Goal: Task Accomplishment & Management: Manage account settings

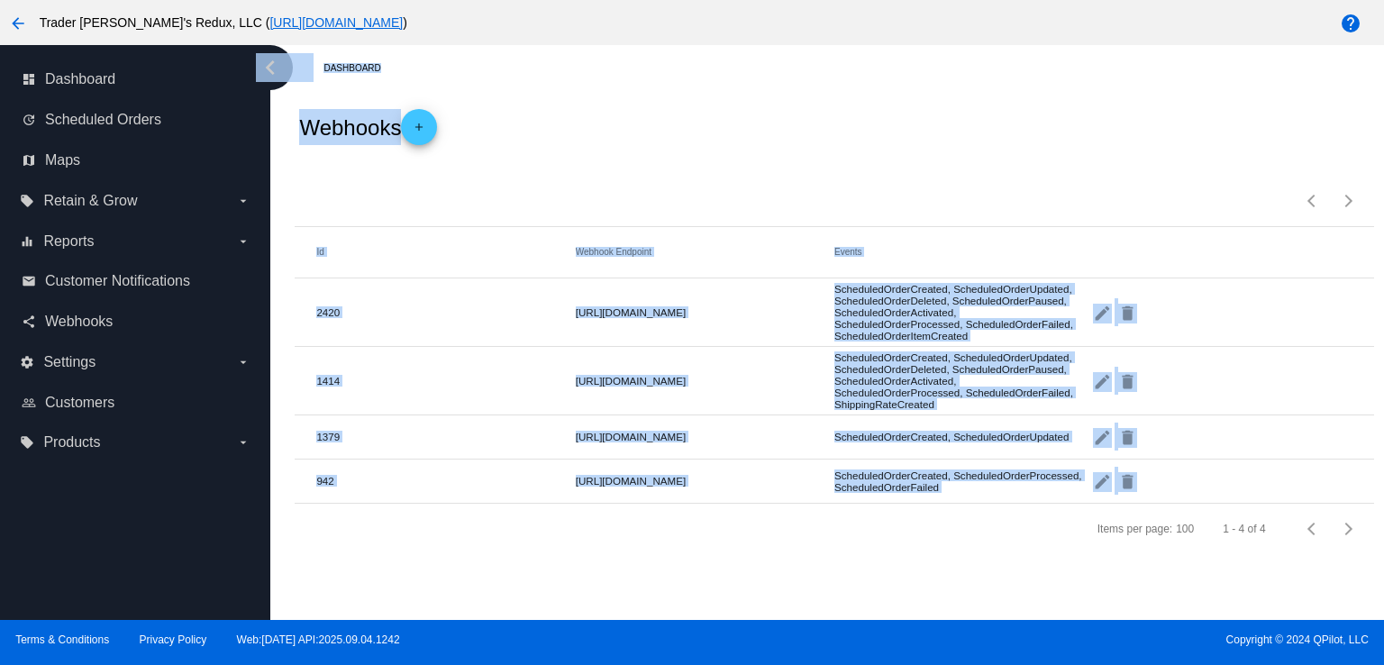
click at [1350, 115] on div "Webhooks add" at bounding box center [834, 127] width 1079 height 72
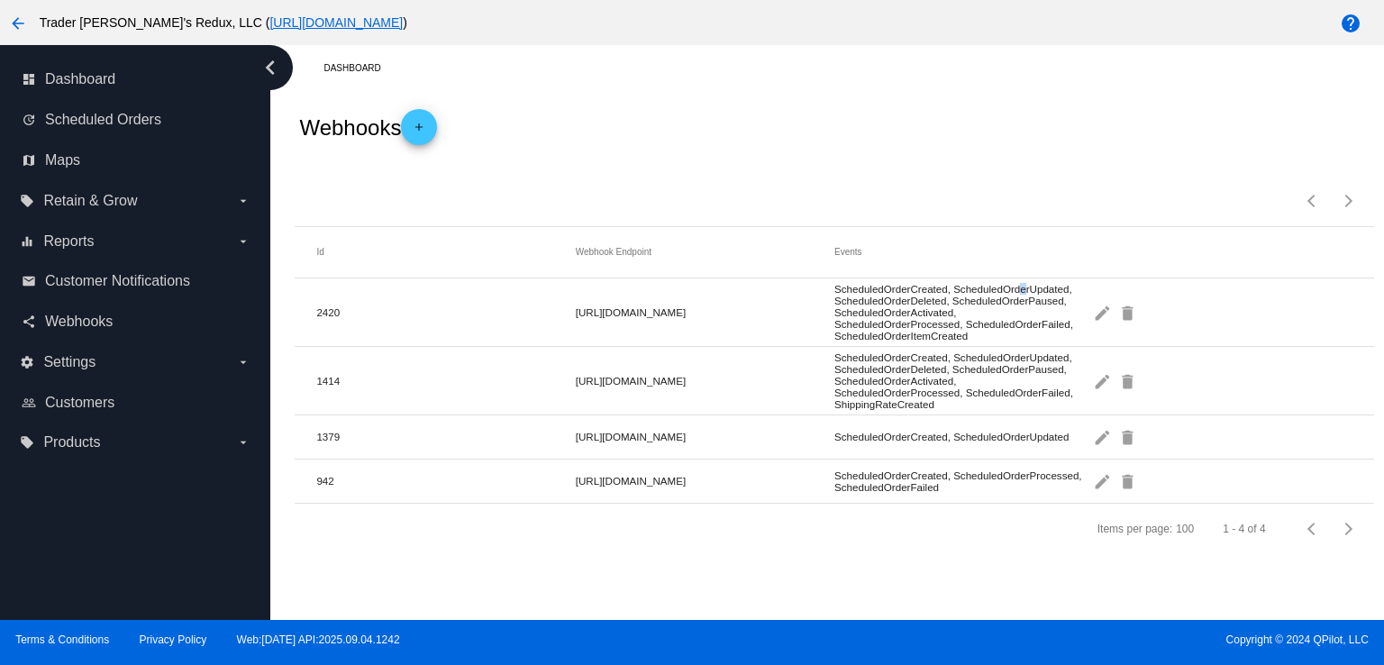
drag, startPoint x: 1018, startPoint y: 294, endPoint x: 1017, endPoint y: 280, distance: 13.6
click at [1017, 282] on mat-cell "ScheduledOrderCreated, ScheduledOrderUpdated, ScheduledOrderDeleted, ScheduledO…" at bounding box center [964, 312] width 259 height 68
click at [100, 307] on link "share Webhooks" at bounding box center [136, 321] width 229 height 29
drag, startPoint x: 864, startPoint y: 236, endPoint x: 1257, endPoint y: 214, distance: 393.6
click at [1070, 228] on mat-header-row "Id Webhook Endpoint Events" at bounding box center [834, 252] width 1079 height 51
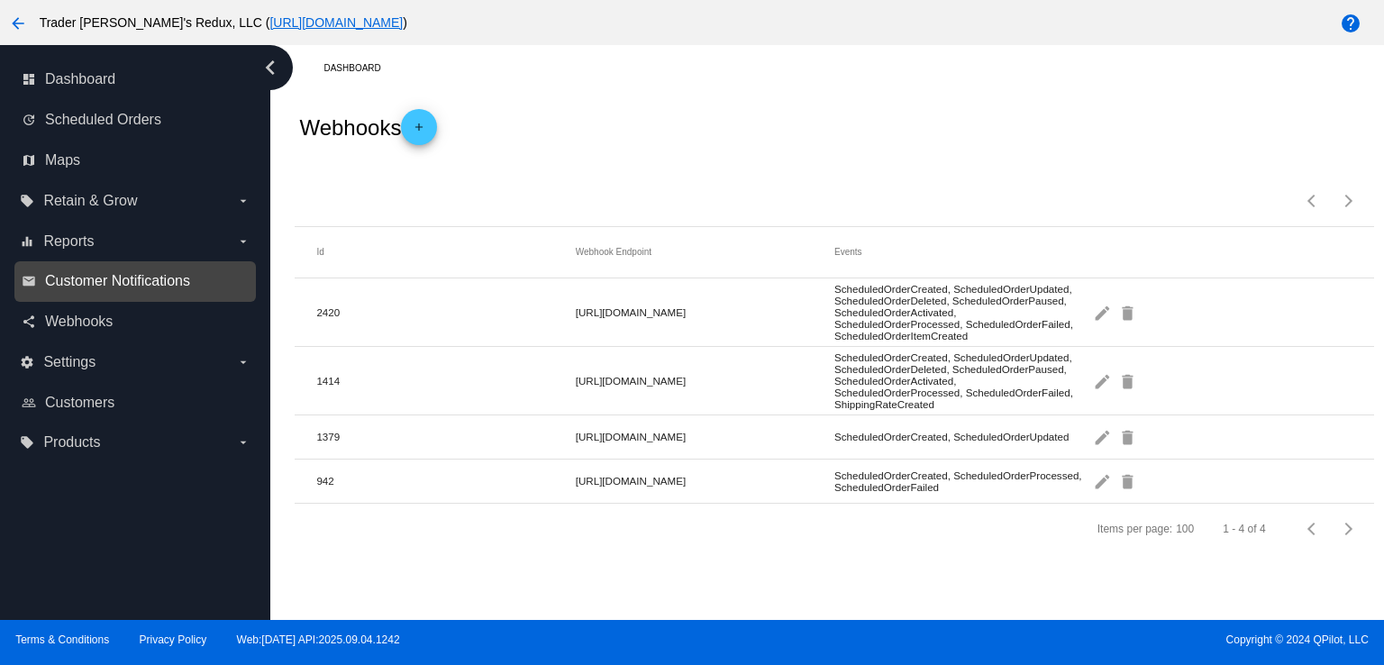
click at [65, 289] on span "Customer Notifications" at bounding box center [117, 281] width 145 height 16
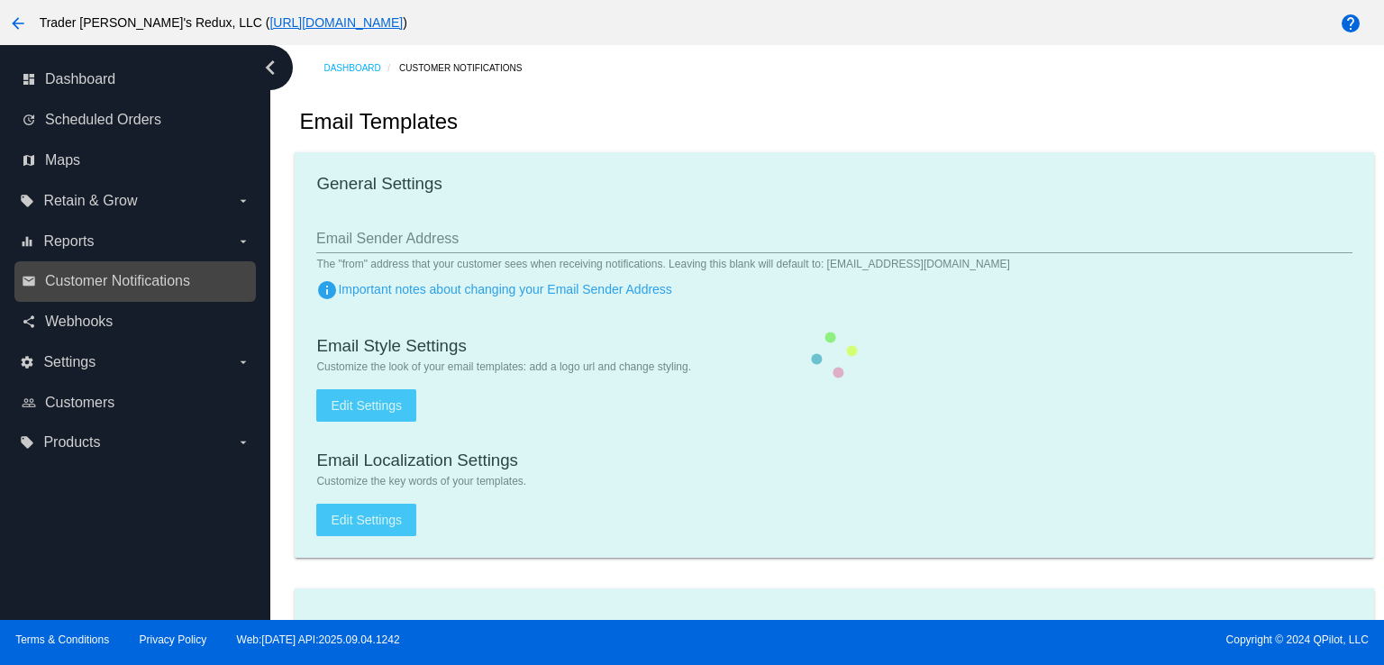
drag, startPoint x: 101, startPoint y: 297, endPoint x: 286, endPoint y: 344, distance: 190.8
click at [101, 297] on div "email Customer Notifications" at bounding box center [135, 281] width 242 height 41
checkbox input "true"
type input "1"
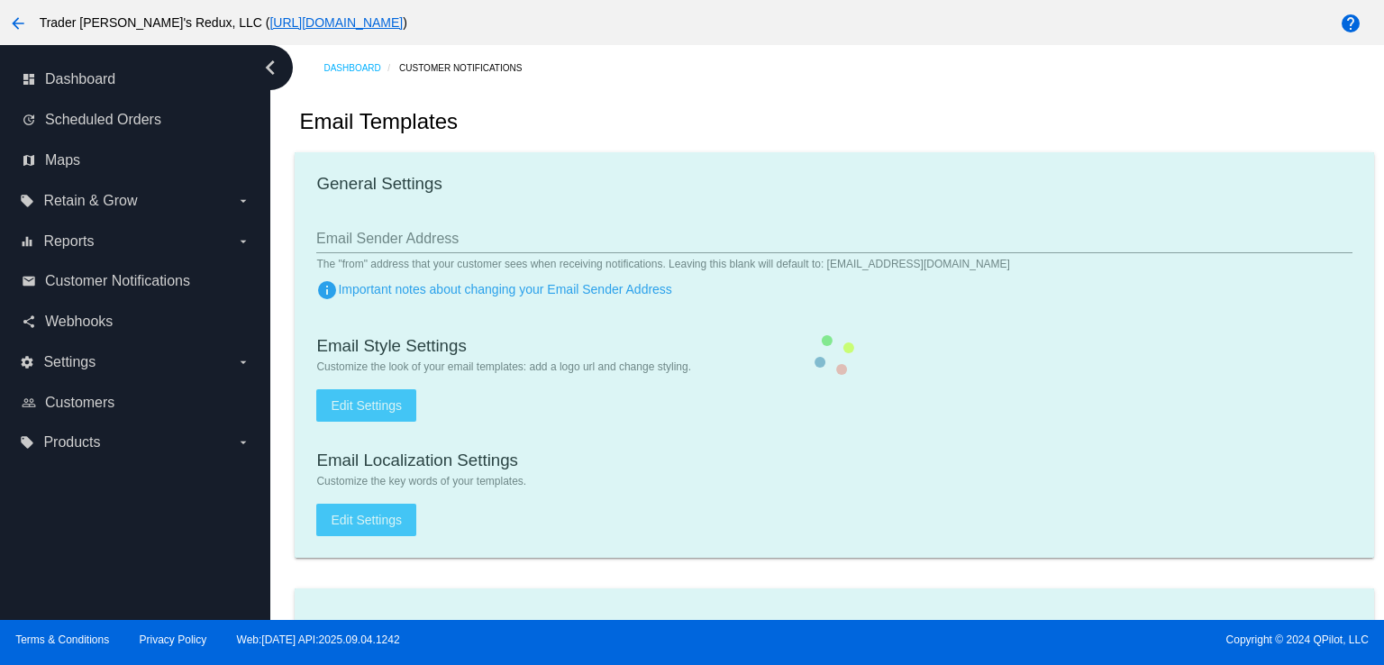
checkbox input "true"
type input "[EMAIL_ADDRESS][DOMAIN_NAME]"
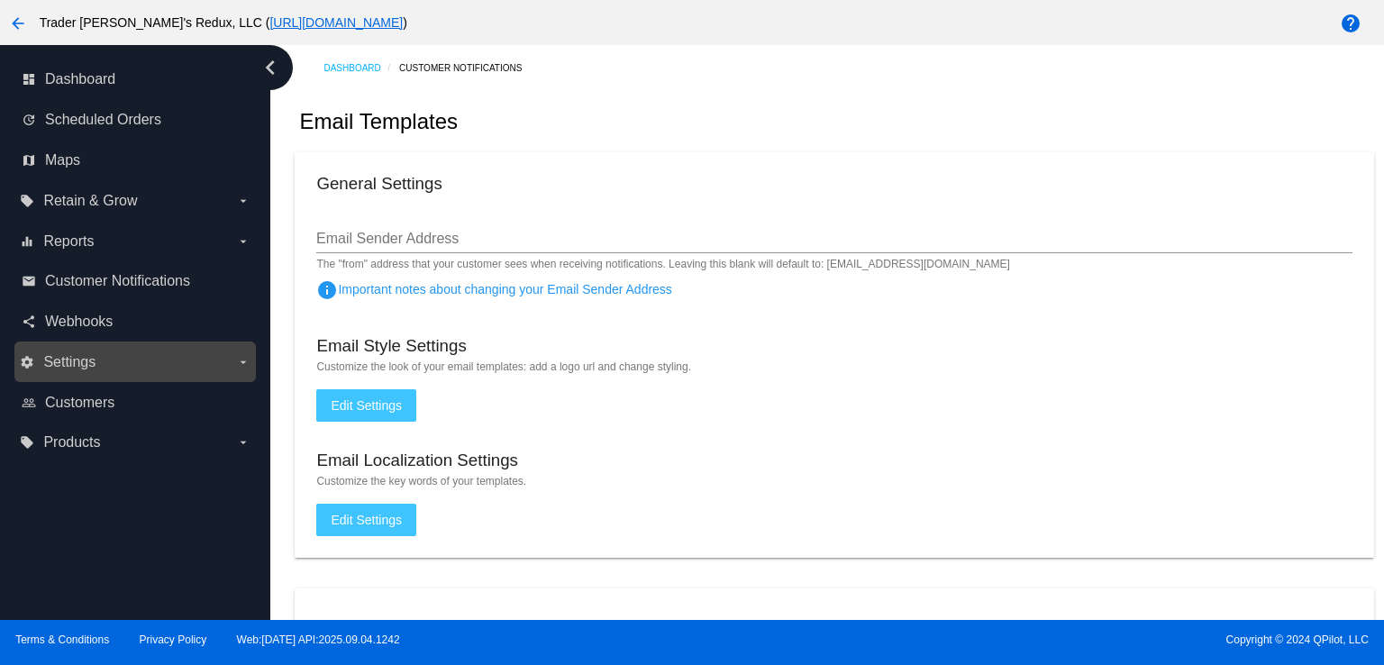
click at [108, 343] on div "settings Settings arrow_drop_down" at bounding box center [135, 362] width 242 height 41
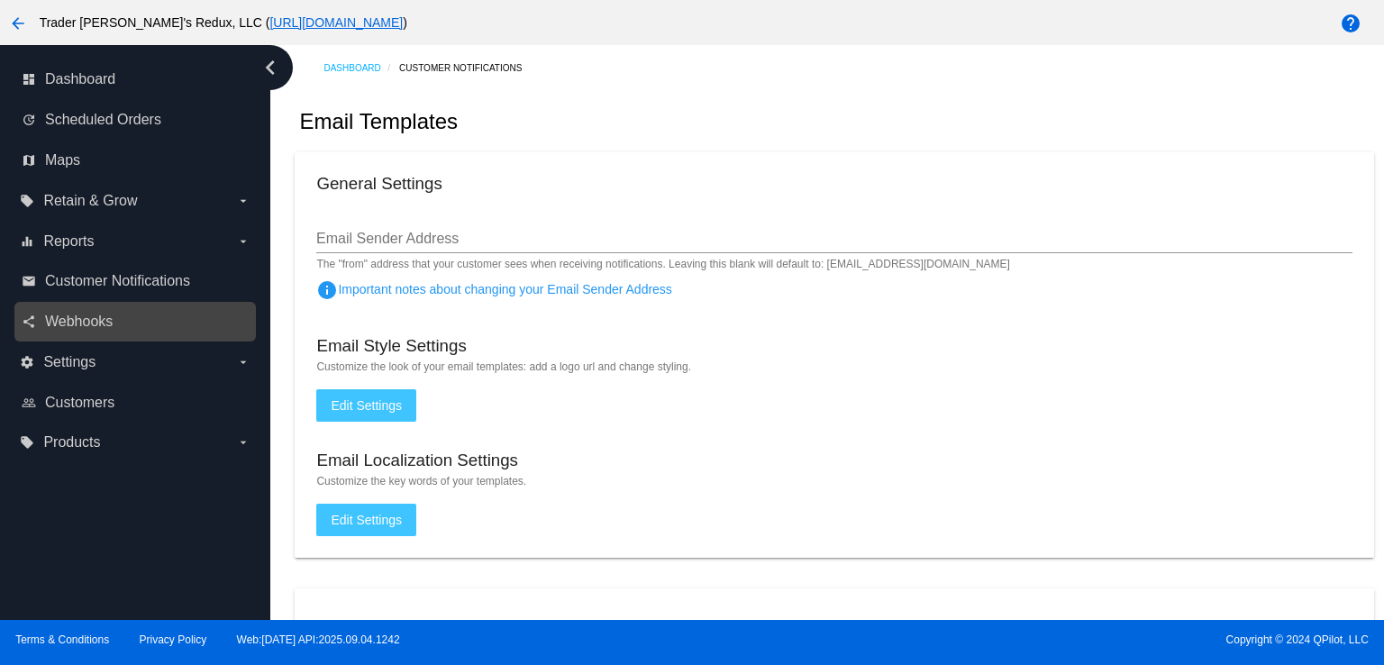
click at [106, 306] on div "share Webhooks" at bounding box center [135, 322] width 242 height 41
click at [742, 187] on div "General Settings" at bounding box center [834, 186] width 1036 height 24
click at [866, 123] on div "Email Templates" at bounding box center [834, 121] width 1079 height 61
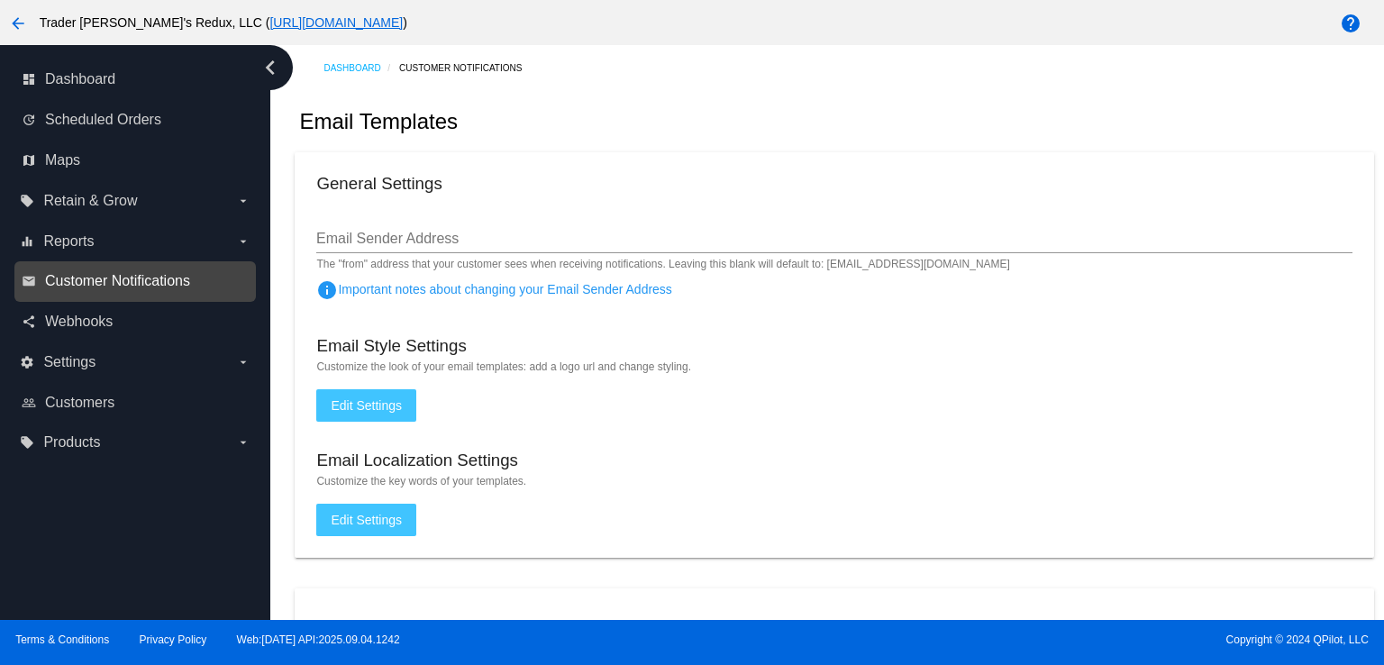
click at [76, 280] on span "Customer Notifications" at bounding box center [117, 281] width 145 height 16
click at [94, 279] on span "Customer Notifications" at bounding box center [117, 281] width 145 height 16
click at [824, 245] on div "Email Sender Address" at bounding box center [834, 233] width 1036 height 41
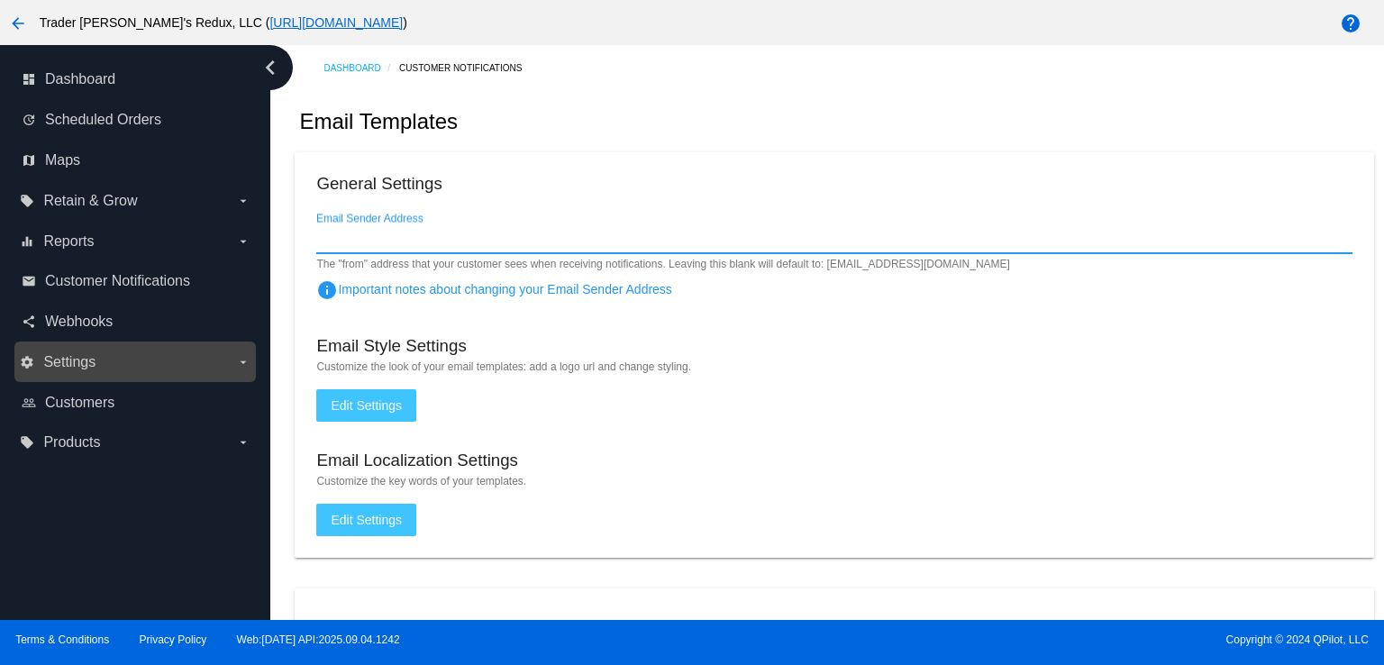
click at [101, 355] on label "settings Settings arrow_drop_down" at bounding box center [135, 362] width 230 height 29
click at [0, 0] on input "settings Settings arrow_drop_down" at bounding box center [0, 0] width 0 height 0
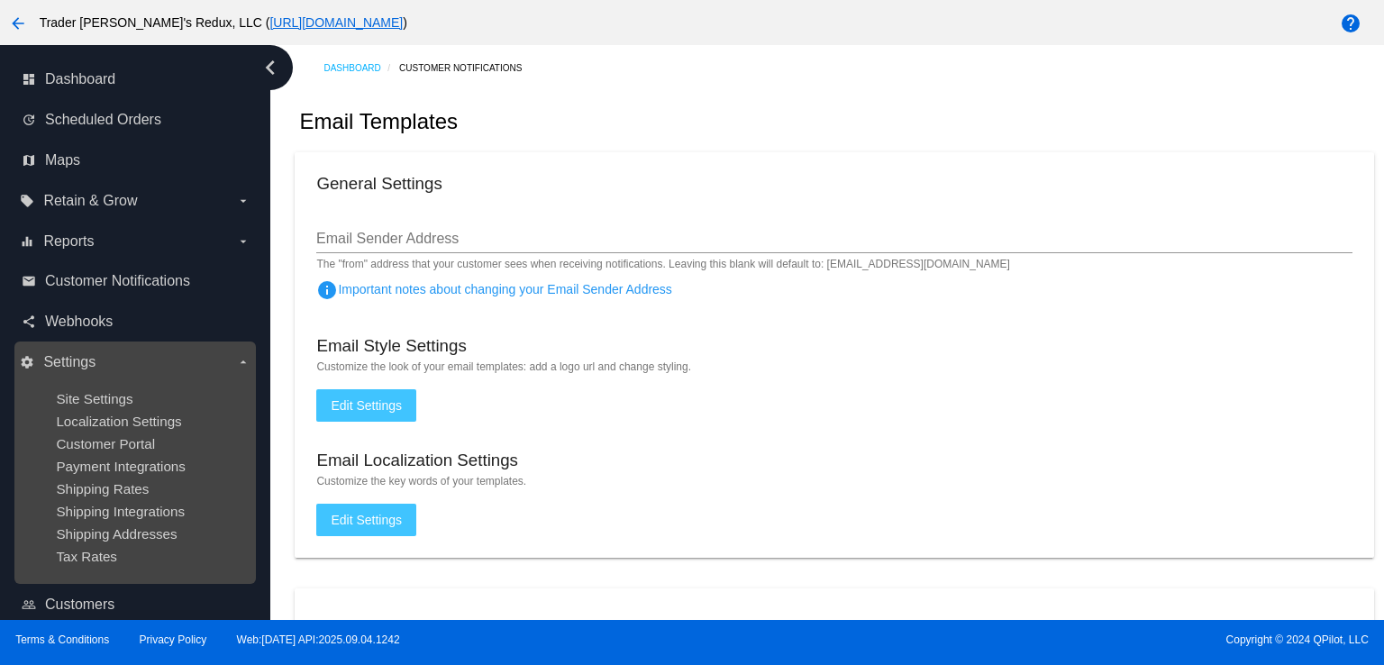
click at [104, 352] on label "settings Settings arrow_drop_down" at bounding box center [135, 362] width 230 height 29
click at [0, 0] on input "settings Settings arrow_drop_down" at bounding box center [0, 0] width 0 height 0
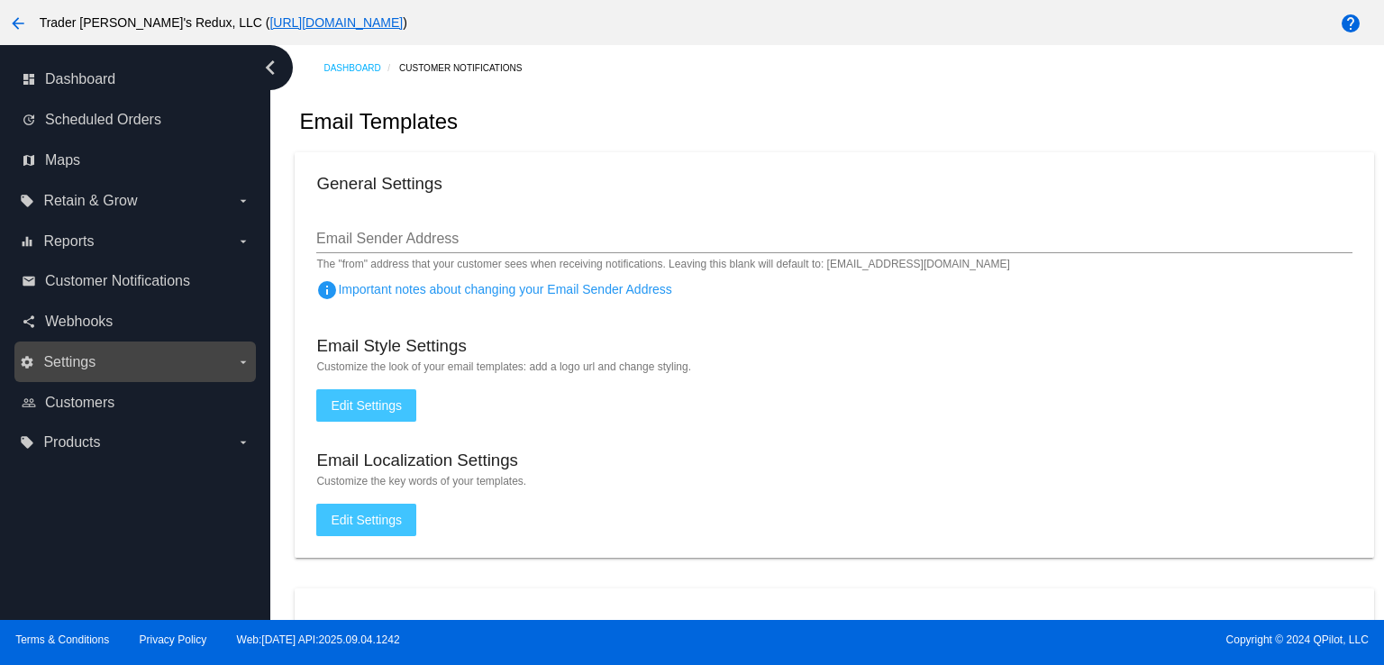
click at [113, 374] on label "settings Settings arrow_drop_down" at bounding box center [135, 362] width 230 height 29
click at [0, 0] on input "settings Settings arrow_drop_down" at bounding box center [0, 0] width 0 height 0
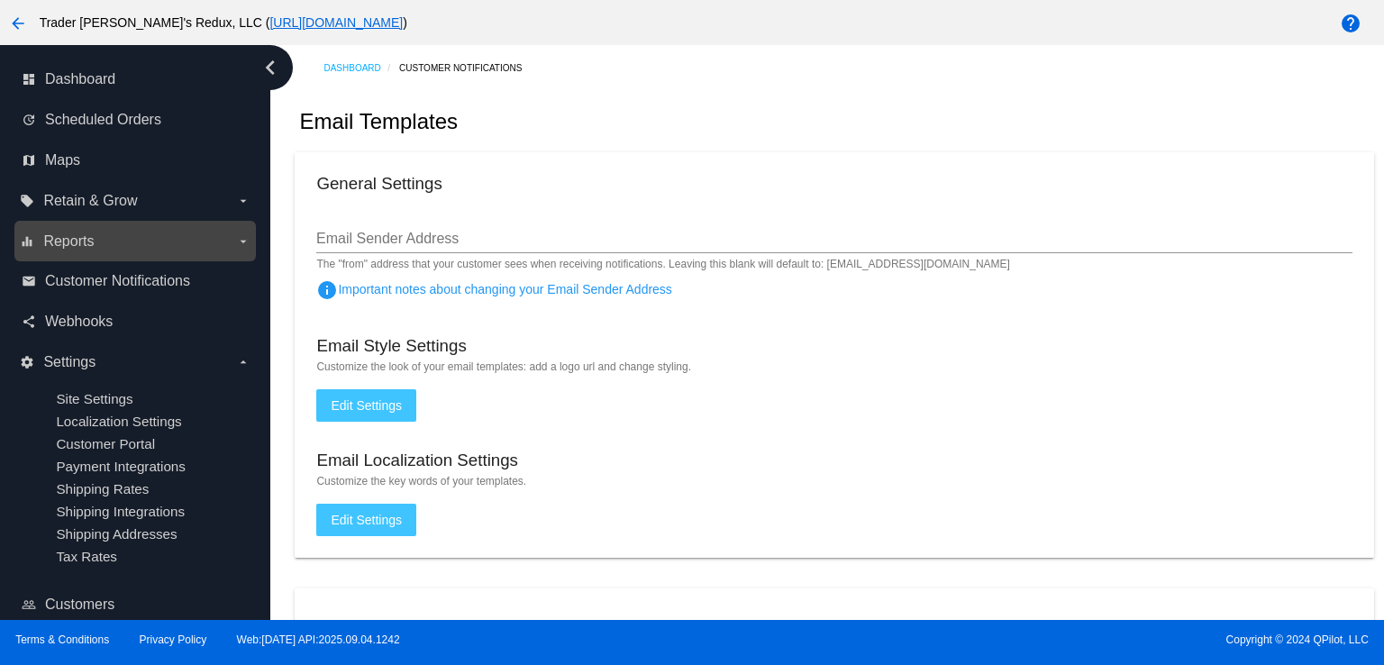
click at [23, 250] on label "equalizer Reports arrow_drop_down" at bounding box center [135, 241] width 230 height 29
click at [0, 0] on input "equalizer Reports arrow_drop_down" at bounding box center [0, 0] width 0 height 0
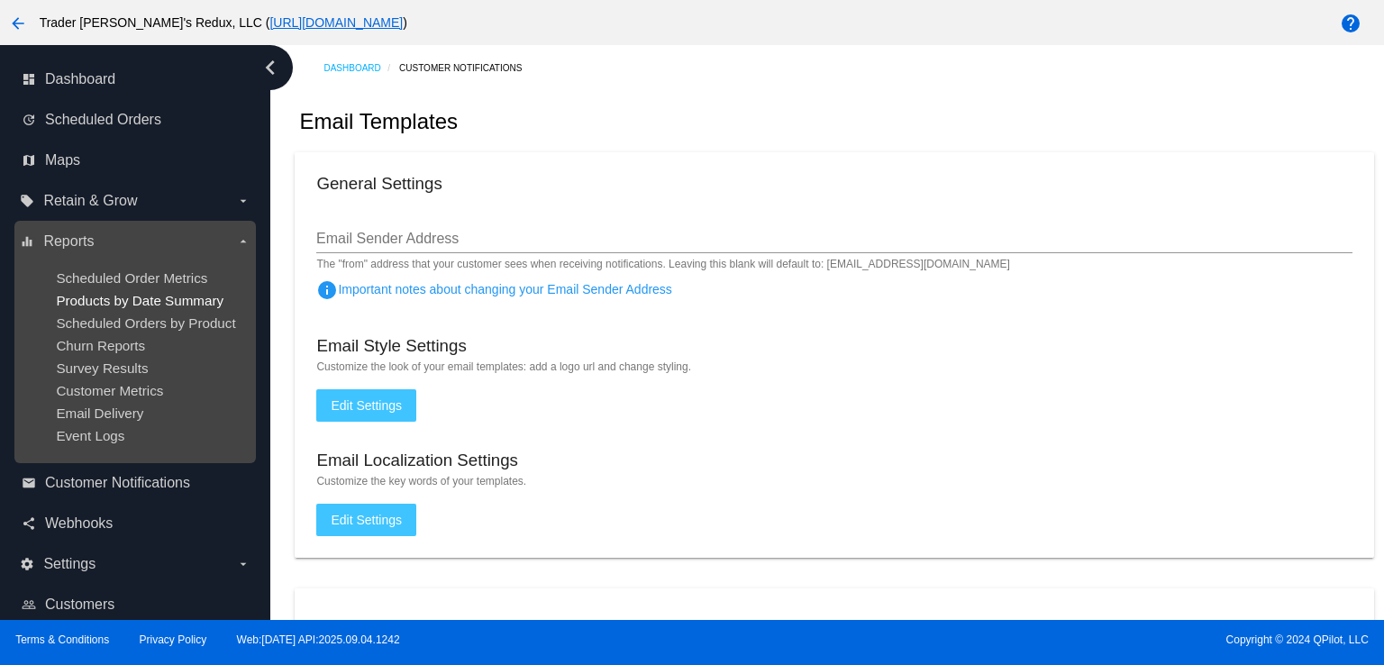
click at [72, 298] on span "Products by Date Summary" at bounding box center [140, 300] width 168 height 15
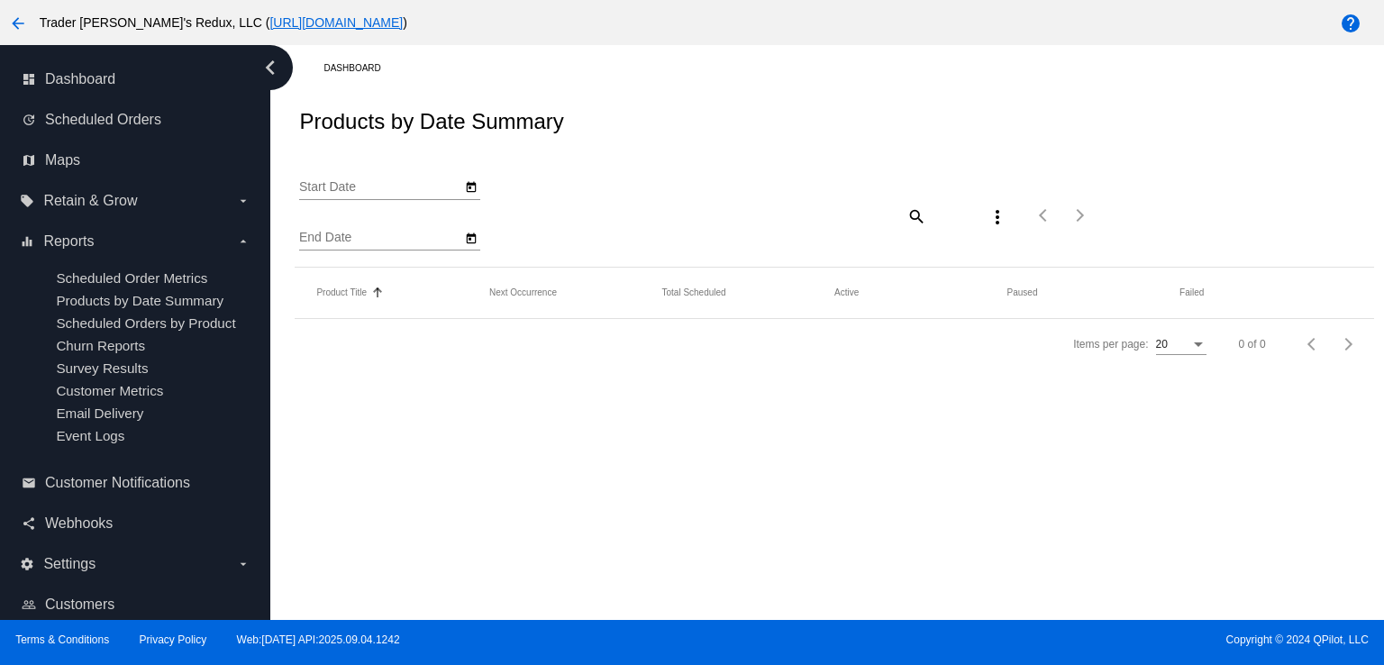
type input "[DATE]"
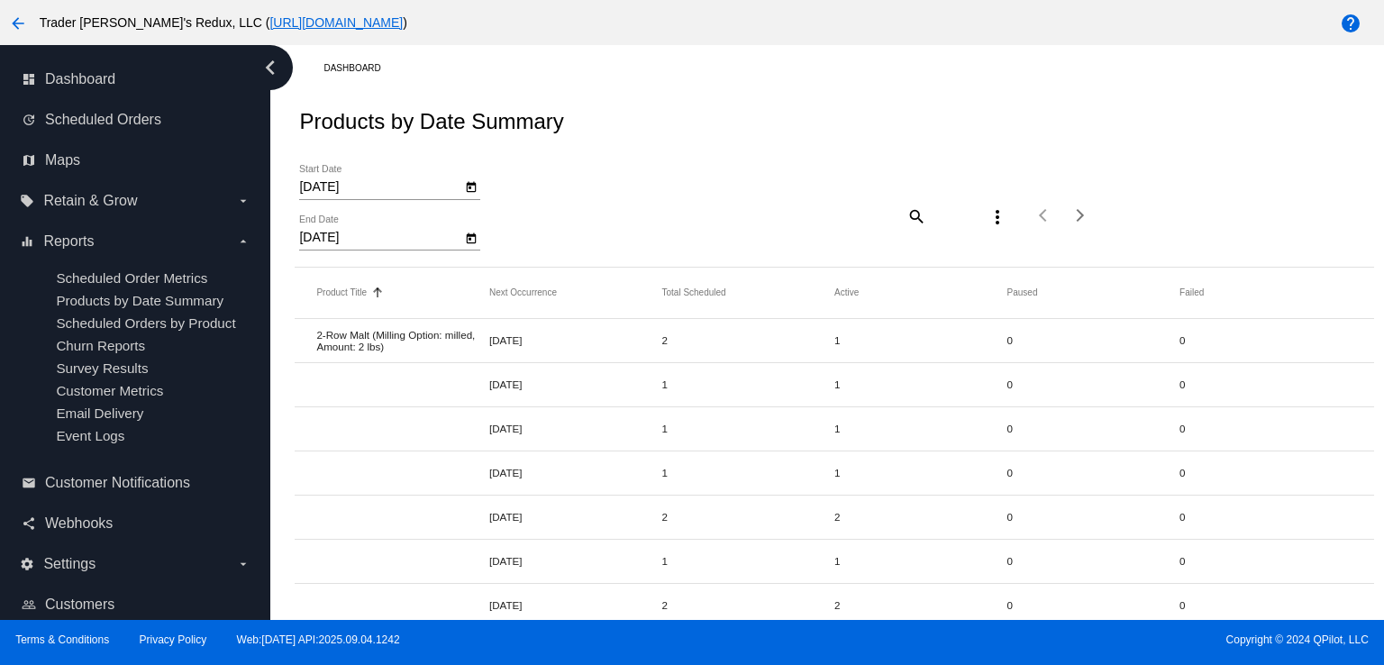
drag, startPoint x: 4, startPoint y: 352, endPoint x: 30, endPoint y: 298, distance: 60.1
click at [7, 346] on nav "dashboard Dashboard update Scheduled Orders map Maps local_offer Retain & Grow …" at bounding box center [135, 362] width 270 height 635
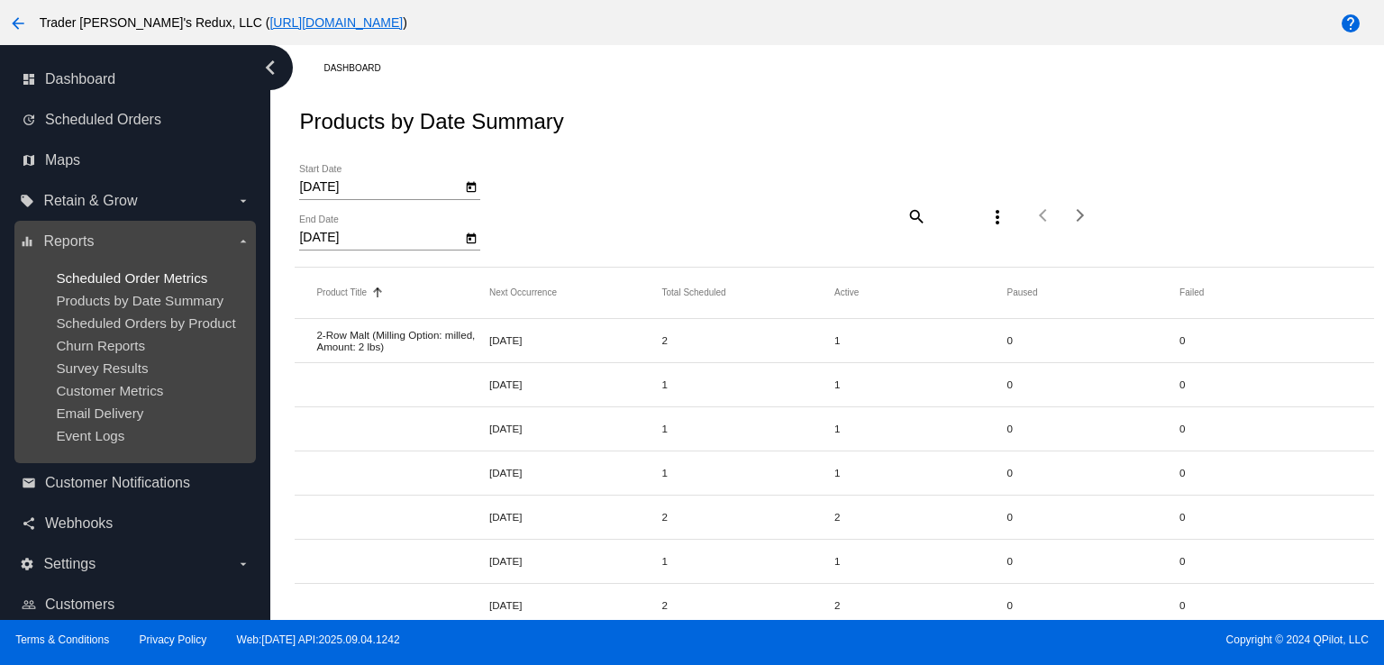
click at [105, 275] on span "Scheduled Order Metrics" at bounding box center [131, 277] width 151 height 15
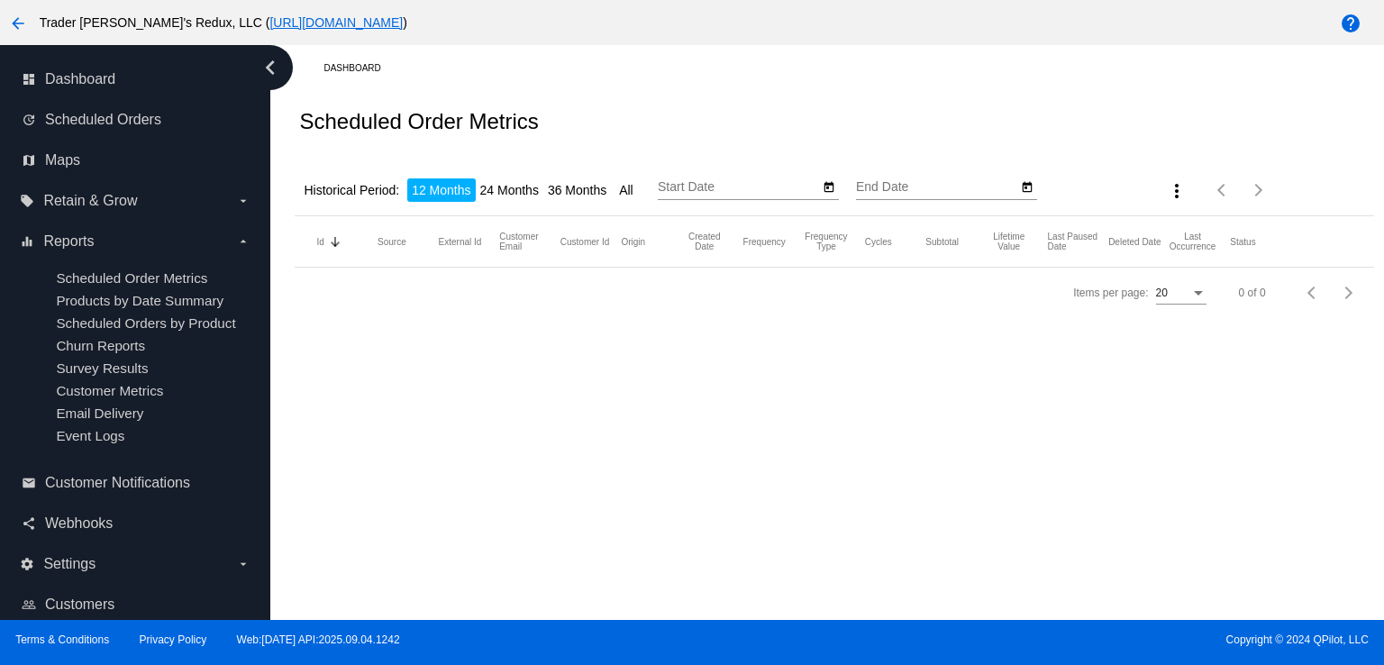
type input "[DATE]"
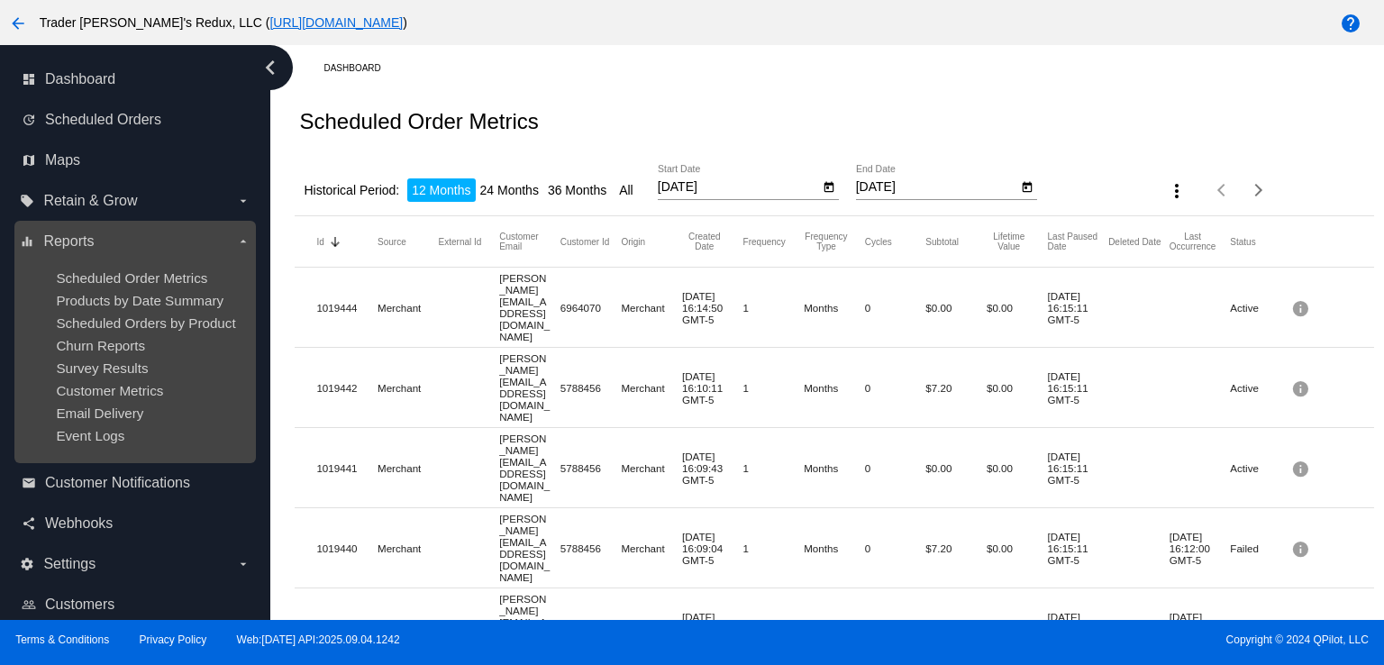
click at [142, 292] on ul "Scheduled Order Metrics Products by Date Summary Scheduled Orders by Product Ch…" at bounding box center [135, 357] width 230 height 202
click at [180, 241] on label "equalizer Reports arrow_drop_down" at bounding box center [135, 241] width 230 height 29
click at [0, 0] on input "equalizer Reports arrow_drop_down" at bounding box center [0, 0] width 0 height 0
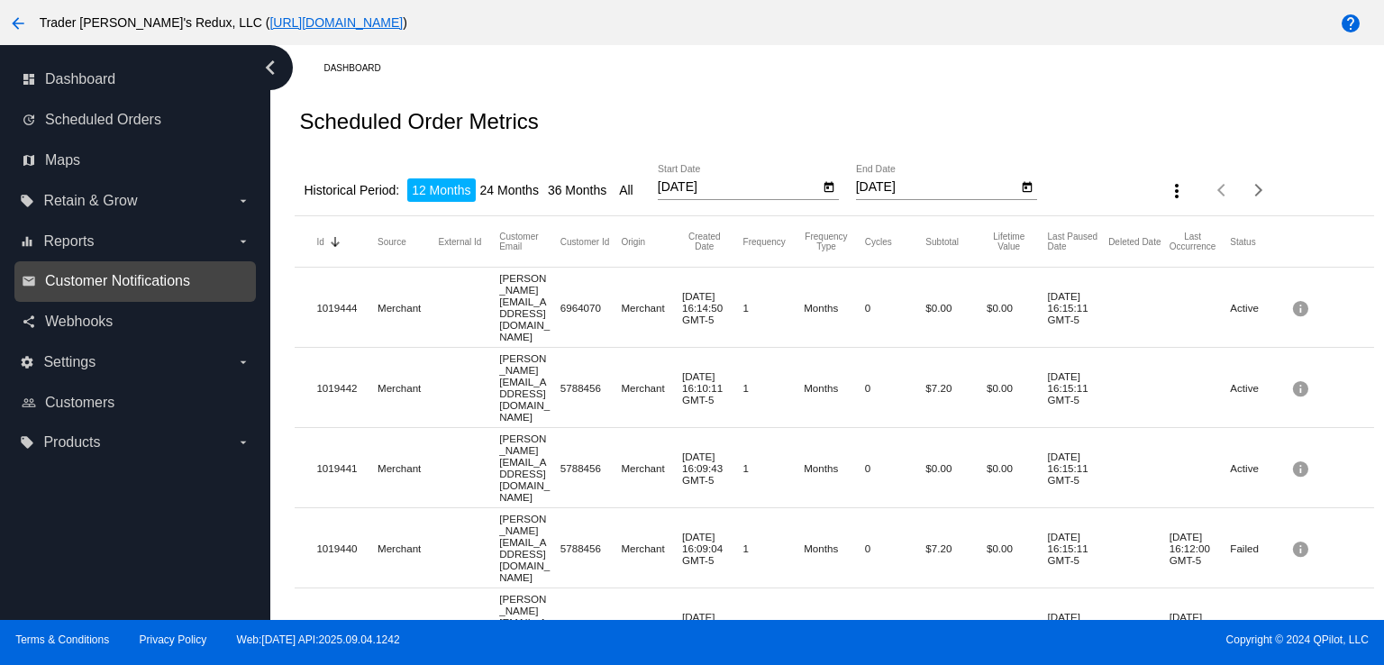
click at [54, 275] on span "Customer Notifications" at bounding box center [117, 281] width 145 height 16
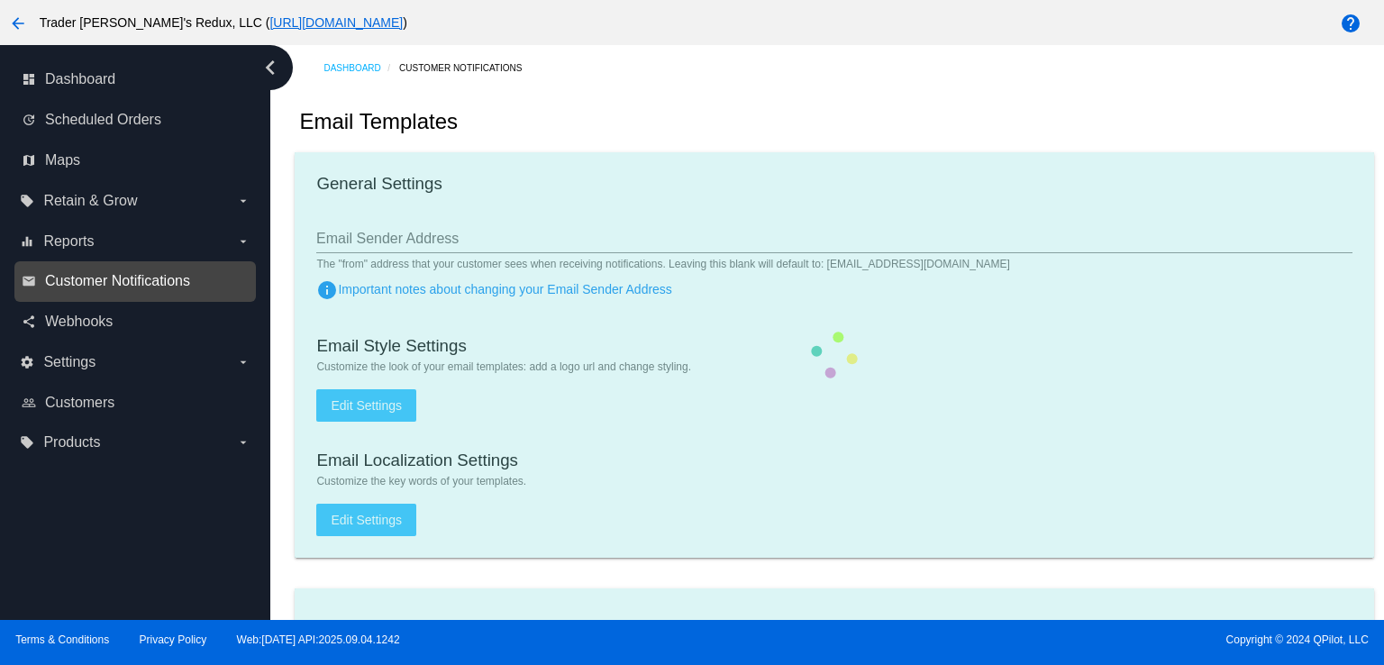
checkbox input "true"
type input "1"
checkbox input "true"
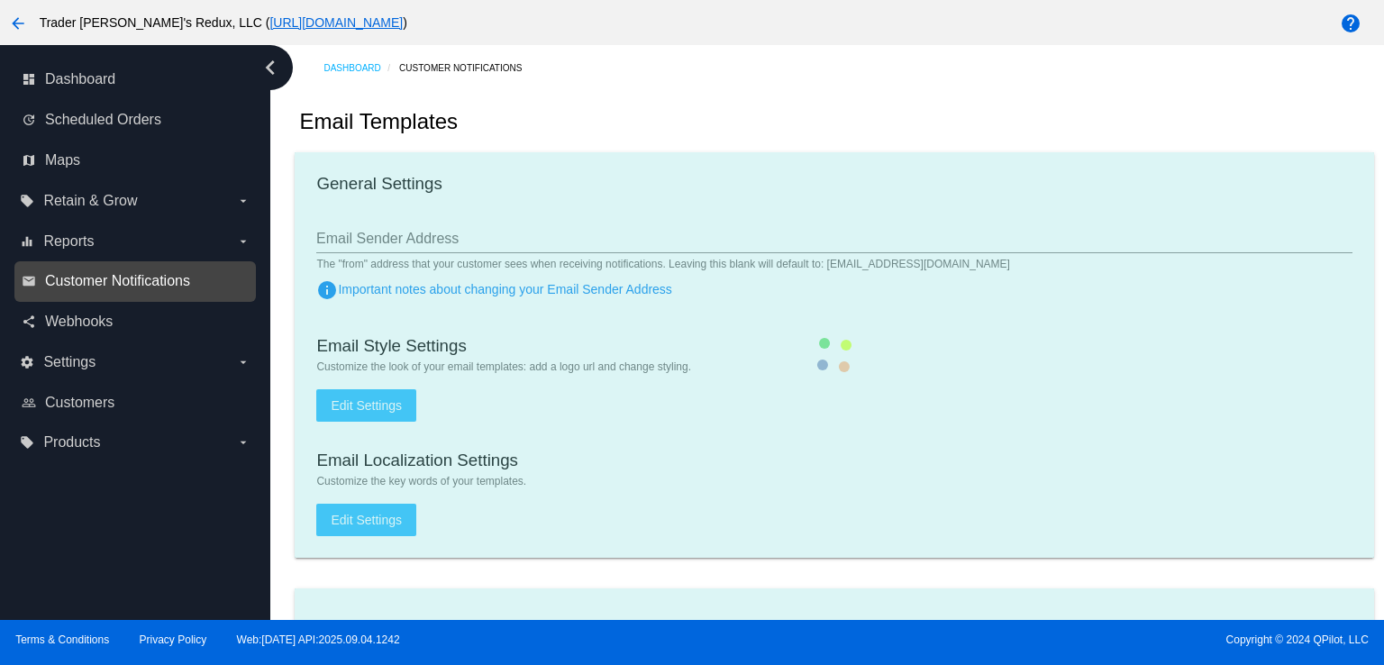
checkbox input "true"
type input "[EMAIL_ADDRESS][DOMAIN_NAME]"
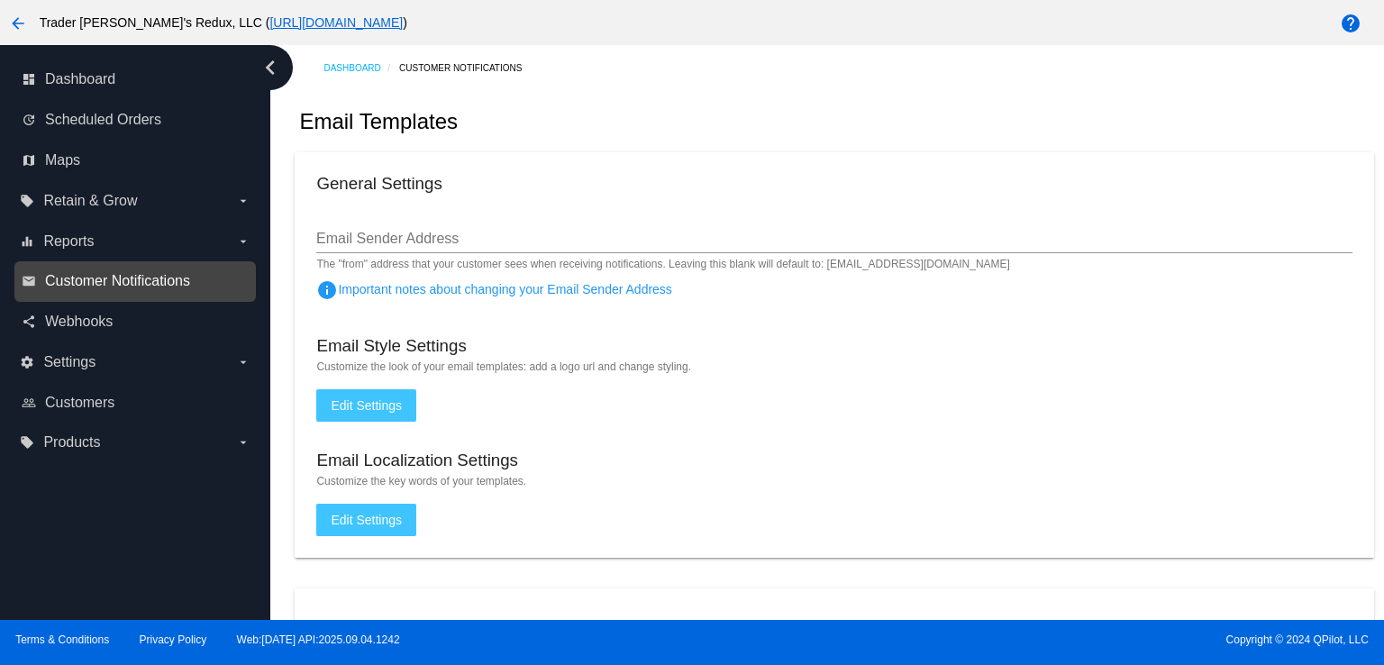
click at [128, 288] on span "Customer Notifications" at bounding box center [117, 281] width 145 height 16
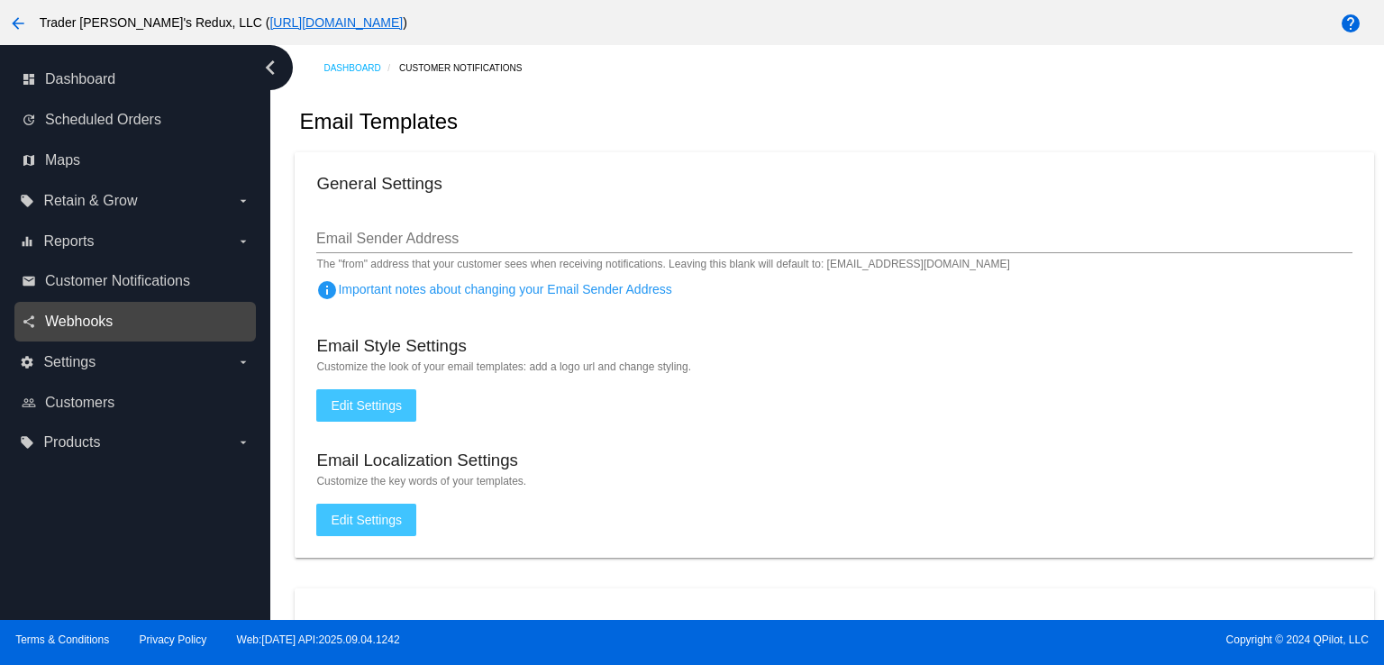
click at [77, 328] on span "Webhooks" at bounding box center [79, 322] width 68 height 16
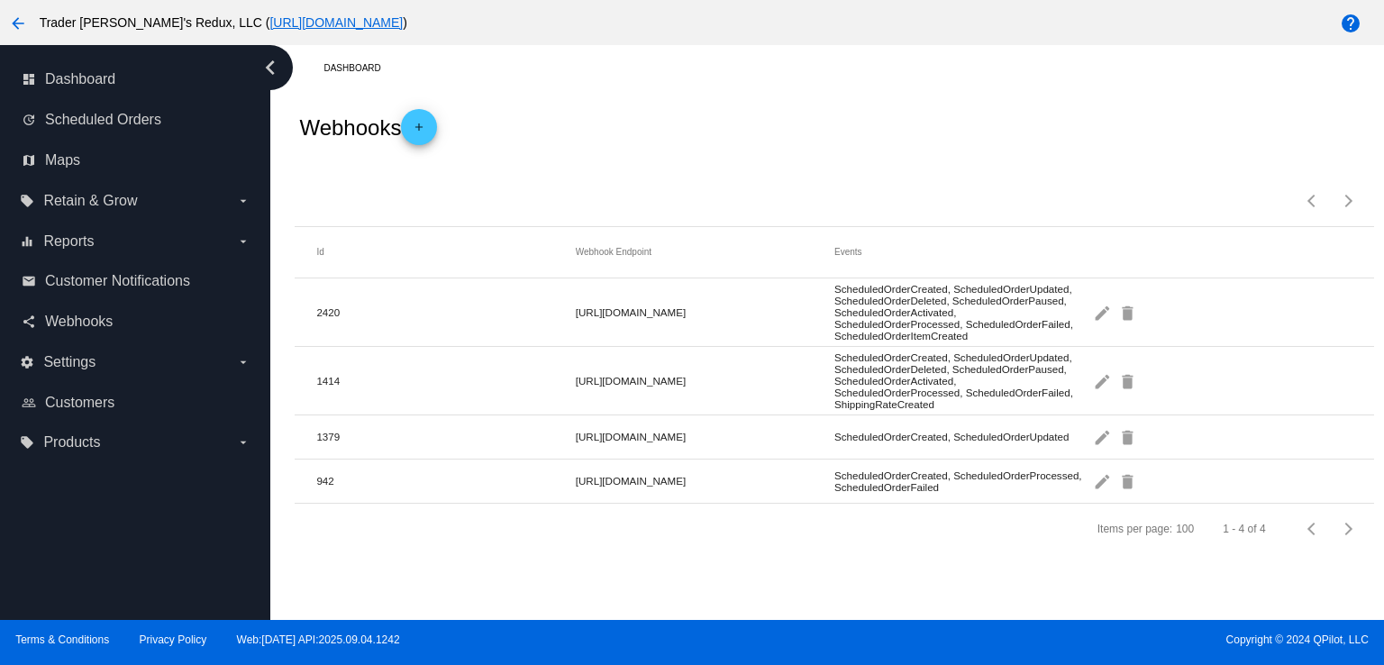
click at [887, 107] on div "Webhooks add" at bounding box center [834, 127] width 1079 height 72
drag, startPoint x: 865, startPoint y: 653, endPoint x: 833, endPoint y: 619, distance: 46.5
click at [858, 650] on div "Terms & Conditions Privacy Policy Web:[DATE] API:2025.09.04.1242 Copyright © 20…" at bounding box center [692, 642] width 1384 height 45
click at [100, 245] on label "equalizer Reports arrow_drop_down" at bounding box center [135, 241] width 230 height 29
click at [0, 0] on input "equalizer Reports arrow_drop_down" at bounding box center [0, 0] width 0 height 0
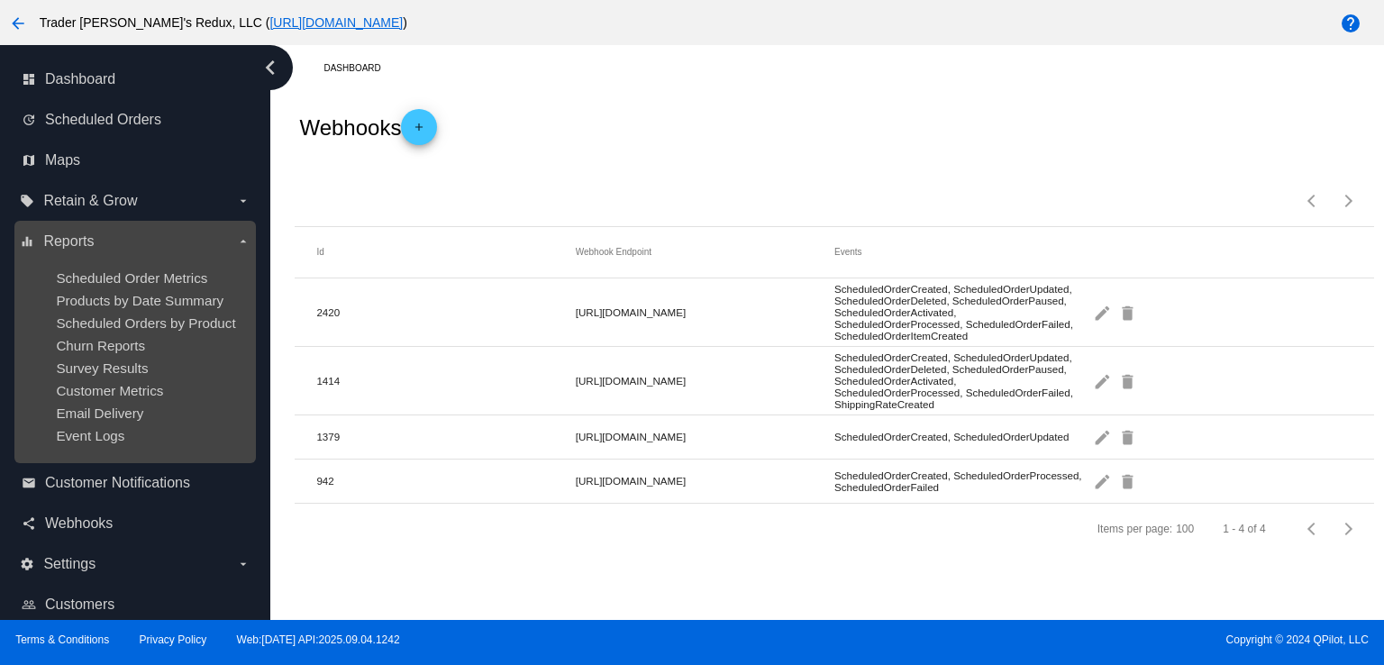
click at [59, 291] on ul "Scheduled Order Metrics Products by Date Summary Scheduled Orders by Product Ch…" at bounding box center [135, 357] width 230 height 202
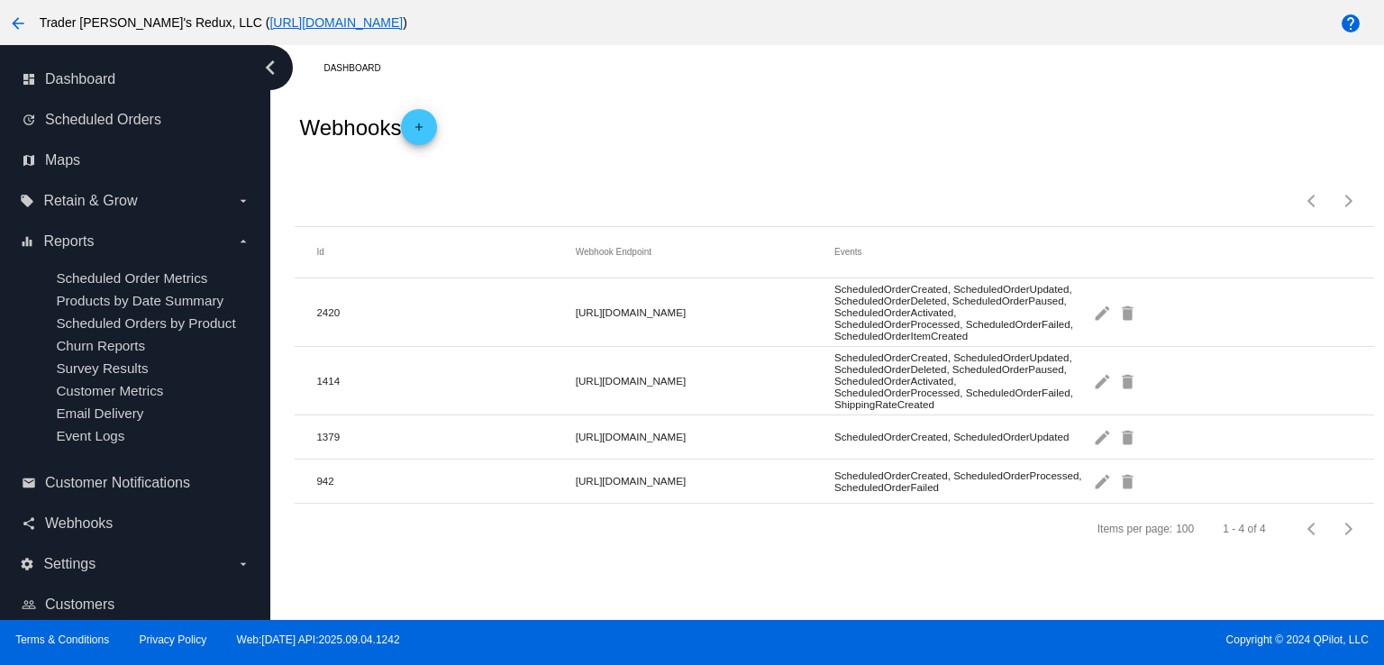
click at [418, 305] on mat-cell "2420" at bounding box center [445, 312] width 259 height 21
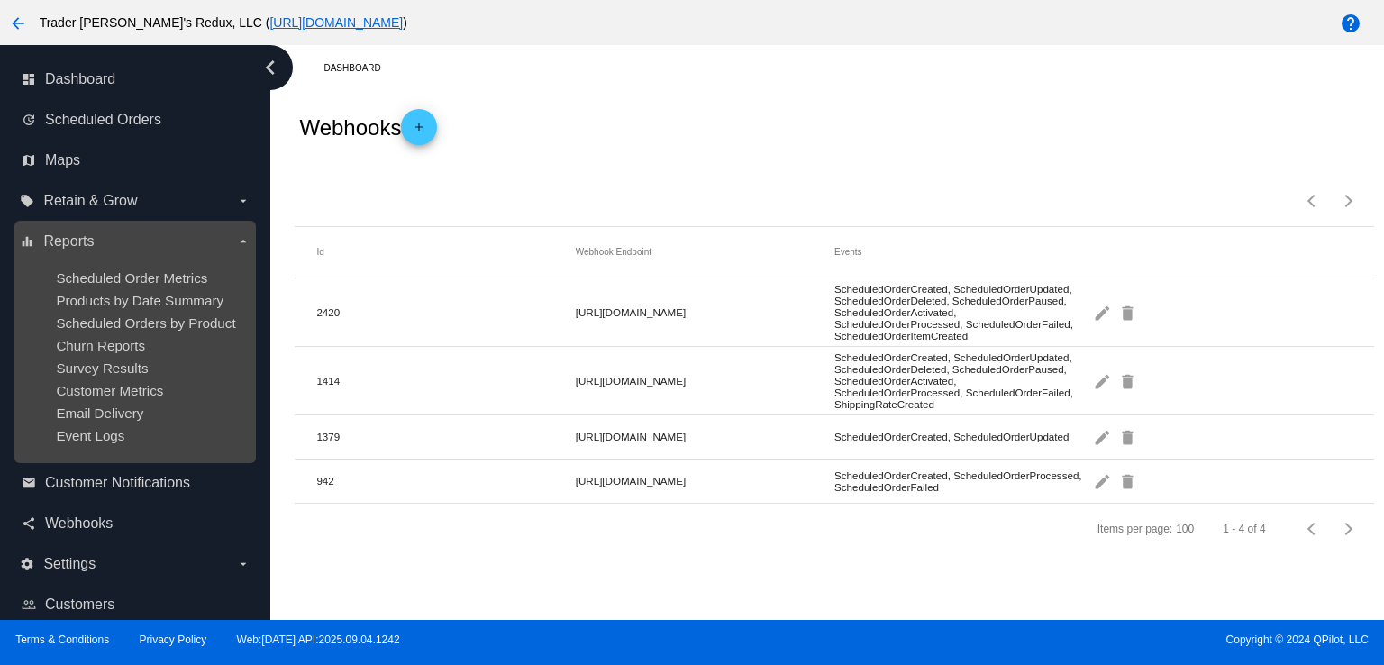
click at [94, 334] on ul "Scheduled Order Metrics Products by Date Summary Scheduled Orders by Product Ch…" at bounding box center [135, 357] width 230 height 202
click at [131, 303] on span "Products by Date Summary" at bounding box center [140, 300] width 168 height 15
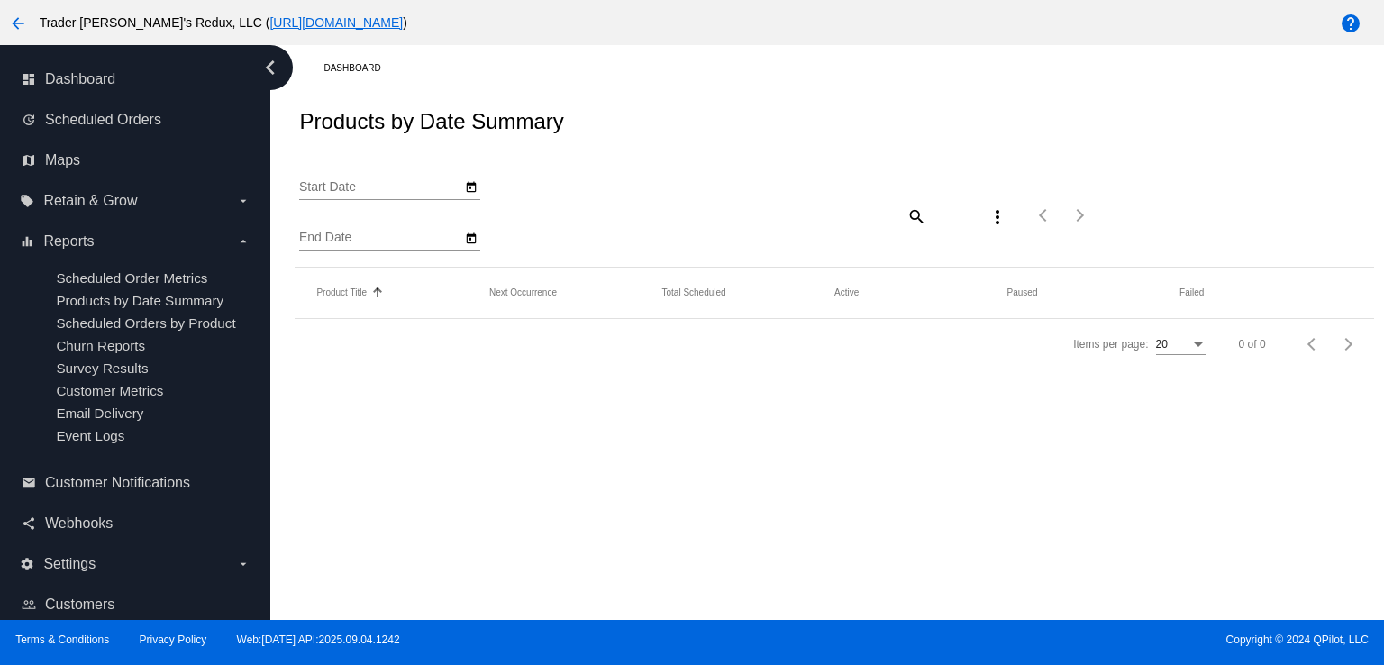
type input "[DATE]"
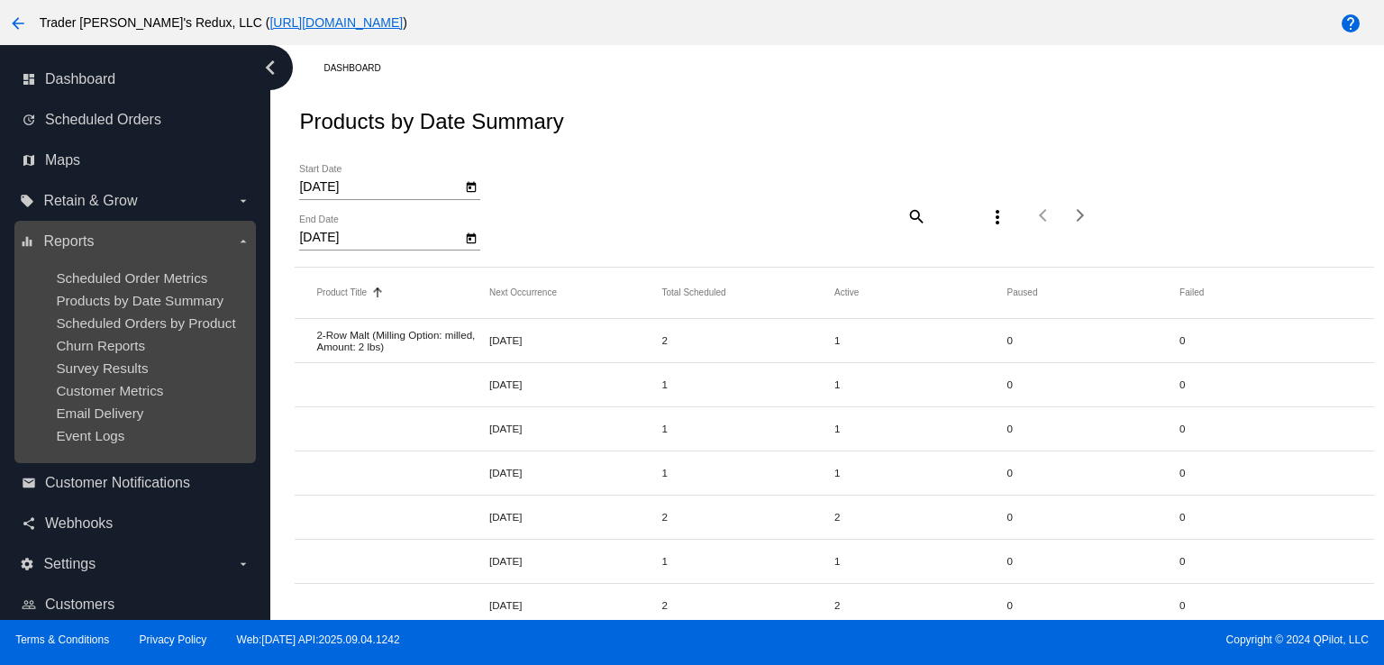
click at [196, 358] on ul "Scheduled Order Metrics Products by Date Summary Scheduled Orders by Product Ch…" at bounding box center [135, 357] width 230 height 202
click at [159, 329] on span "Scheduled Orders by Product" at bounding box center [145, 322] width 179 height 15
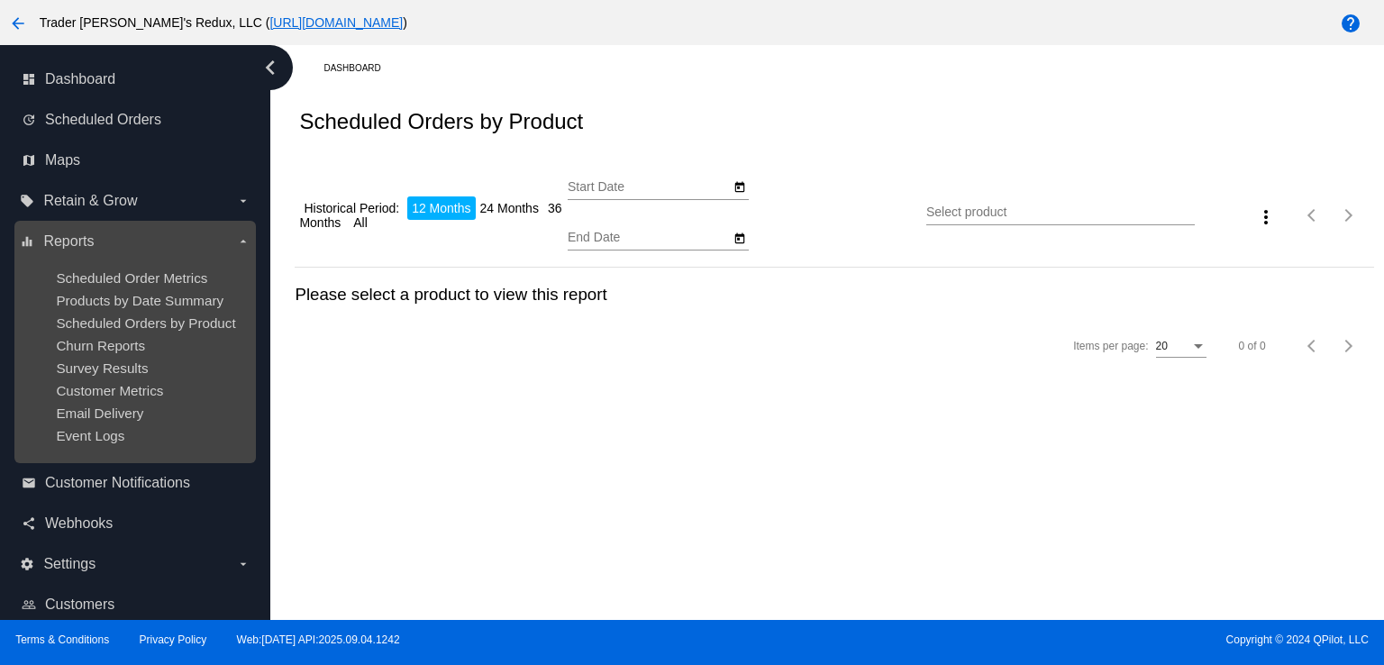
click at [173, 267] on ul "Scheduled Order Metrics Products by Date Summary Scheduled Orders by Product Ch…" at bounding box center [135, 357] width 230 height 202
type input "[DATE]"
click at [186, 228] on label "equalizer Reports arrow_drop_down" at bounding box center [135, 241] width 230 height 29
click at [0, 0] on input "equalizer Reports arrow_drop_down" at bounding box center [0, 0] width 0 height 0
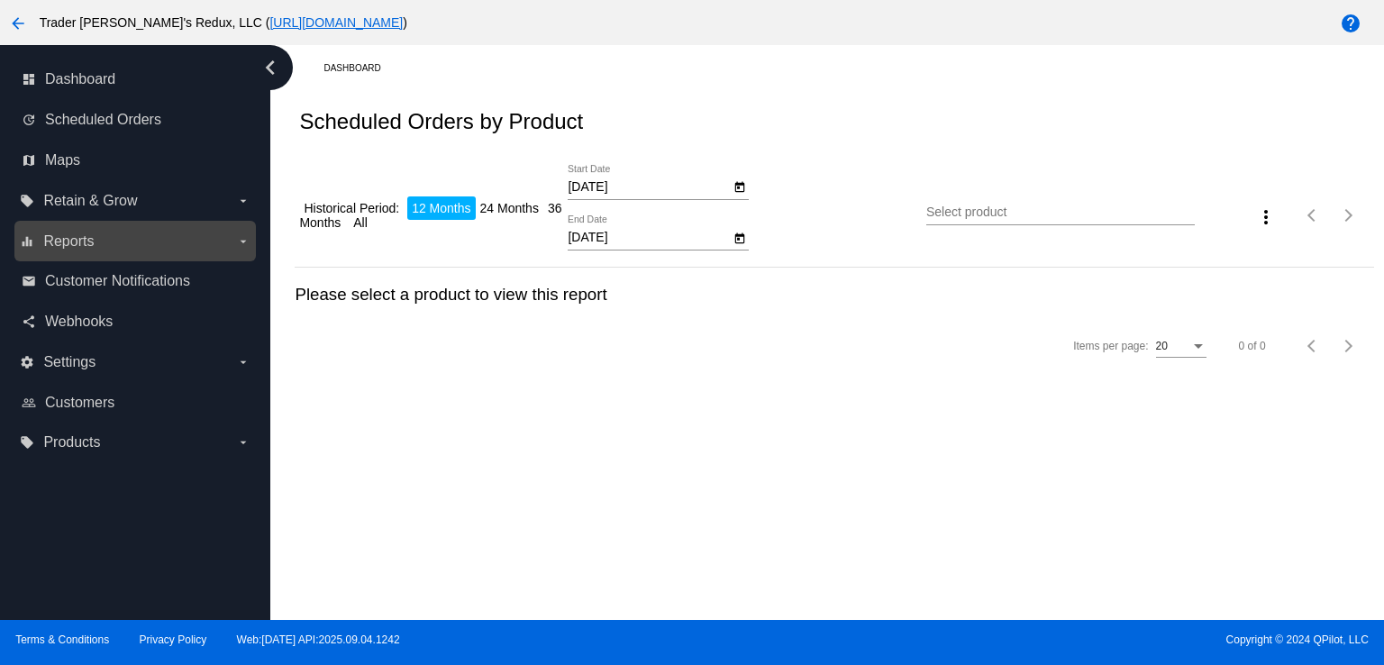
click at [90, 246] on span "Reports" at bounding box center [68, 241] width 50 height 16
click at [0, 0] on input "equalizer Reports arrow_drop_down" at bounding box center [0, 0] width 0 height 0
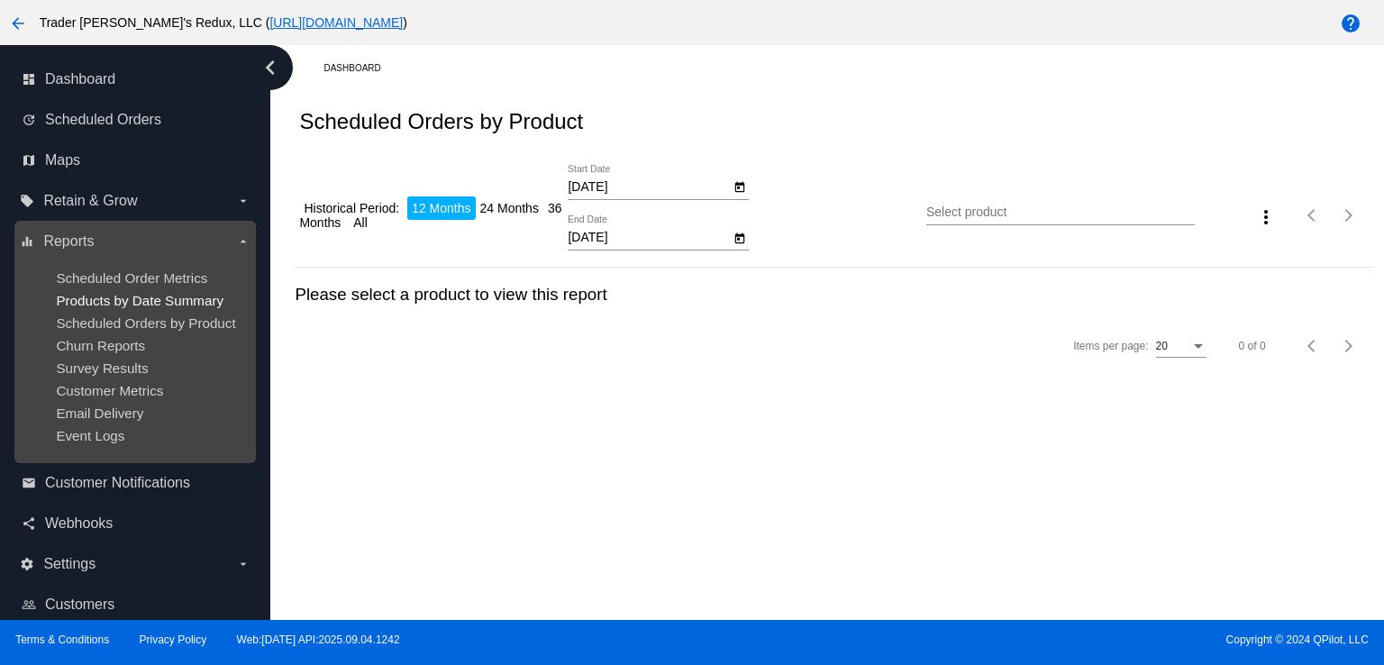
drag, startPoint x: 133, startPoint y: 403, endPoint x: 178, endPoint y: 307, distance: 105.6
click at [145, 406] on ul "Scheduled Order Metrics Products by Date Summary Scheduled Orders by Product Ch…" at bounding box center [135, 357] width 230 height 202
click at [178, 270] on span "Scheduled Order Metrics" at bounding box center [131, 277] width 151 height 15
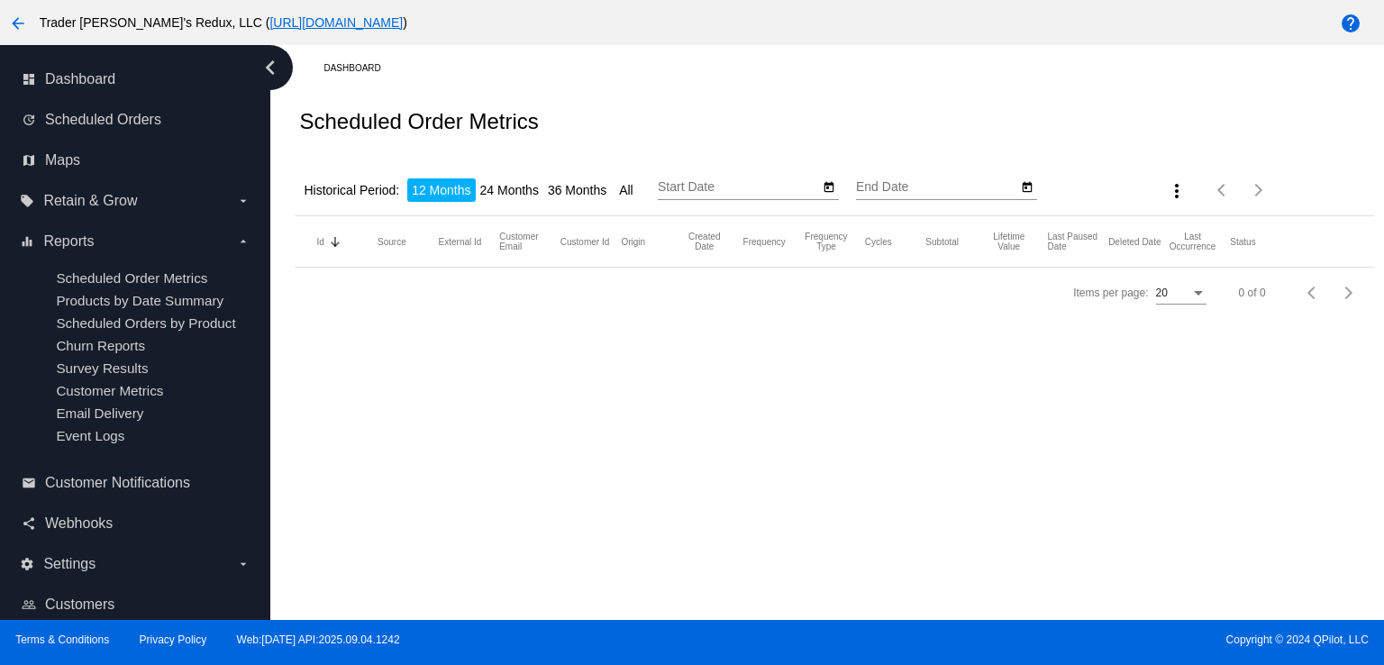
type input "[DATE]"
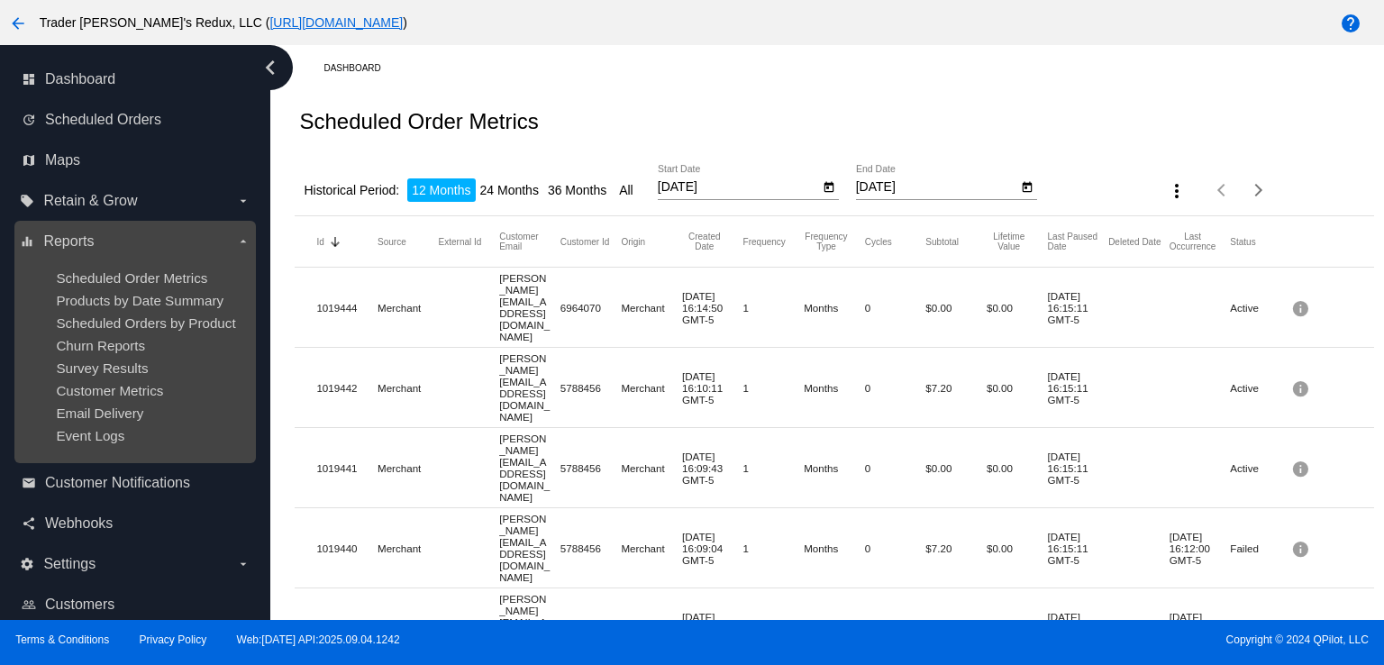
click at [119, 355] on ul "Scheduled Order Metrics Products by Date Summary Scheduled Orders by Product Ch…" at bounding box center [135, 357] width 230 height 202
click at [124, 348] on span "Churn Reports" at bounding box center [100, 345] width 89 height 15
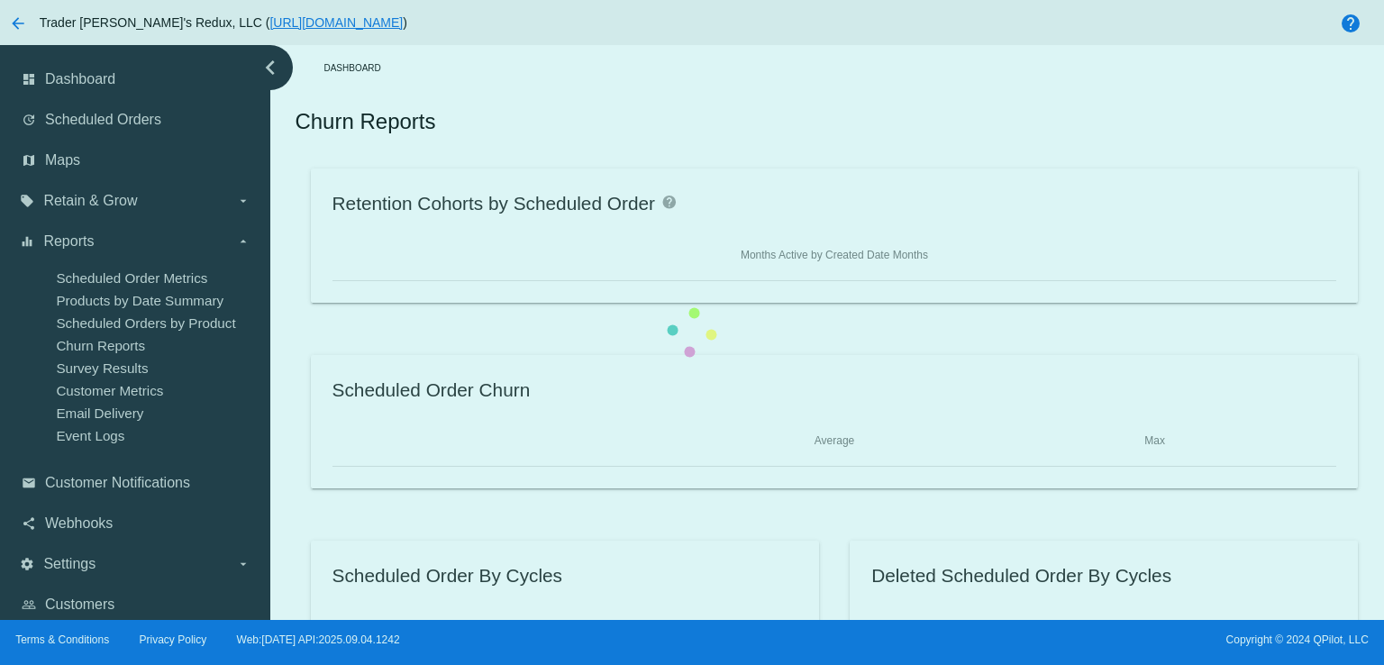
click at [295, 380] on div "Retention Cohorts by Scheduled Order help Months Active by Created Date Months …" at bounding box center [834, 422] width 1079 height 506
click at [295, 307] on div "Retention Cohorts by Scheduled Order help Months Active by Created Date Months …" at bounding box center [834, 422] width 1079 height 506
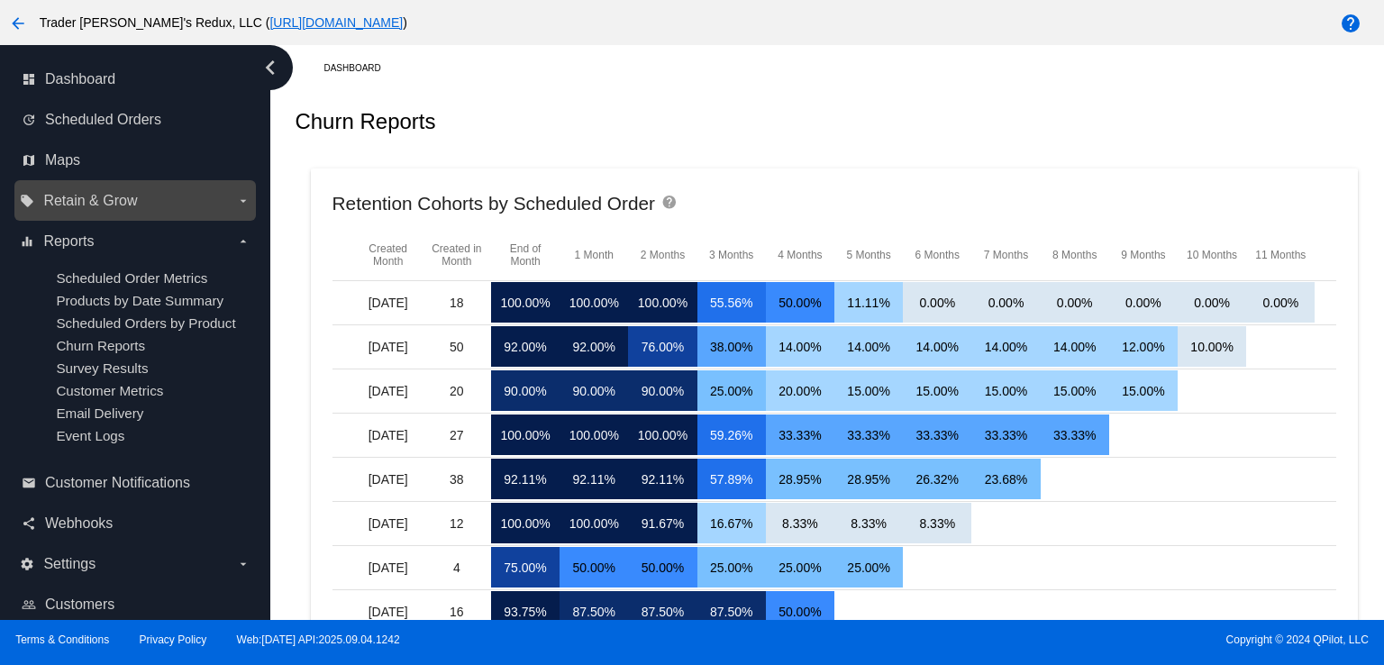
click at [169, 183] on div "local_offer Retain & Grow arrow_drop_down" at bounding box center [135, 200] width 242 height 41
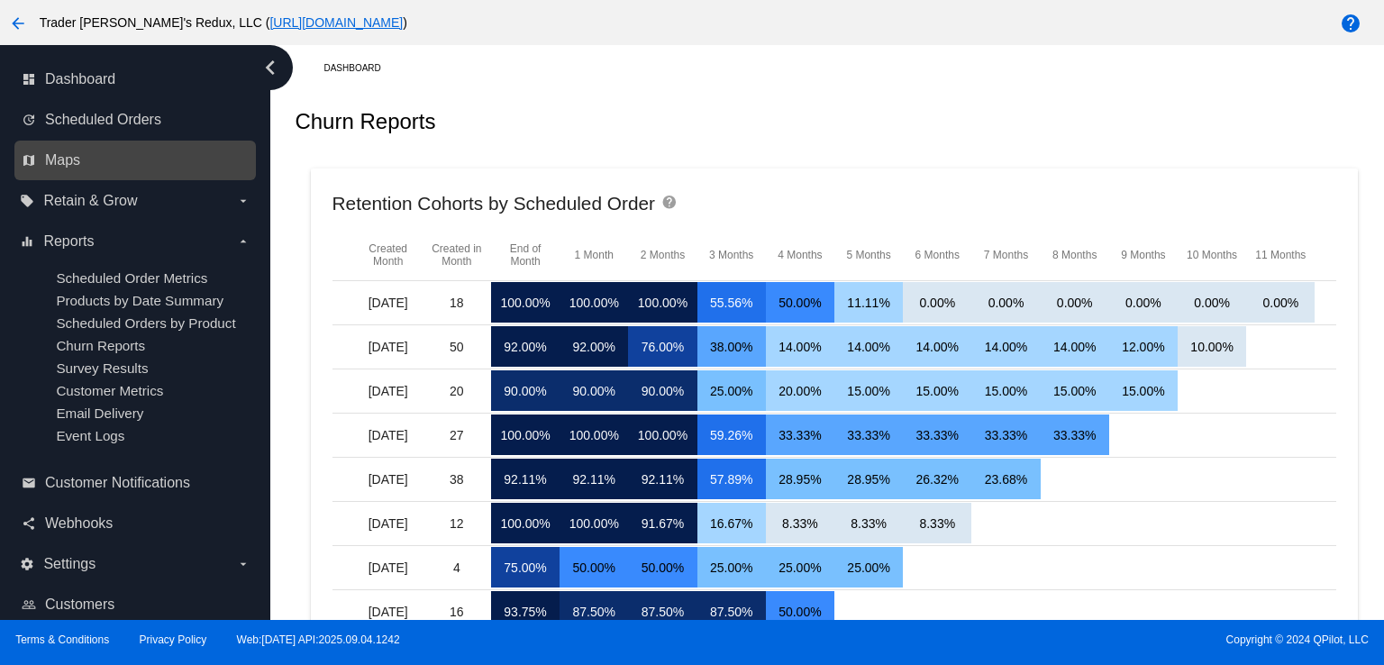
click at [130, 154] on link "map Maps" at bounding box center [136, 160] width 229 height 29
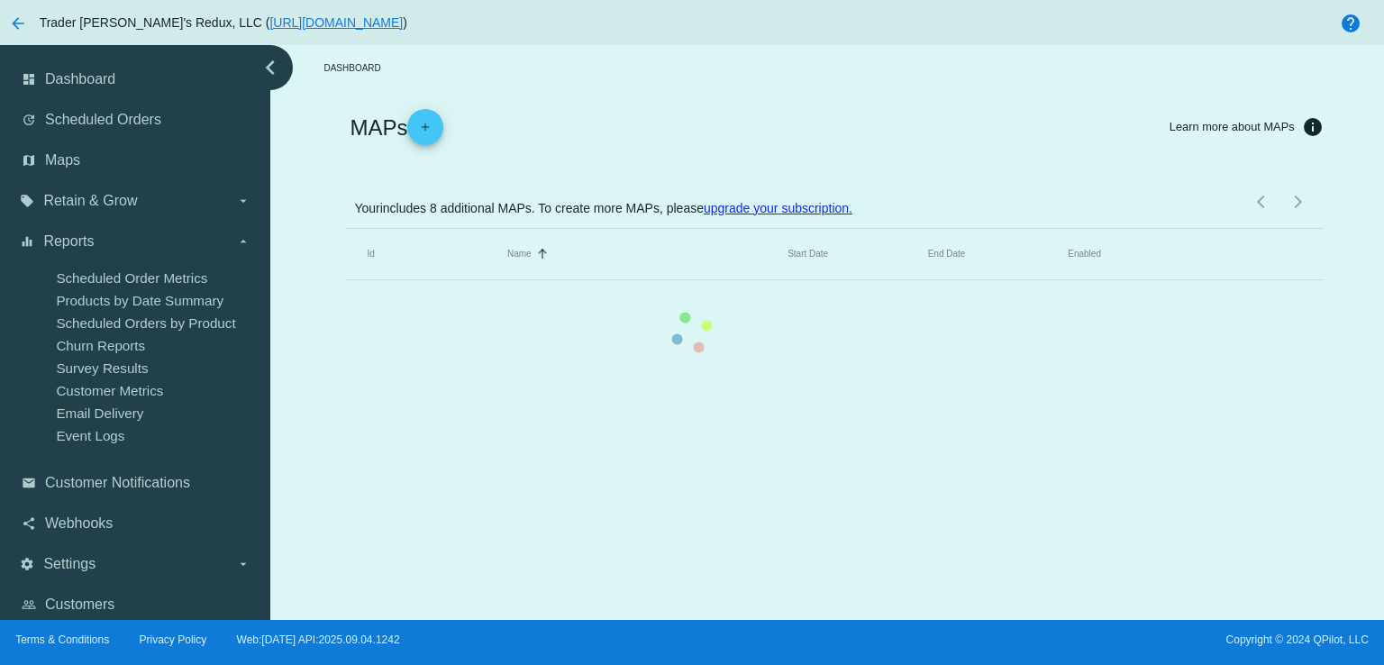
click at [345, 229] on mat-table "Id Name Sorted by Name ascending Start Date End Date Enabled" at bounding box center [834, 254] width 978 height 51
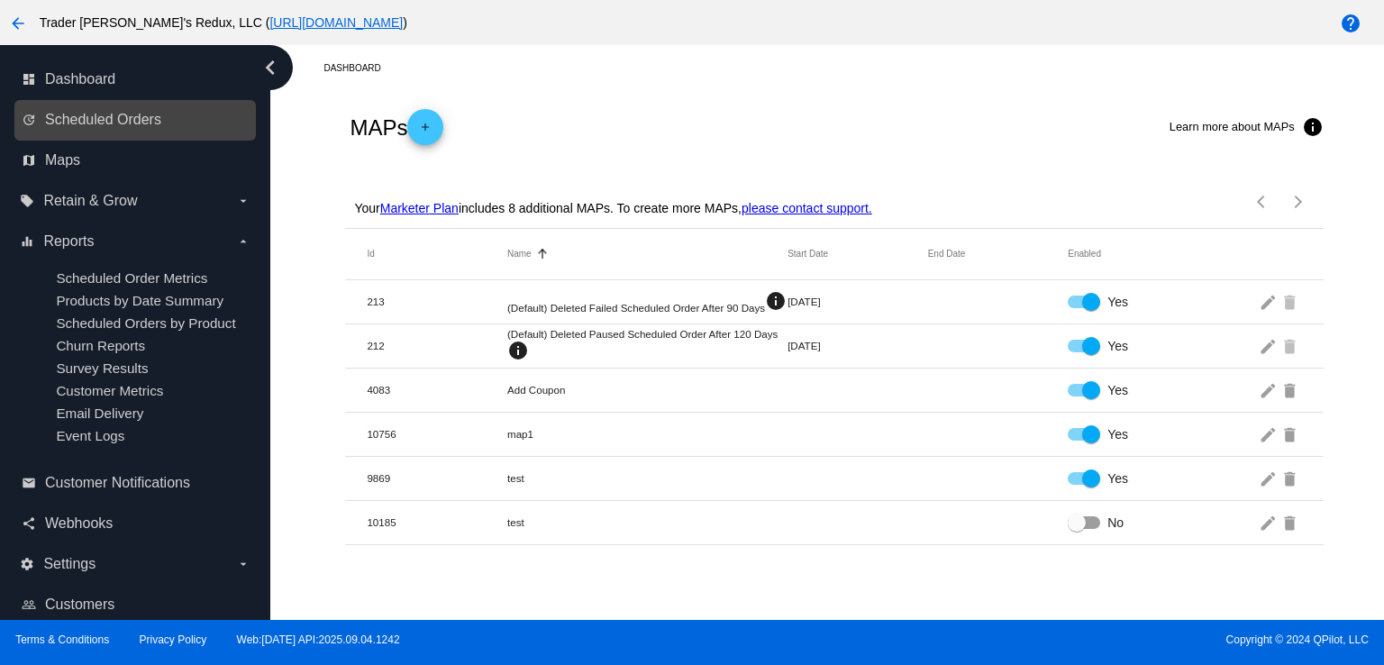
click at [140, 129] on link "update Scheduled Orders" at bounding box center [136, 119] width 229 height 29
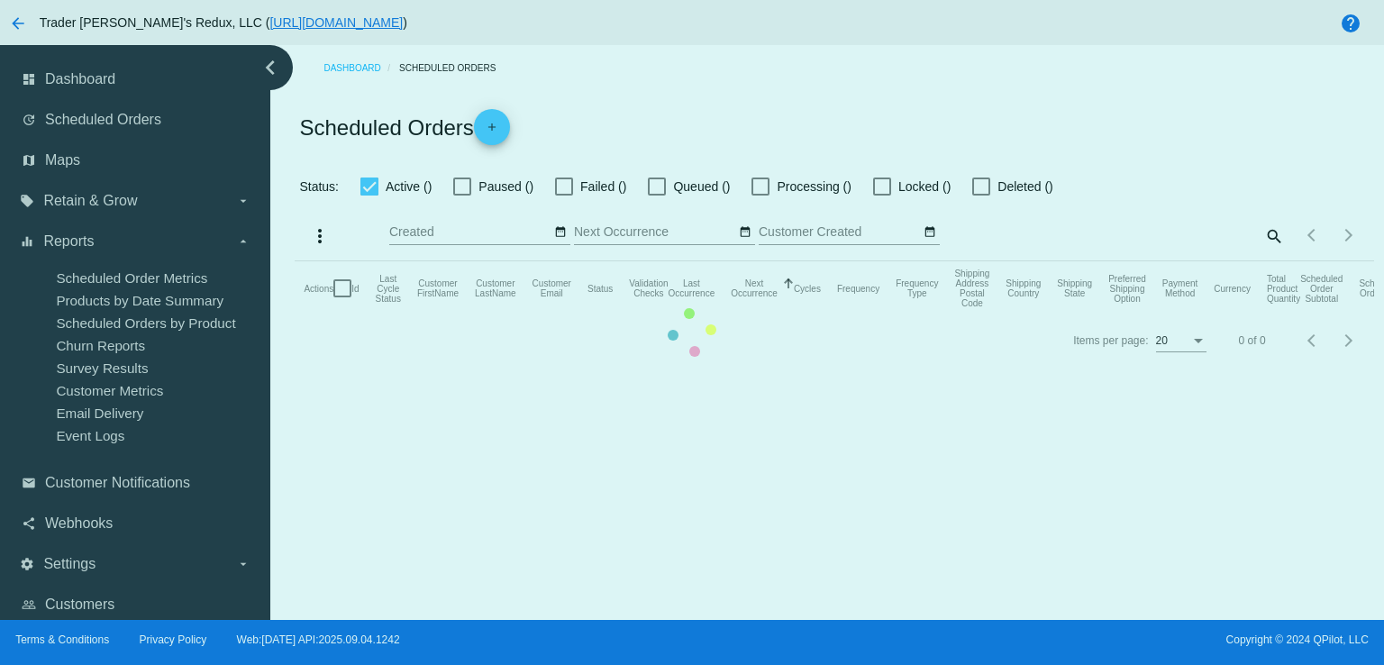
checkbox input "false"
click at [295, 261] on mat-table "Actions Id Last Cycle Status Customer FirstName Customer LastName Customer Emai…" at bounding box center [834, 288] width 1079 height 54
drag, startPoint x: 122, startPoint y: 88, endPoint x: 130, endPoint y: 84, distance: 9.3
click at [295, 261] on mat-table "Actions Id Last Cycle Status Customer FirstName Customer LastName Customer Emai…" at bounding box center [834, 288] width 1079 height 54
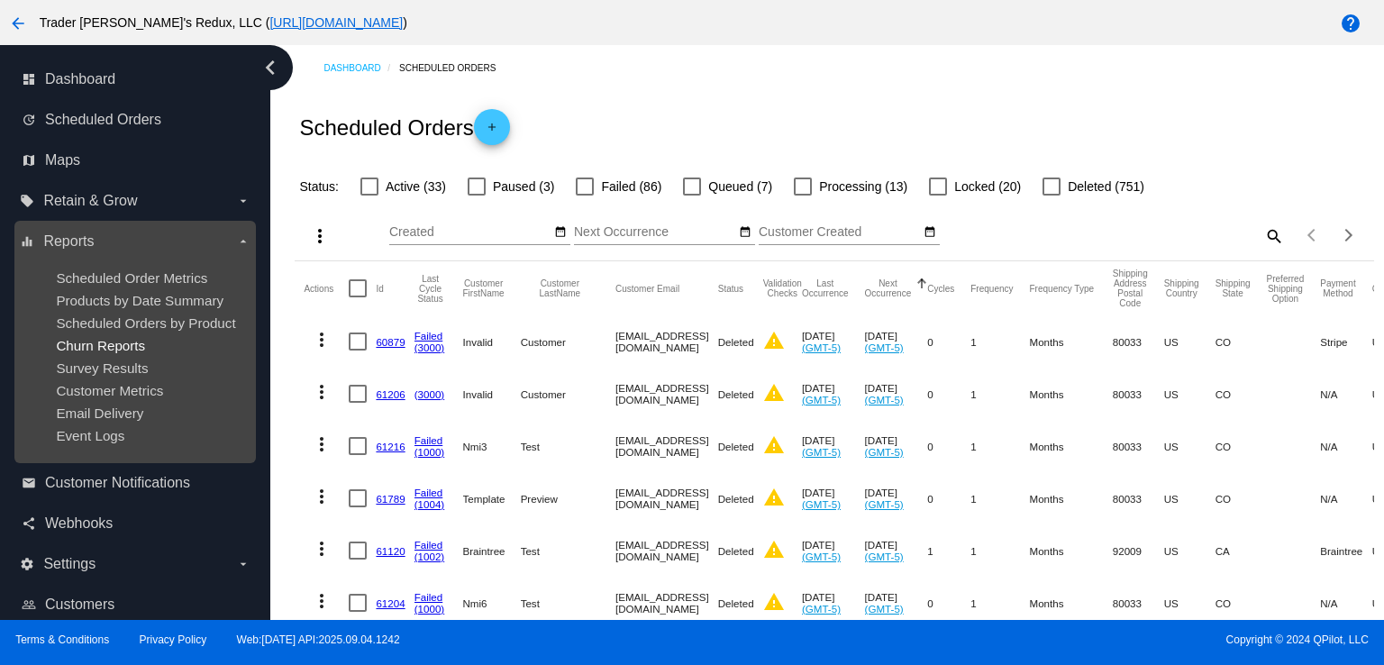
click at [105, 349] on span "Churn Reports" at bounding box center [100, 345] width 89 height 15
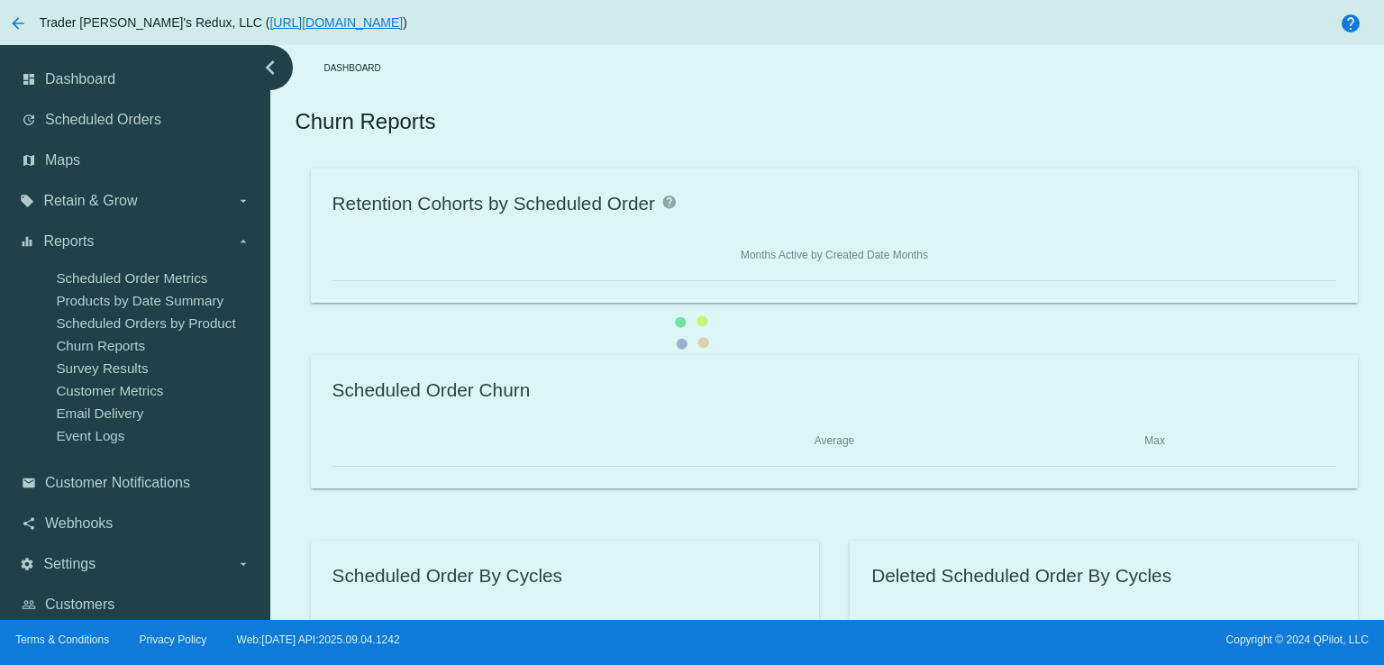
drag, startPoint x: 105, startPoint y: 349, endPoint x: 127, endPoint y: 301, distance: 52.8
click at [295, 301] on div "Retention Cohorts by Scheduled Order help Months Active by Created Date Months …" at bounding box center [834, 422] width 1079 height 506
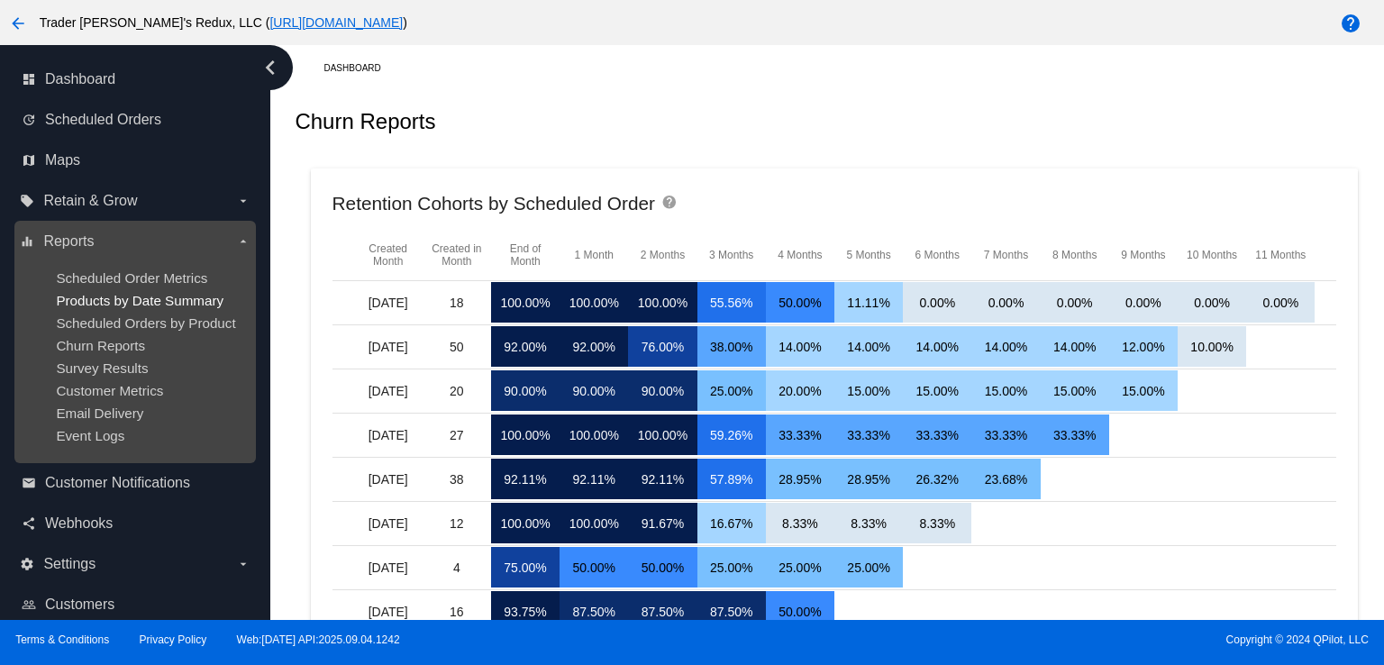
click at [123, 293] on span "Products by Date Summary" at bounding box center [140, 300] width 168 height 15
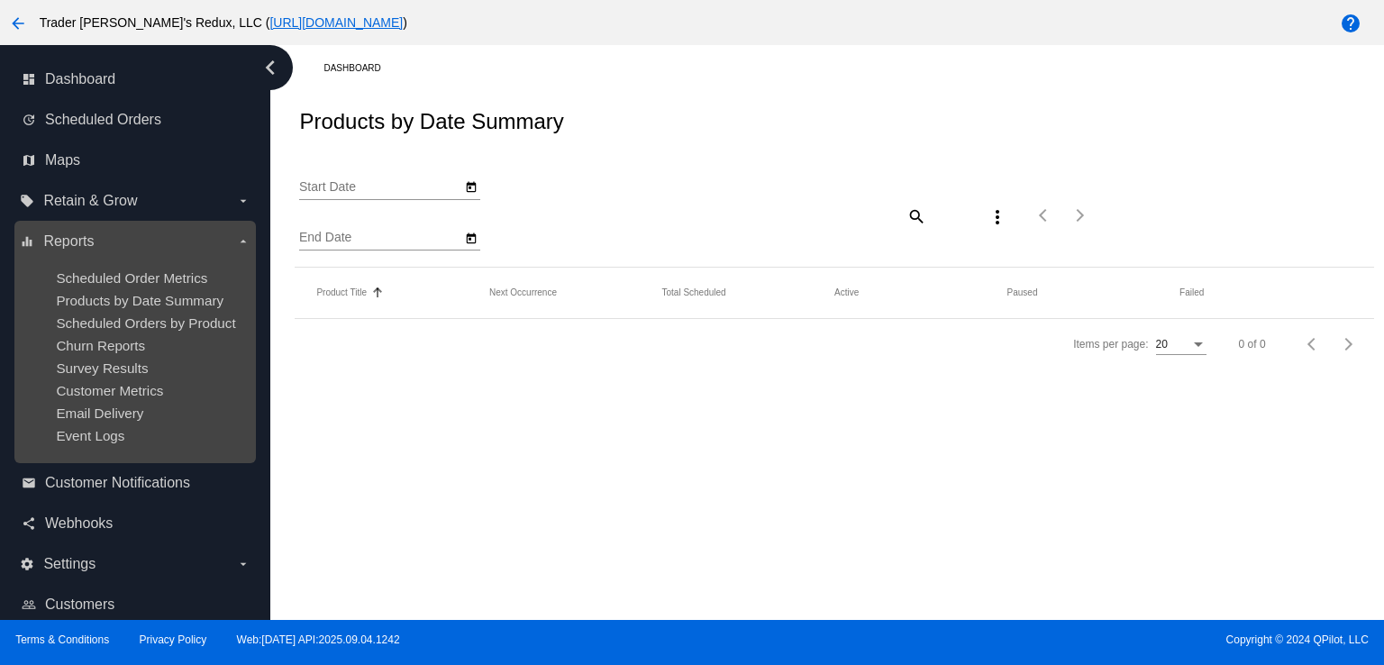
click at [133, 290] on ul "Scheduled Order Metrics Products by Date Summary Scheduled Orders by Product Ch…" at bounding box center [135, 357] width 230 height 202
type input "[DATE]"
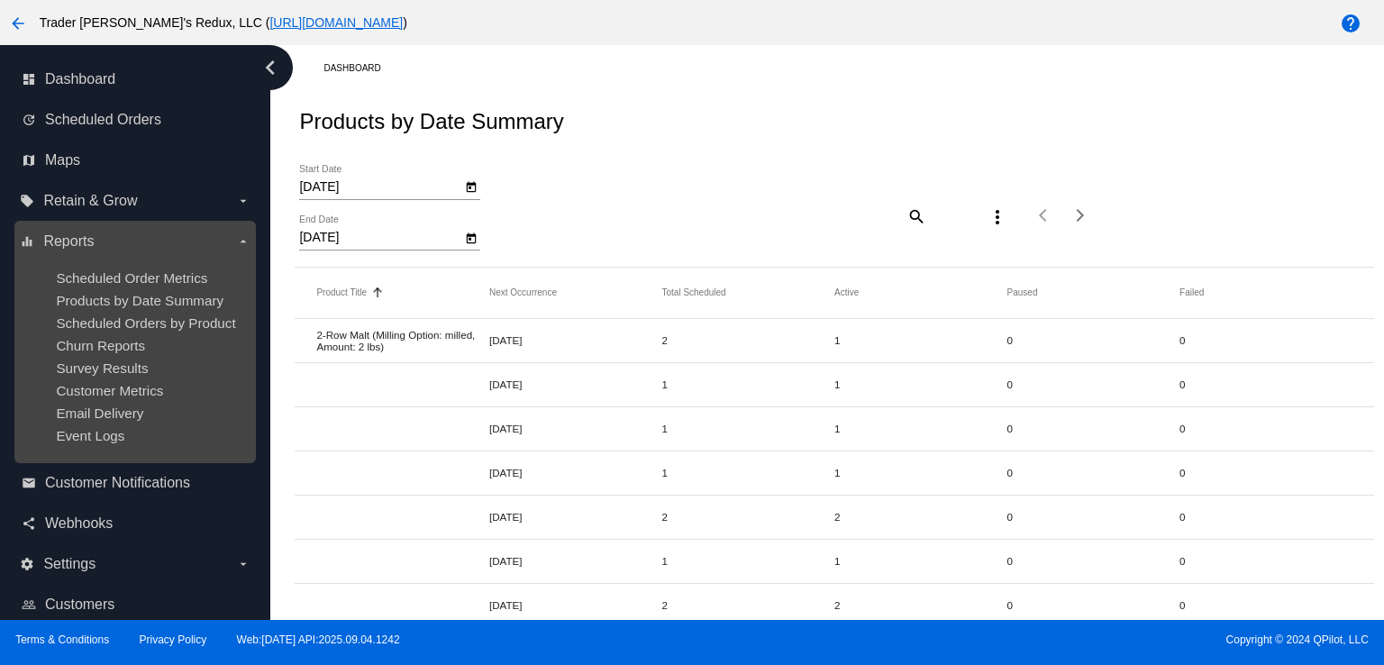
click at [164, 335] on ul "Scheduled Order Metrics Products by Date Summary Scheduled Orders by Product Ch…" at bounding box center [135, 357] width 230 height 202
click at [85, 426] on ul "Scheduled Order Metrics Products by Date Summary Scheduled Orders by Product Ch…" at bounding box center [135, 357] width 230 height 202
drag, startPoint x: 67, startPoint y: 364, endPoint x: 87, endPoint y: 228, distance: 137.7
click at [67, 362] on span "Survey Results" at bounding box center [102, 368] width 92 height 15
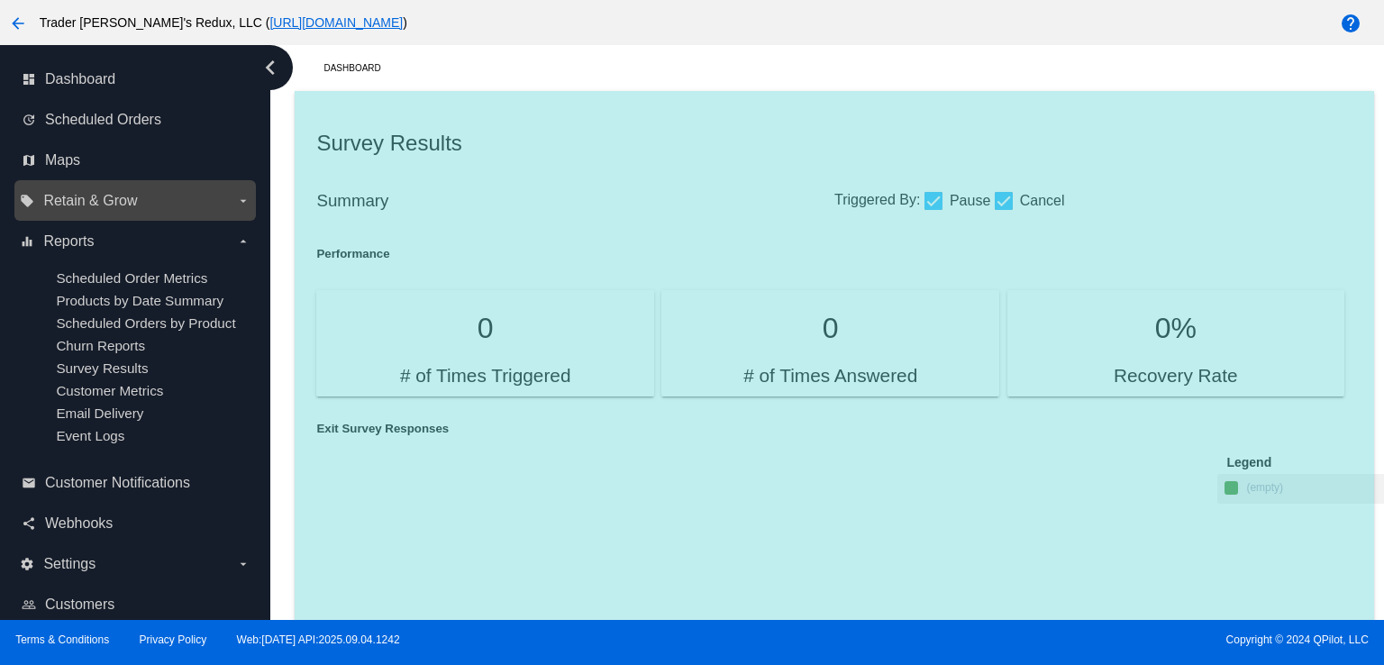
click at [91, 201] on span "Retain & Grow" at bounding box center [90, 201] width 94 height 16
click at [0, 0] on input "local_offer Retain & Grow arrow_drop_down" at bounding box center [0, 0] width 0 height 0
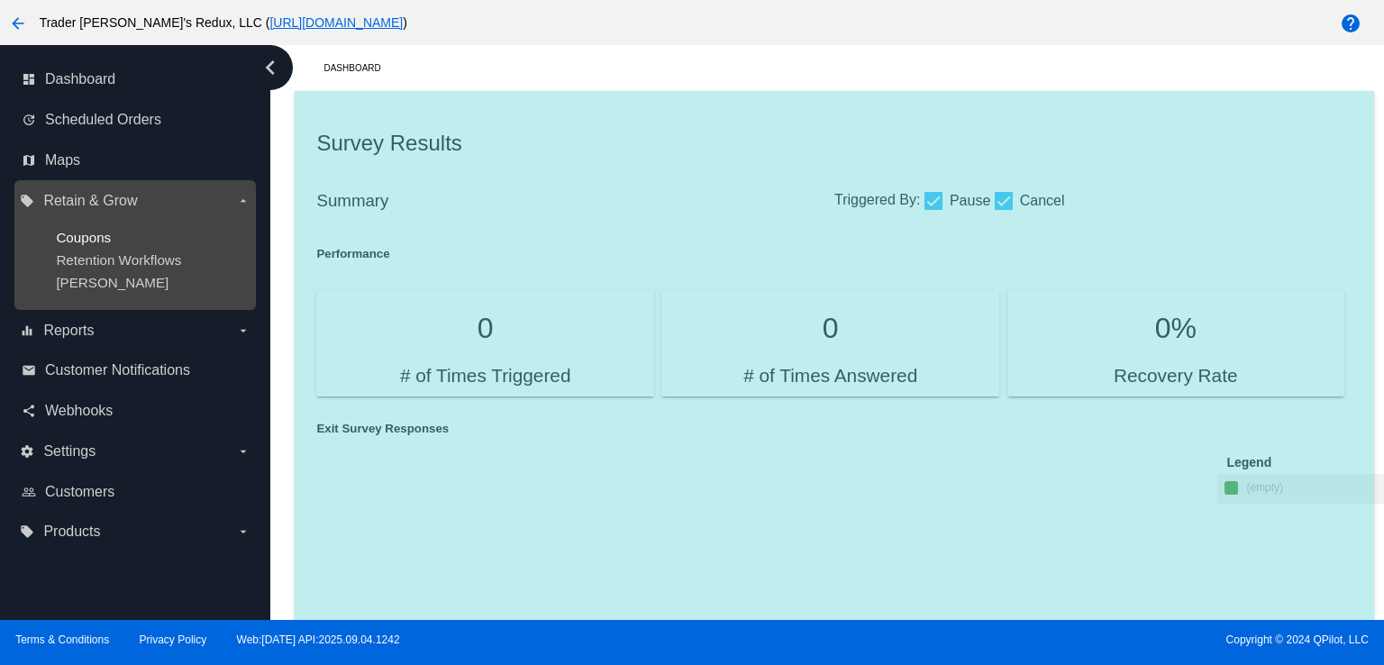
click at [60, 235] on span "Coupons" at bounding box center [83, 237] width 55 height 15
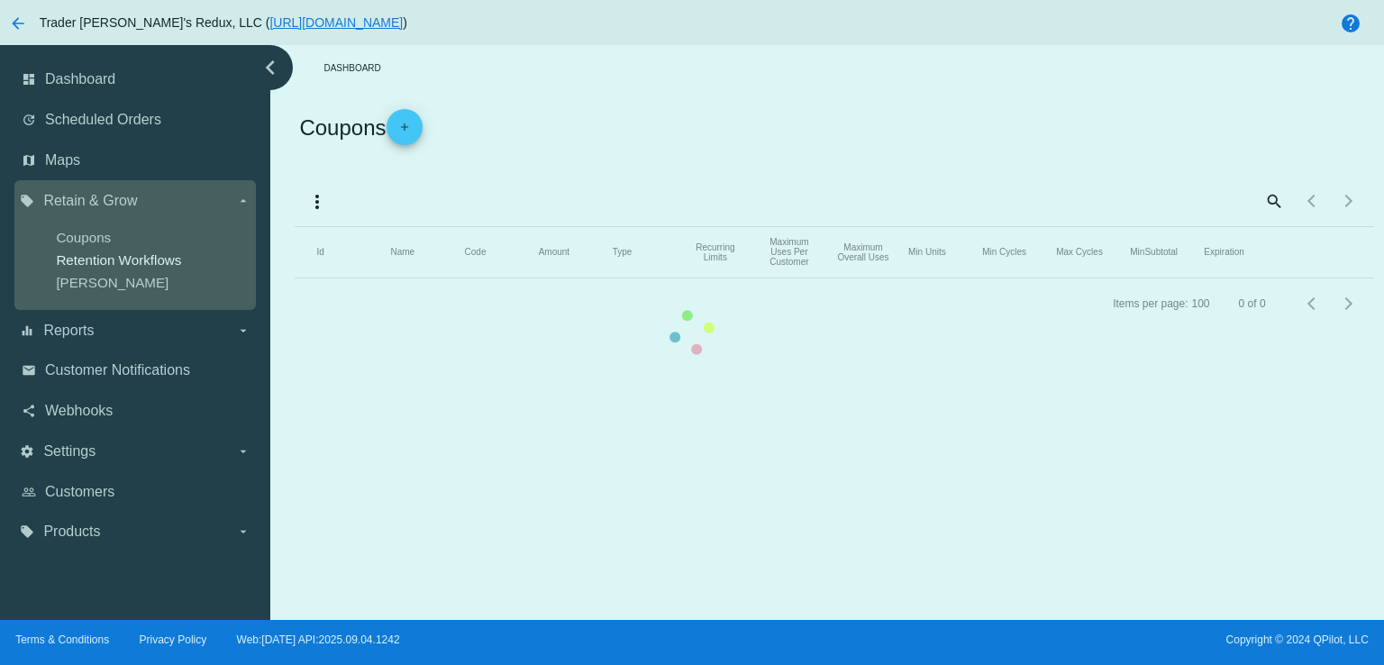
click at [295, 256] on mat-table "Id Name Code Amount Type Recurring Limits Maximum Uses Per Customer Maximum Ove…" at bounding box center [834, 252] width 1079 height 51
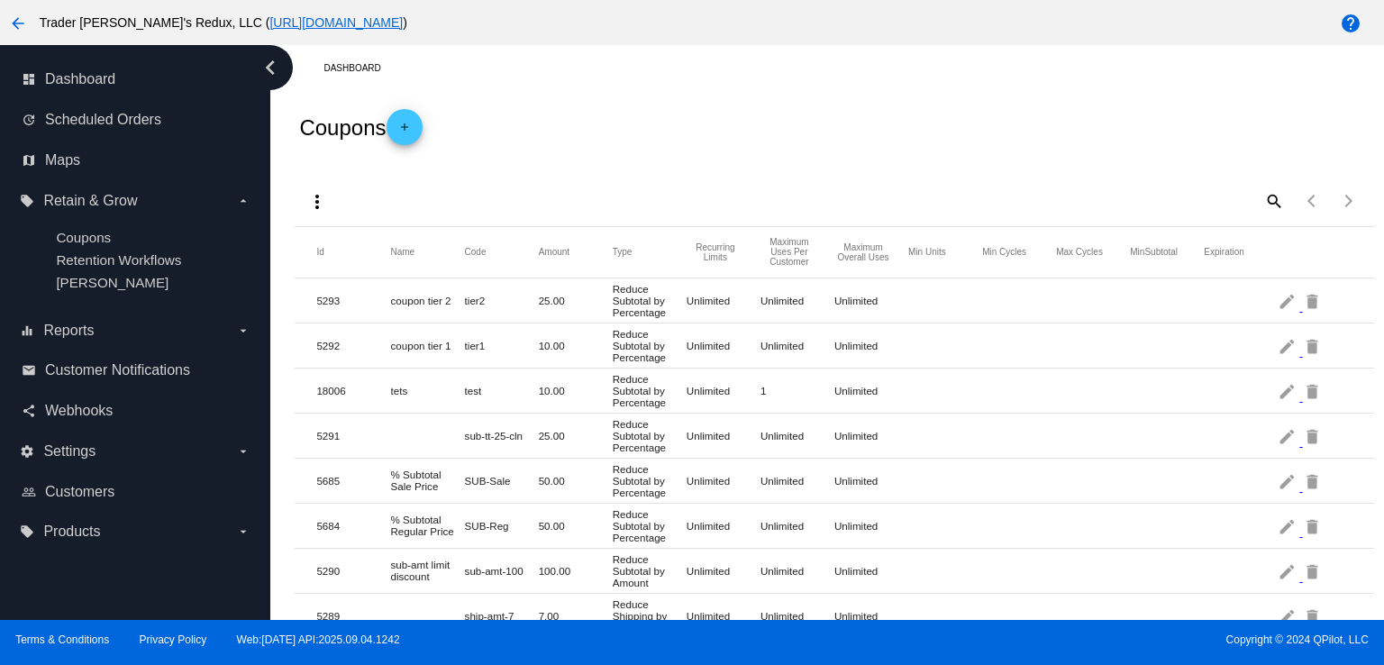
click at [660, 149] on div "Coupons add" at bounding box center [834, 127] width 1079 height 72
click at [109, 114] on span "Scheduled Orders" at bounding box center [103, 120] width 116 height 16
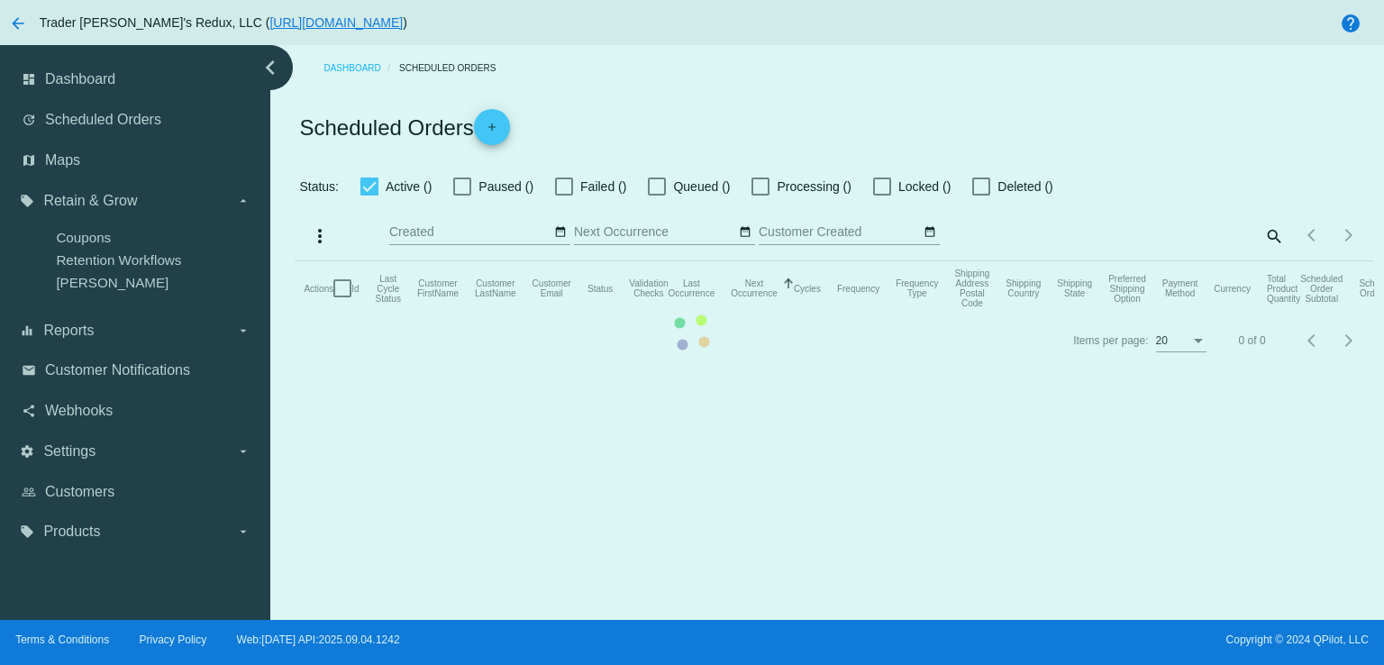
checkbox input "false"
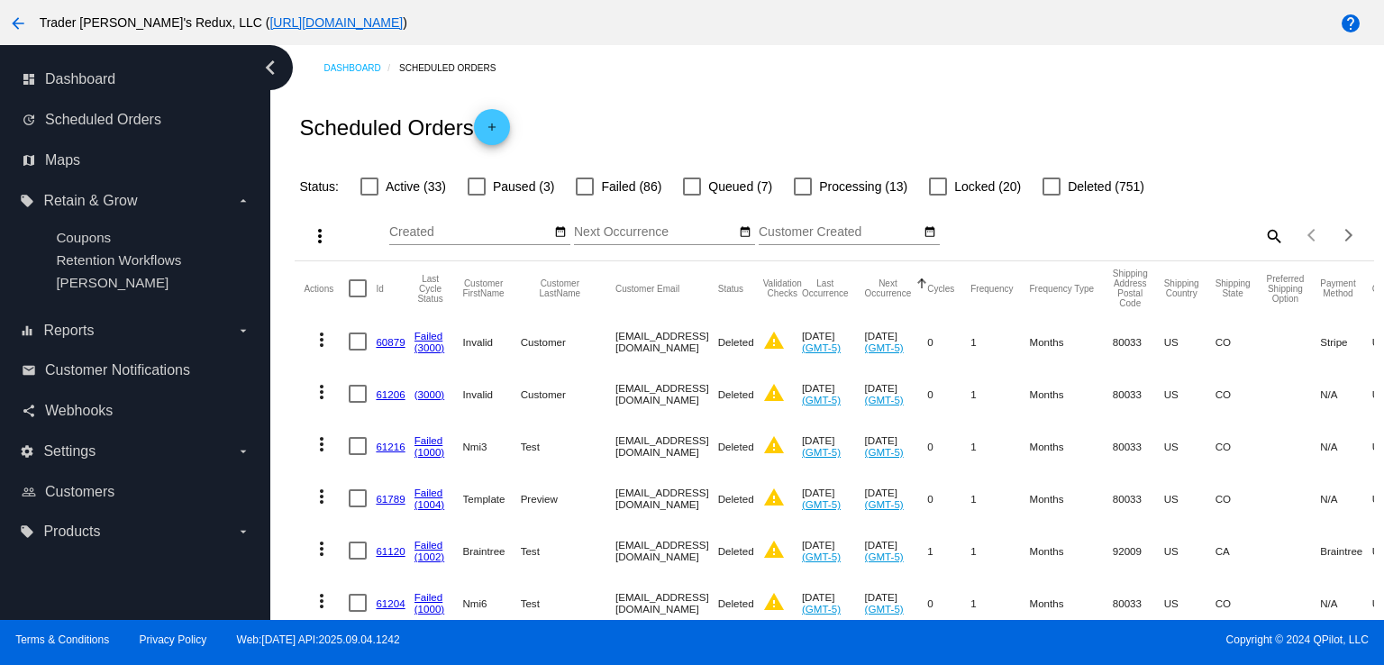
drag, startPoint x: 665, startPoint y: 134, endPoint x: 488, endPoint y: 120, distance: 177.2
click at [666, 138] on div "Scheduled Orders add" at bounding box center [834, 127] width 1079 height 72
click at [110, 78] on span "Dashboard" at bounding box center [80, 79] width 70 height 16
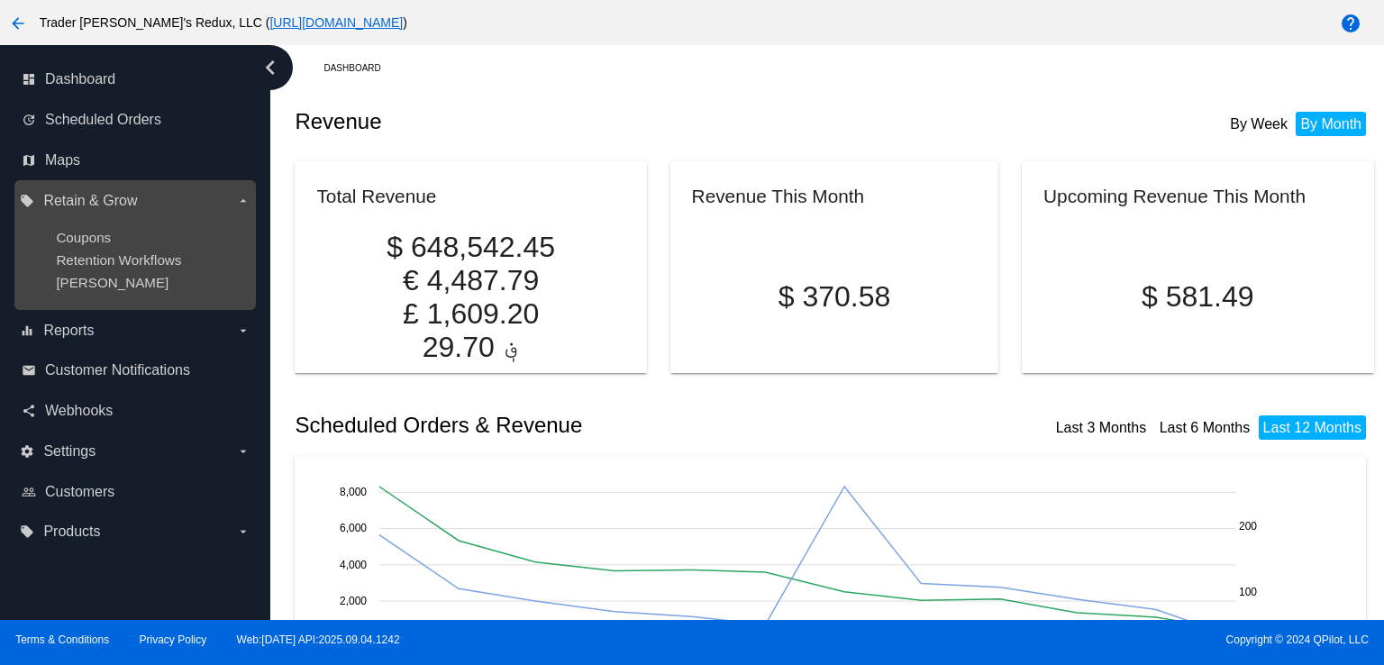
click at [142, 245] on div "Coupons" at bounding box center [149, 237] width 187 height 15
click at [82, 235] on span "Coupons" at bounding box center [83, 237] width 55 height 15
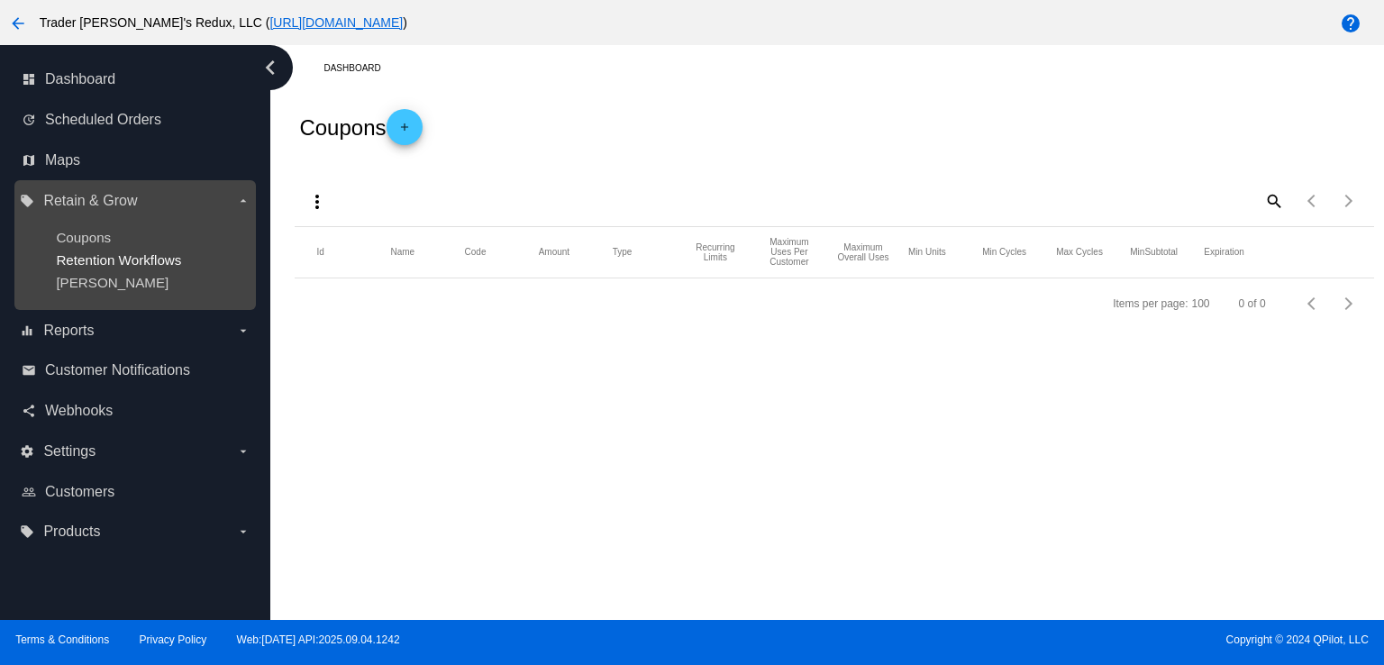
click at [129, 257] on span "Retention Workflows" at bounding box center [118, 259] width 125 height 15
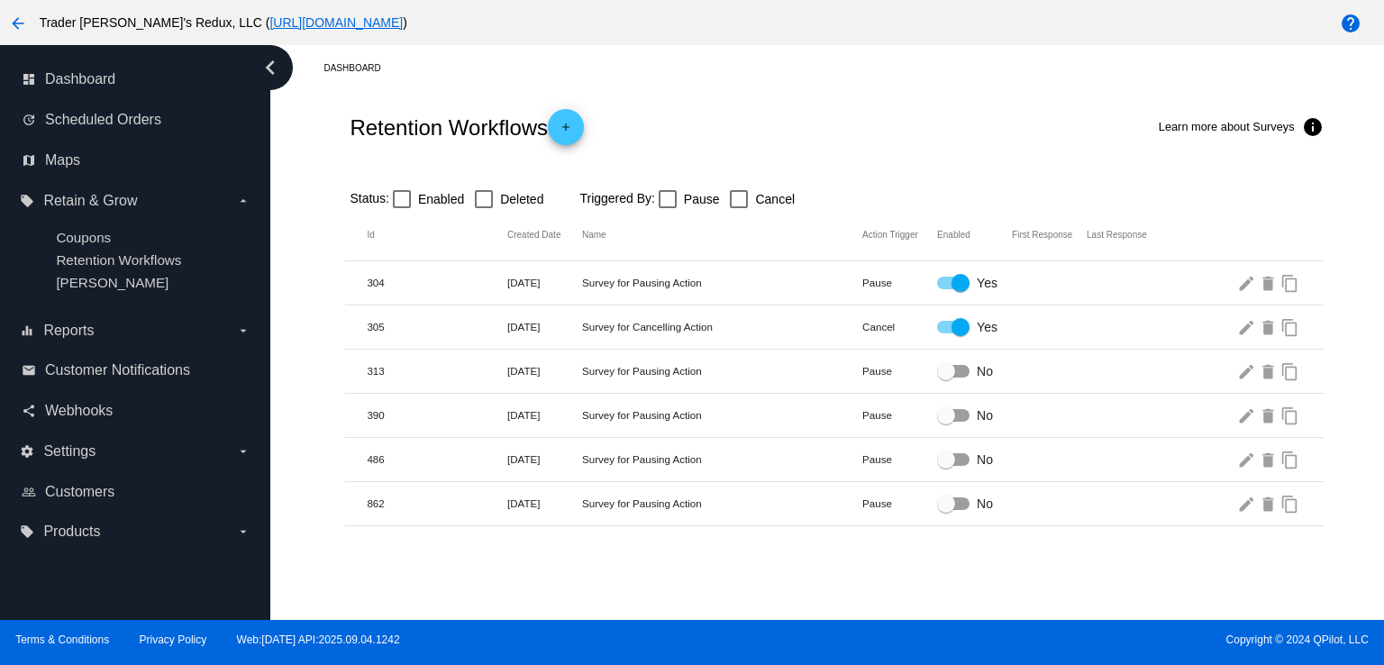
click at [590, 434] on mat-row "390 [DATE] Survey for Pausing Action Pause No edit delete content_copy" at bounding box center [834, 416] width 978 height 44
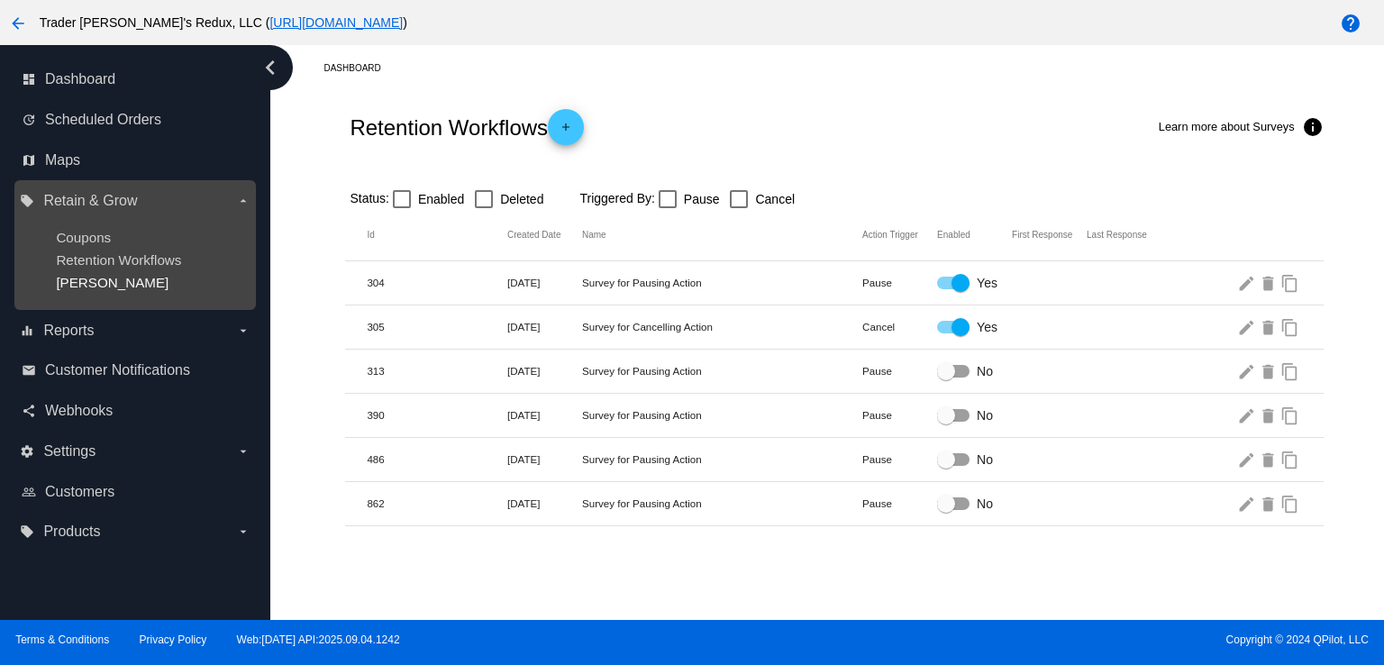
click at [97, 286] on span "[PERSON_NAME]" at bounding box center [112, 282] width 113 height 15
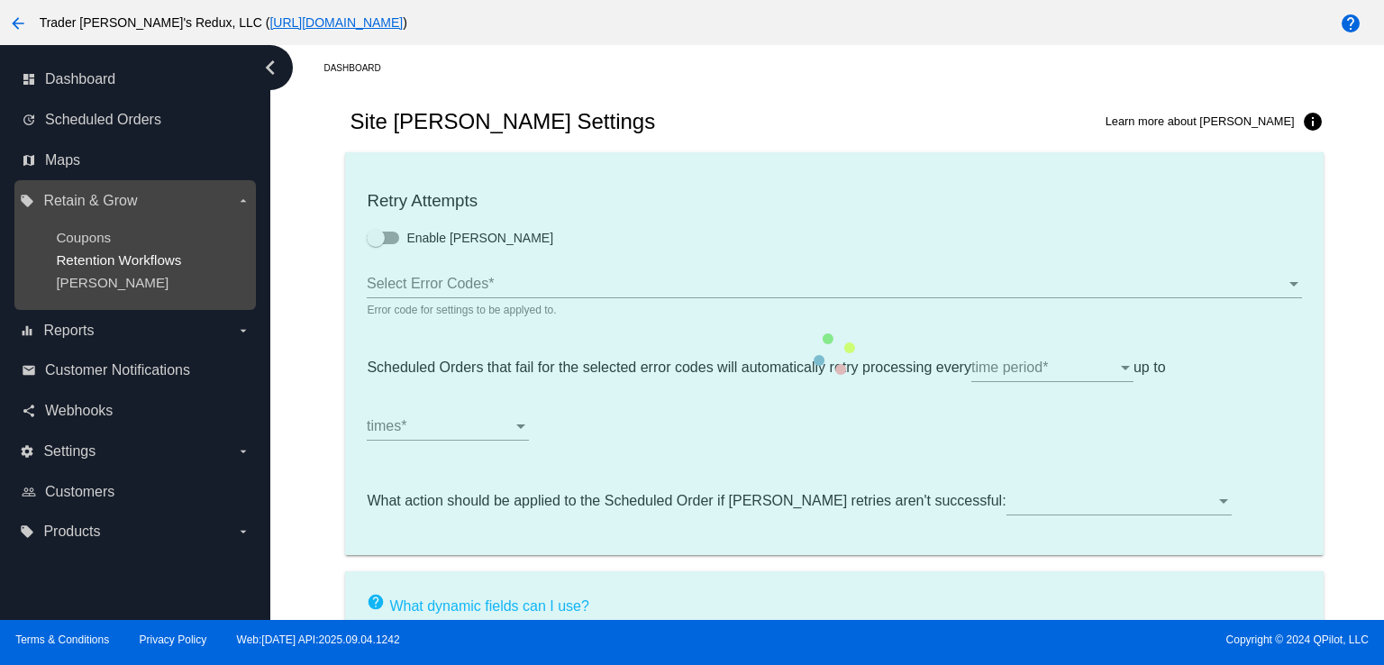
type input "If no changes are made, we will automatically retry processing your {{Scheduled…"
type input "If no changes are made, we will automatically {{DunningAction}} your {{Schedule…"
type input "Your {{ScheduledOrder}} was {{DunningAction}}."
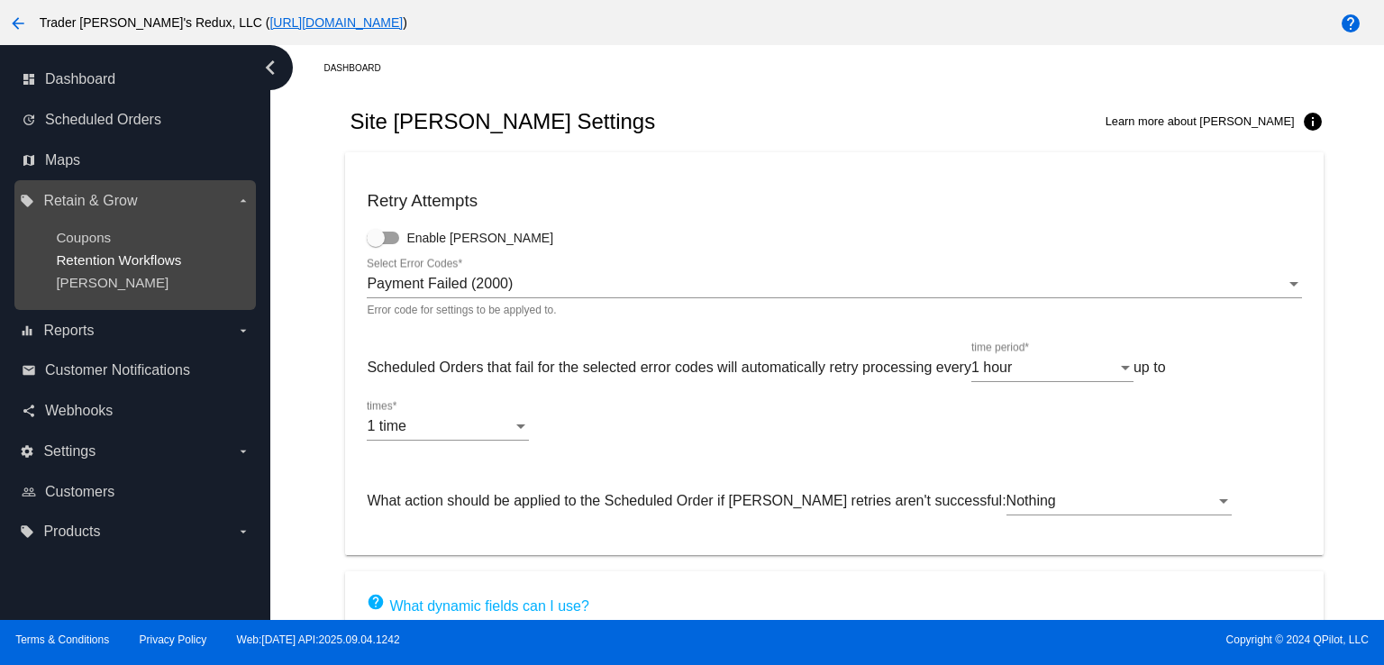
click at [97, 264] on span "Retention Workflows" at bounding box center [118, 259] width 125 height 15
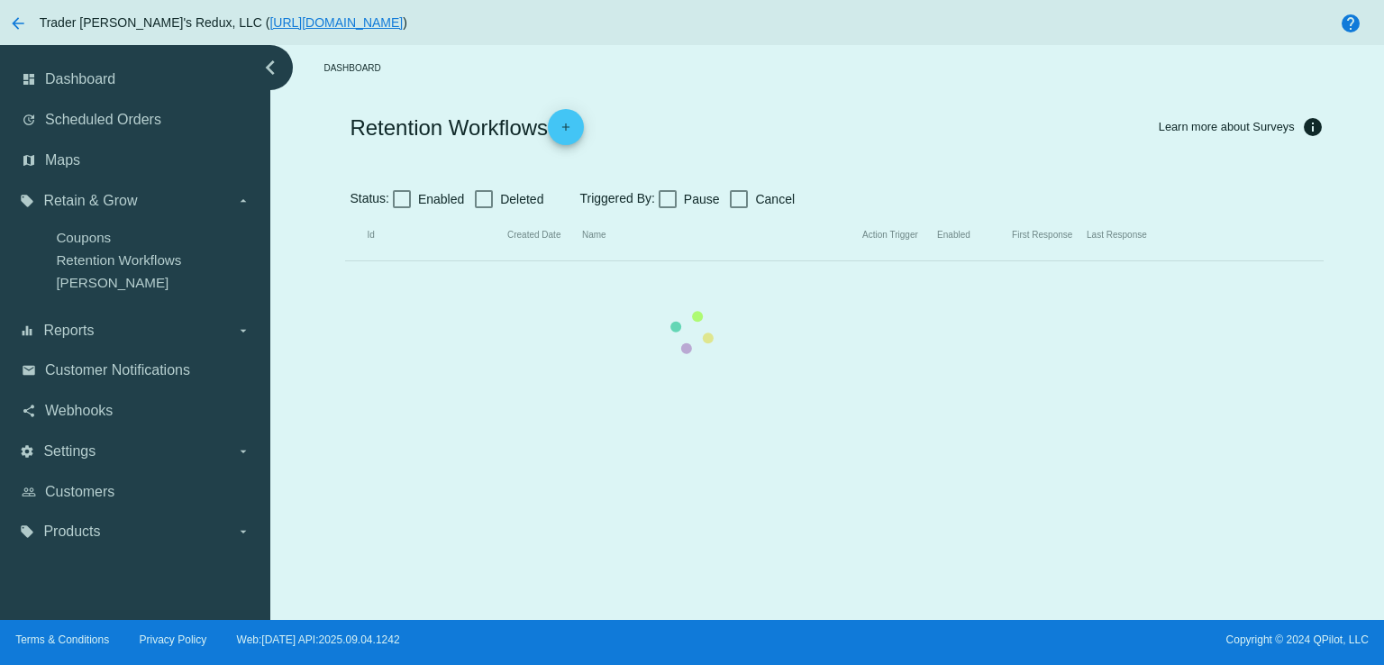
click at [345, 242] on mat-table "Id Created Date Name Action Trigger Enabled First Response Last Response" at bounding box center [834, 235] width 978 height 51
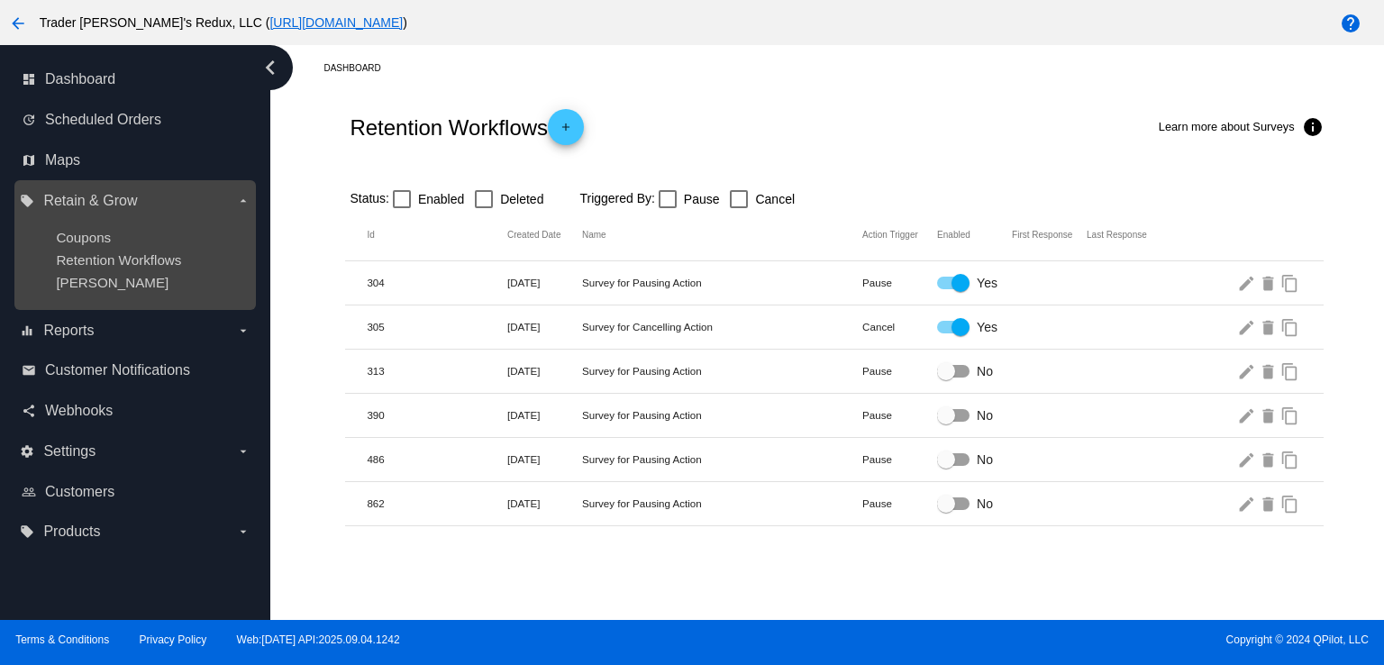
click at [109, 224] on ul "Coupons Retention Workflows [PERSON_NAME]" at bounding box center [135, 259] width 230 height 89
click at [94, 245] on div "Coupons" at bounding box center [149, 237] width 187 height 15
click at [88, 236] on span "Coupons" at bounding box center [83, 237] width 55 height 15
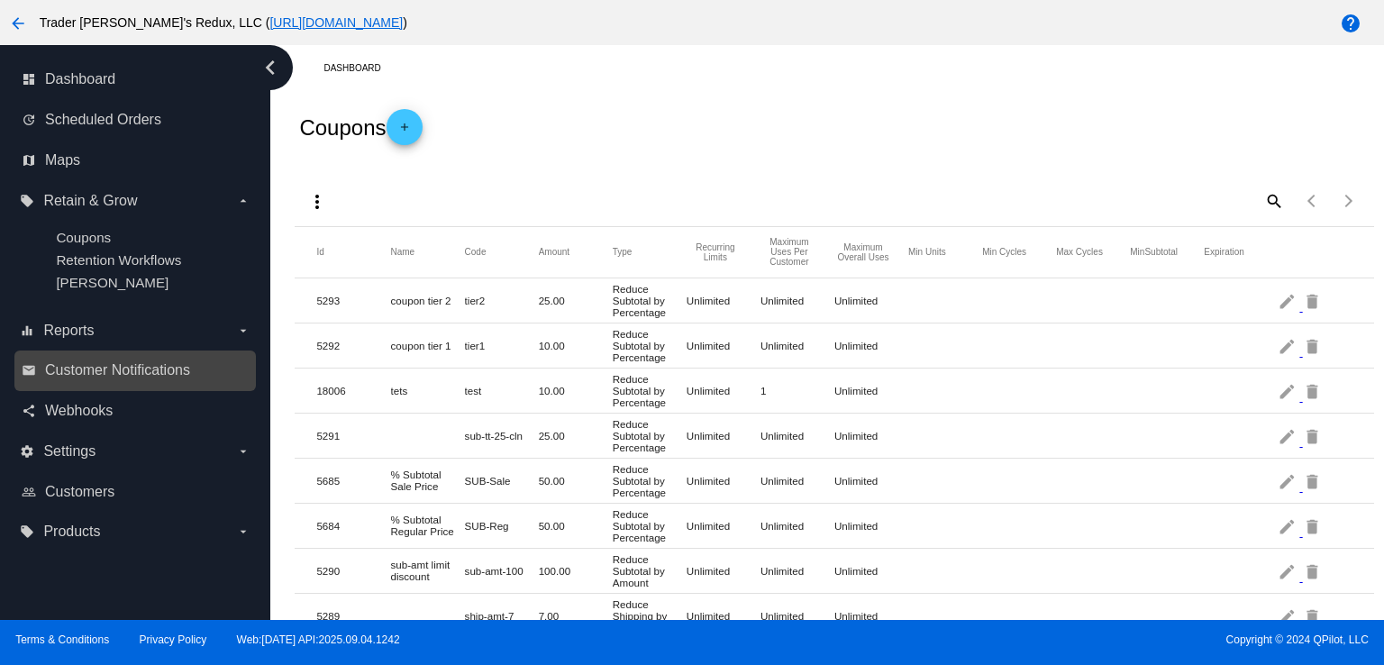
click at [141, 380] on link "email Customer Notifications" at bounding box center [136, 370] width 229 height 29
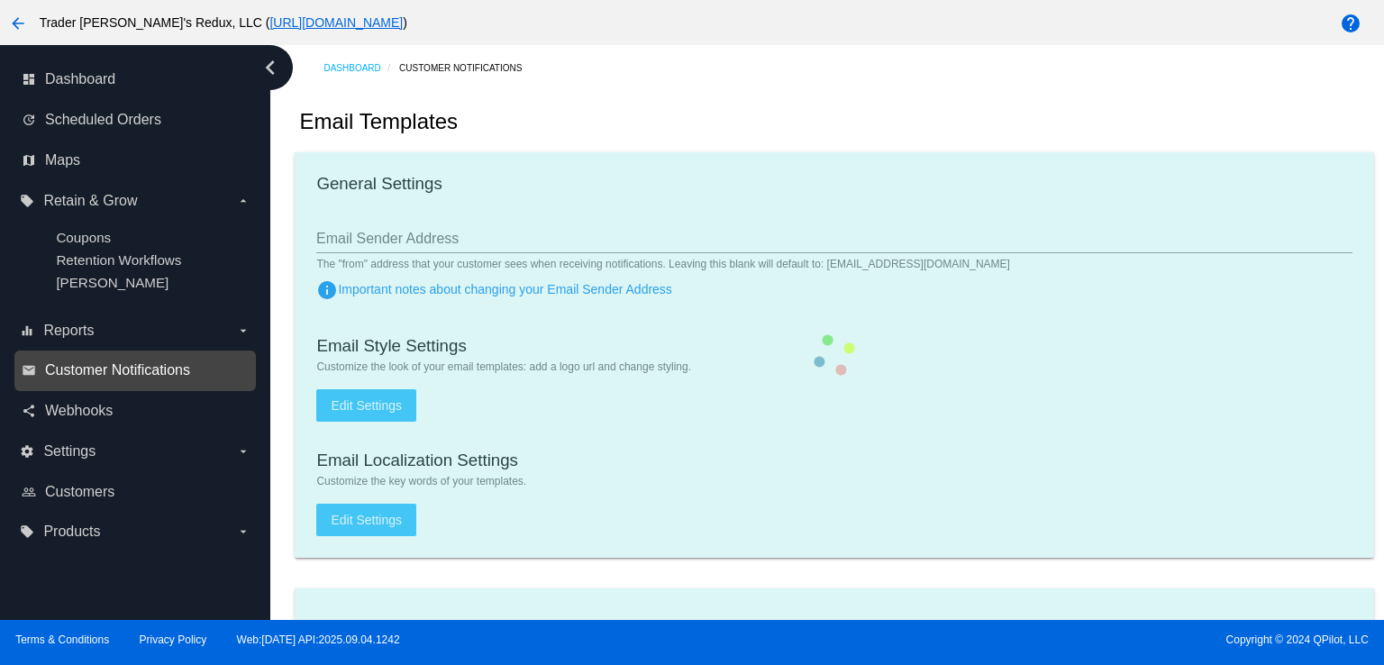
click at [61, 374] on span "Customer Notifications" at bounding box center [117, 370] width 145 height 16
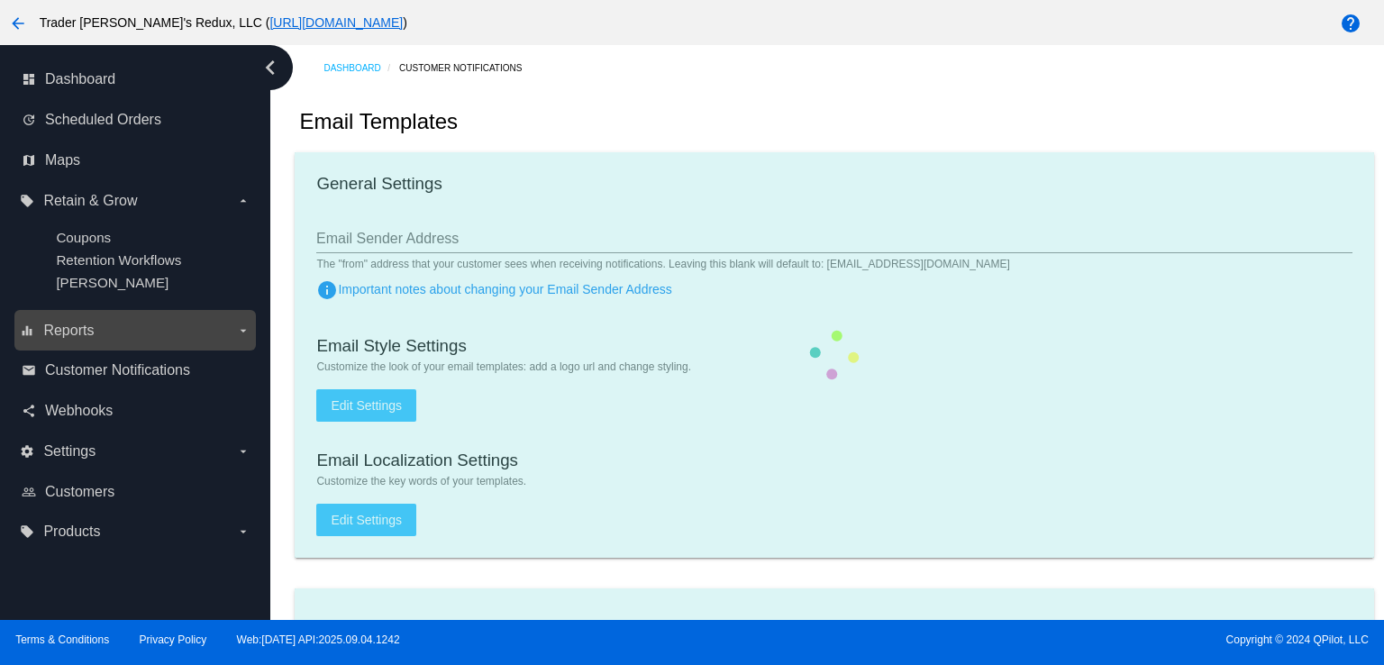
click at [61, 345] on label "equalizer Reports arrow_drop_down" at bounding box center [135, 330] width 230 height 29
click at [0, 0] on input "equalizer Reports arrow_drop_down" at bounding box center [0, 0] width 0 height 0
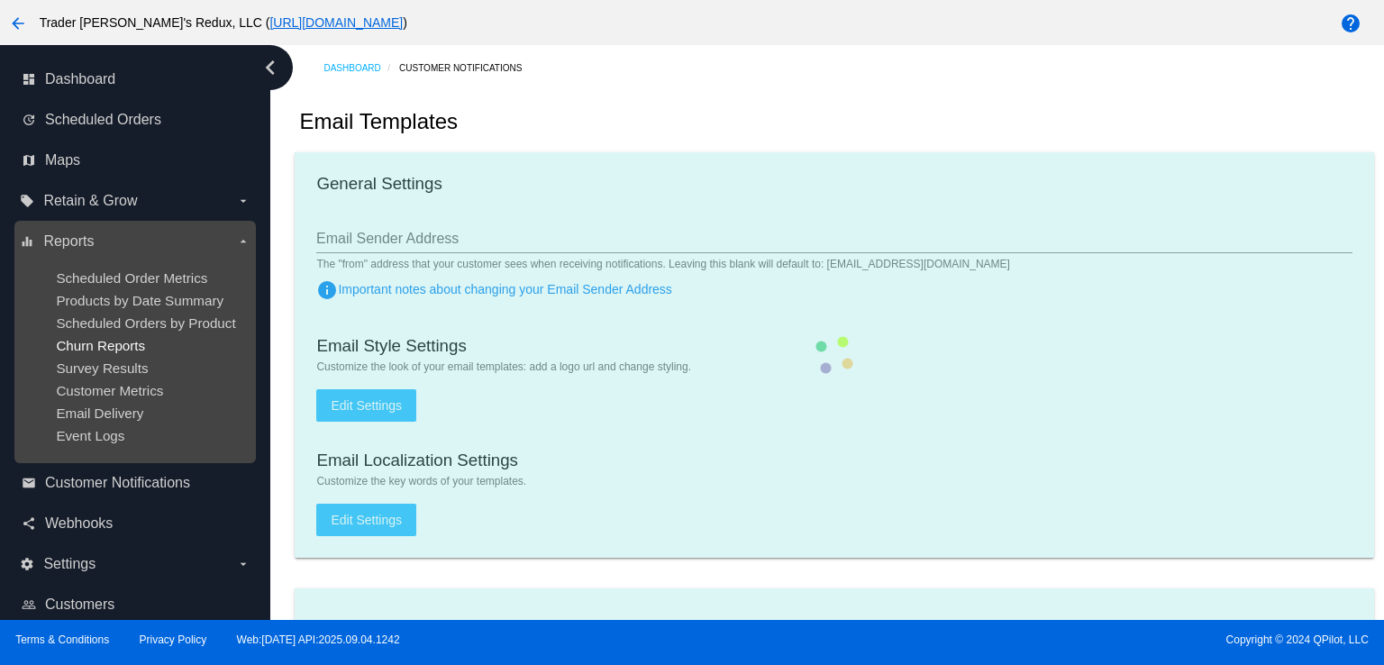
click at [87, 351] on span "Churn Reports" at bounding box center [100, 345] width 89 height 15
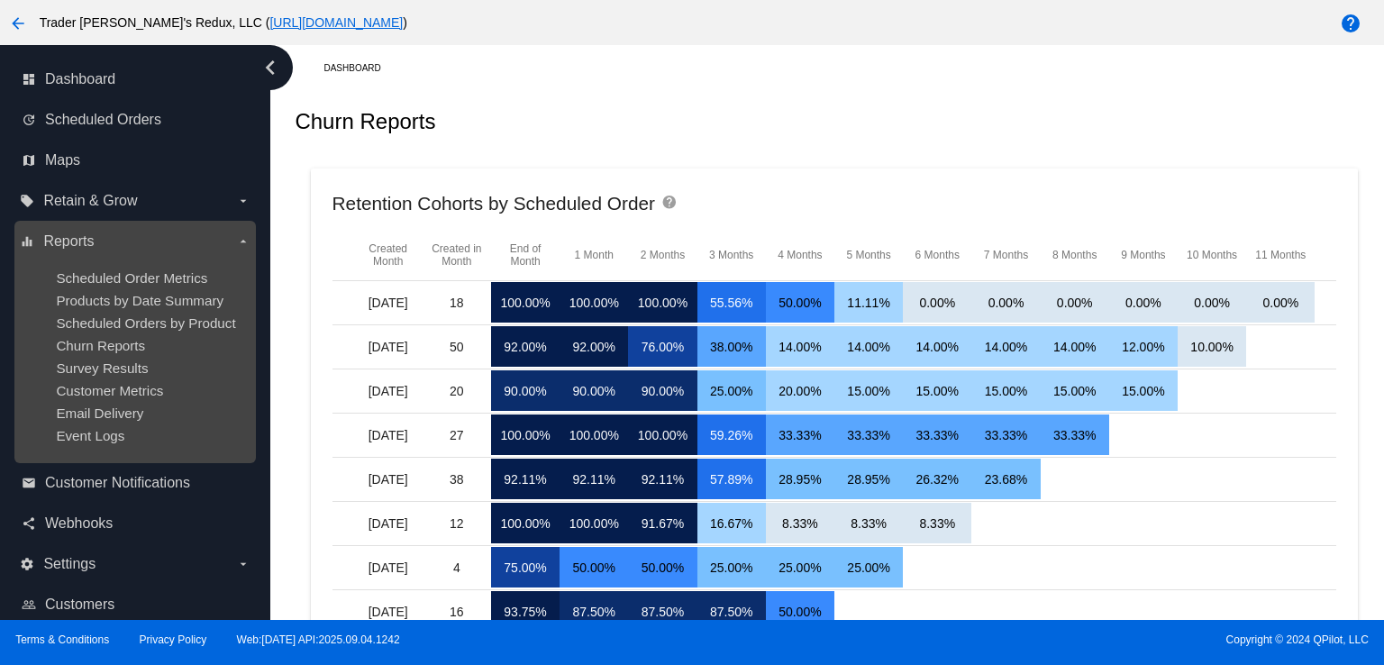
click at [97, 241] on label "equalizer Reports arrow_drop_down" at bounding box center [135, 241] width 230 height 29
click at [0, 0] on input "equalizer Reports arrow_drop_down" at bounding box center [0, 0] width 0 height 0
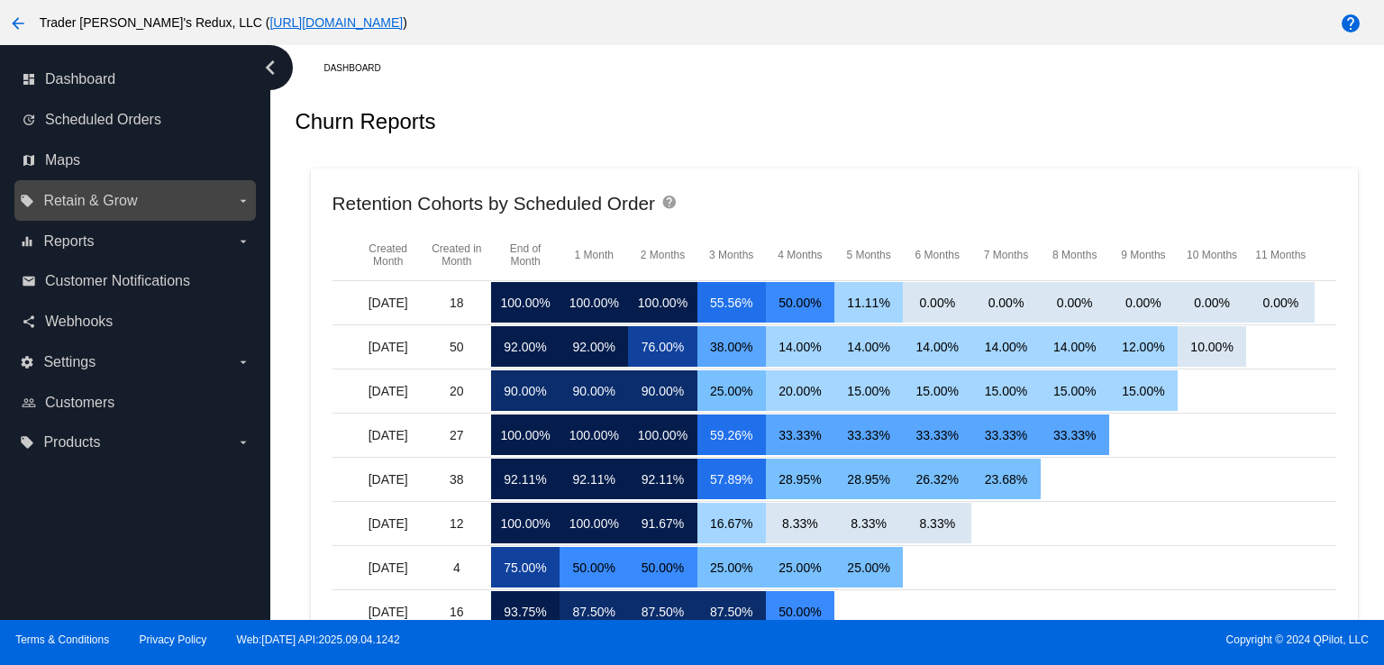
click at [103, 210] on label "local_offer Retain & Grow arrow_drop_down" at bounding box center [135, 201] width 230 height 29
click at [0, 0] on input "local_offer Retain & Grow arrow_drop_down" at bounding box center [0, 0] width 0 height 0
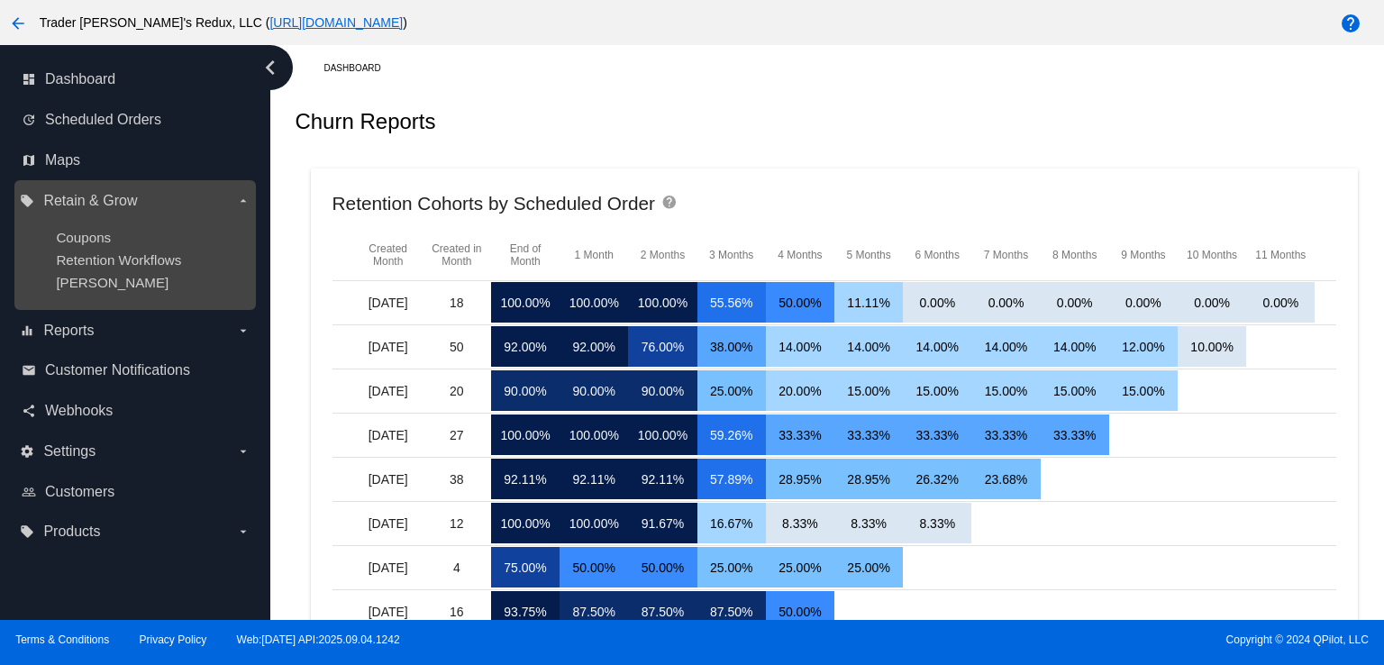
click at [96, 224] on ul "Coupons Retention Workflows [PERSON_NAME]" at bounding box center [135, 259] width 230 height 89
click at [91, 240] on span "Coupons" at bounding box center [83, 237] width 55 height 15
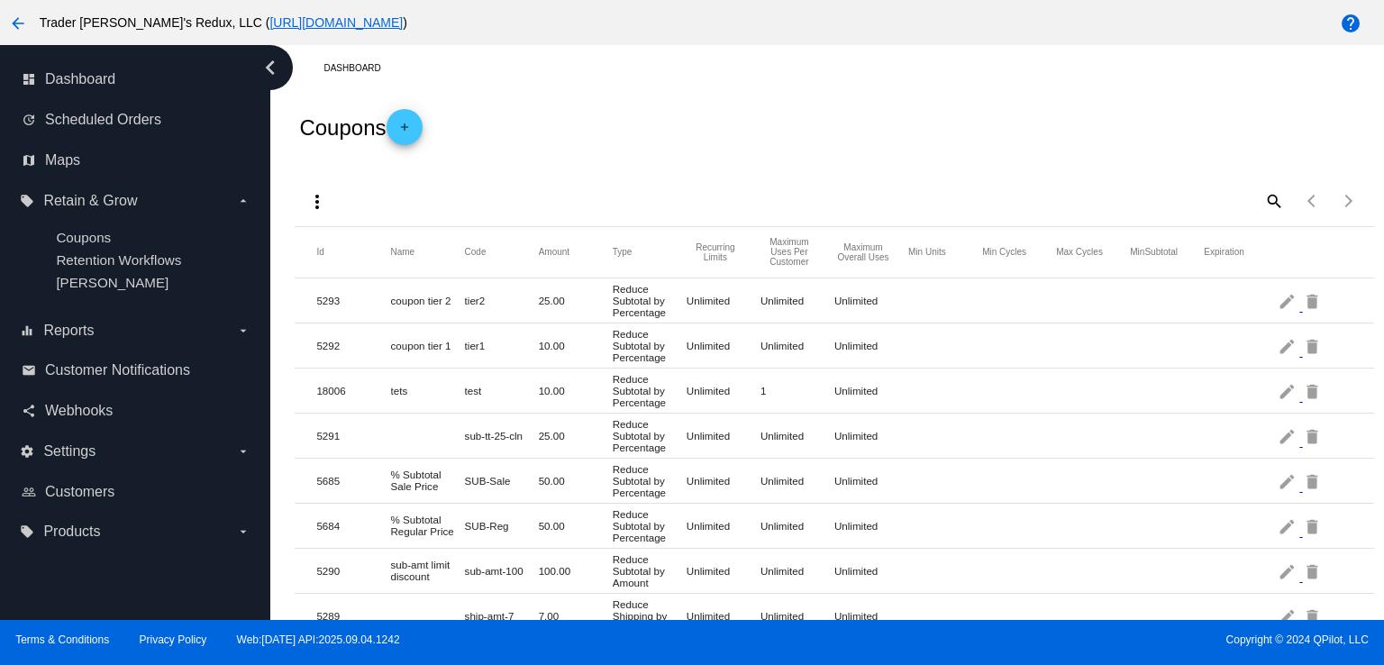
drag, startPoint x: 1065, startPoint y: 12, endPoint x: 1132, endPoint y: 47, distance: 75.4
click at [1073, 12] on div "arrow_back Trader [PERSON_NAME]'s Redux, LLC ( [URL][DOMAIN_NAME] )" at bounding box center [577, 23] width 1154 height 36
click at [85, 405] on span "Webhooks" at bounding box center [79, 411] width 68 height 16
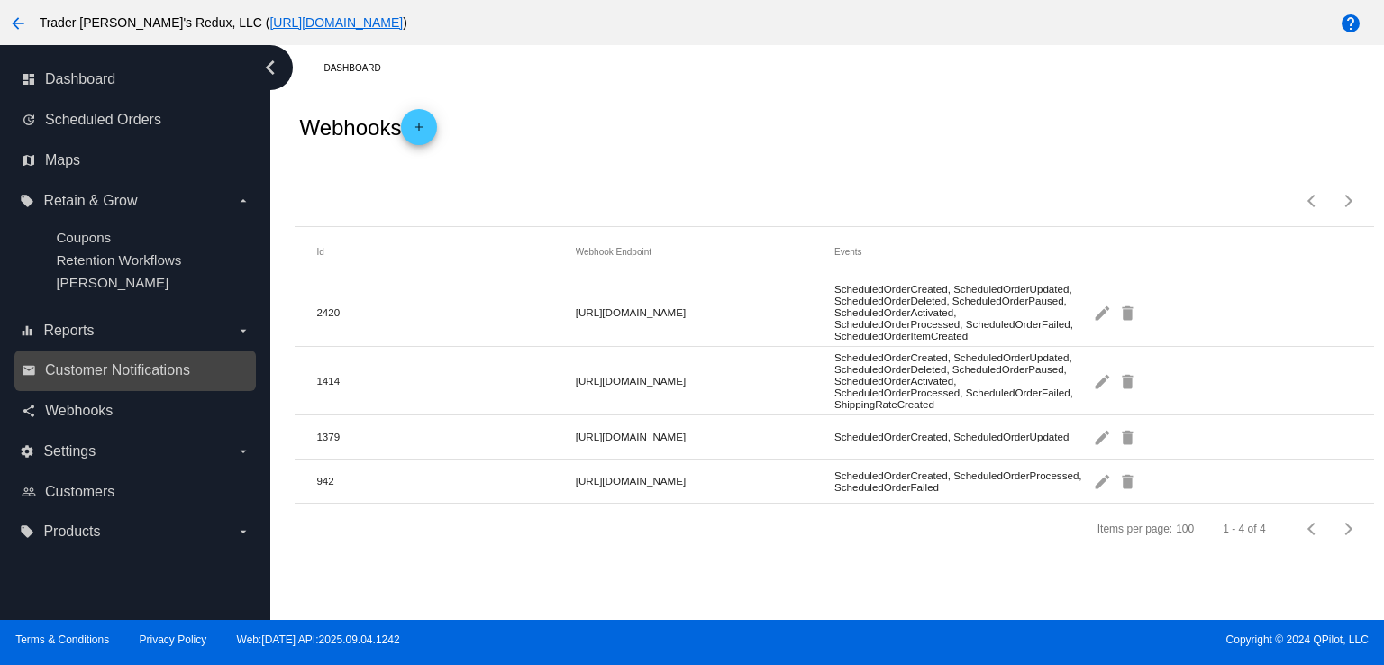
click at [167, 353] on div "email Customer Notifications" at bounding box center [135, 371] width 242 height 41
click at [154, 376] on span "Customer Notifications" at bounding box center [117, 370] width 145 height 16
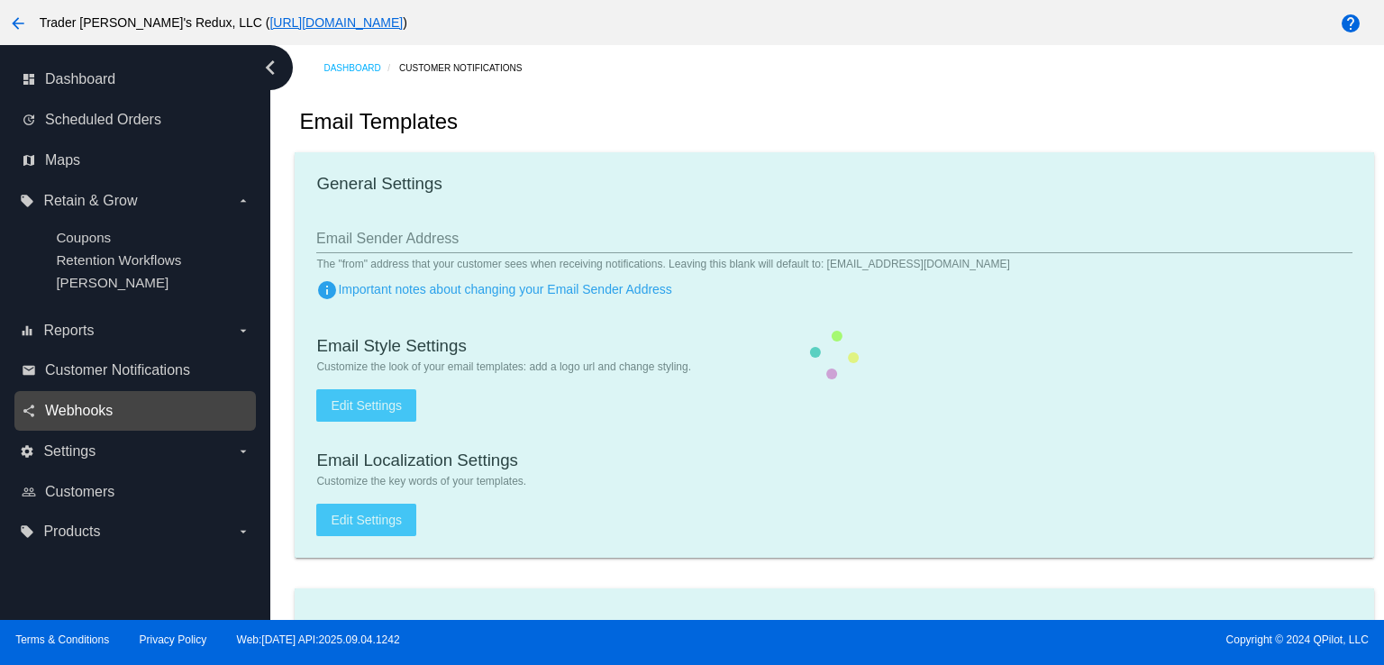
click at [74, 418] on span "Webhooks" at bounding box center [79, 411] width 68 height 16
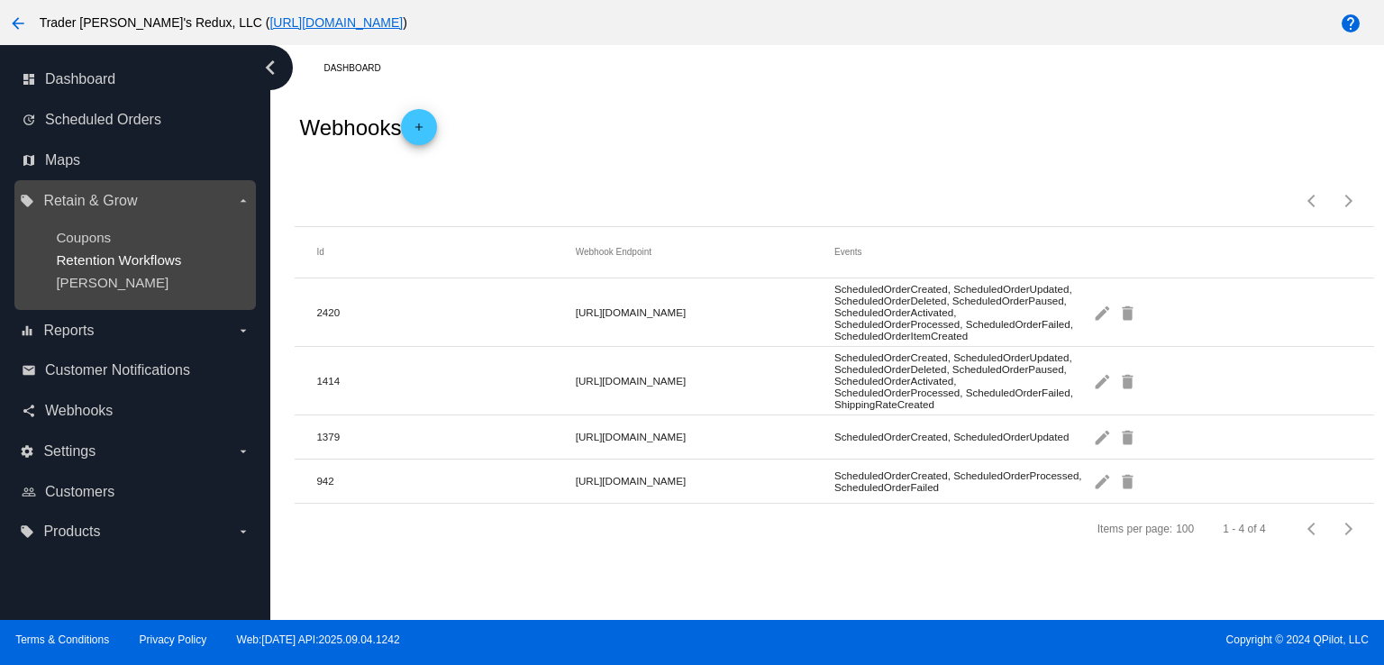
click at [62, 261] on span "Retention Workflows" at bounding box center [118, 259] width 125 height 15
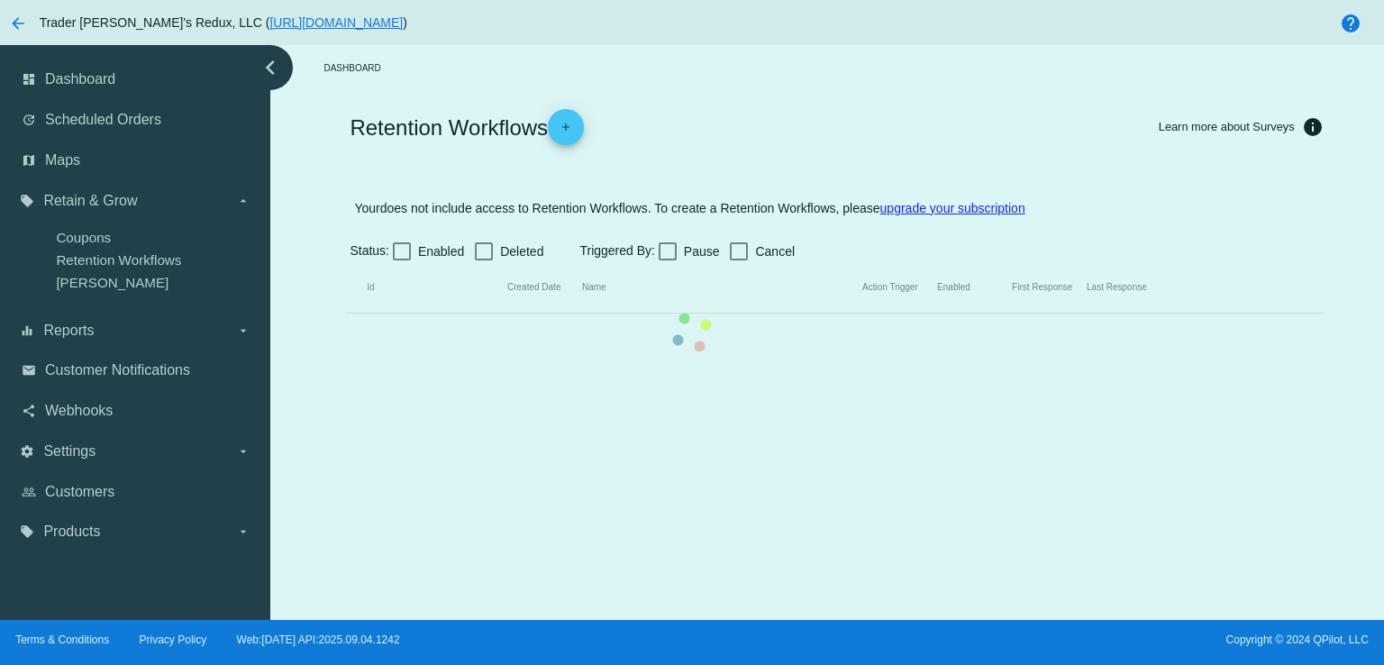
drag, startPoint x: 101, startPoint y: 223, endPoint x: 197, endPoint y: 201, distance: 98.8
click at [345, 262] on mat-table "Id Created Date Name Action Trigger Enabled First Response Last Response" at bounding box center [834, 287] width 978 height 51
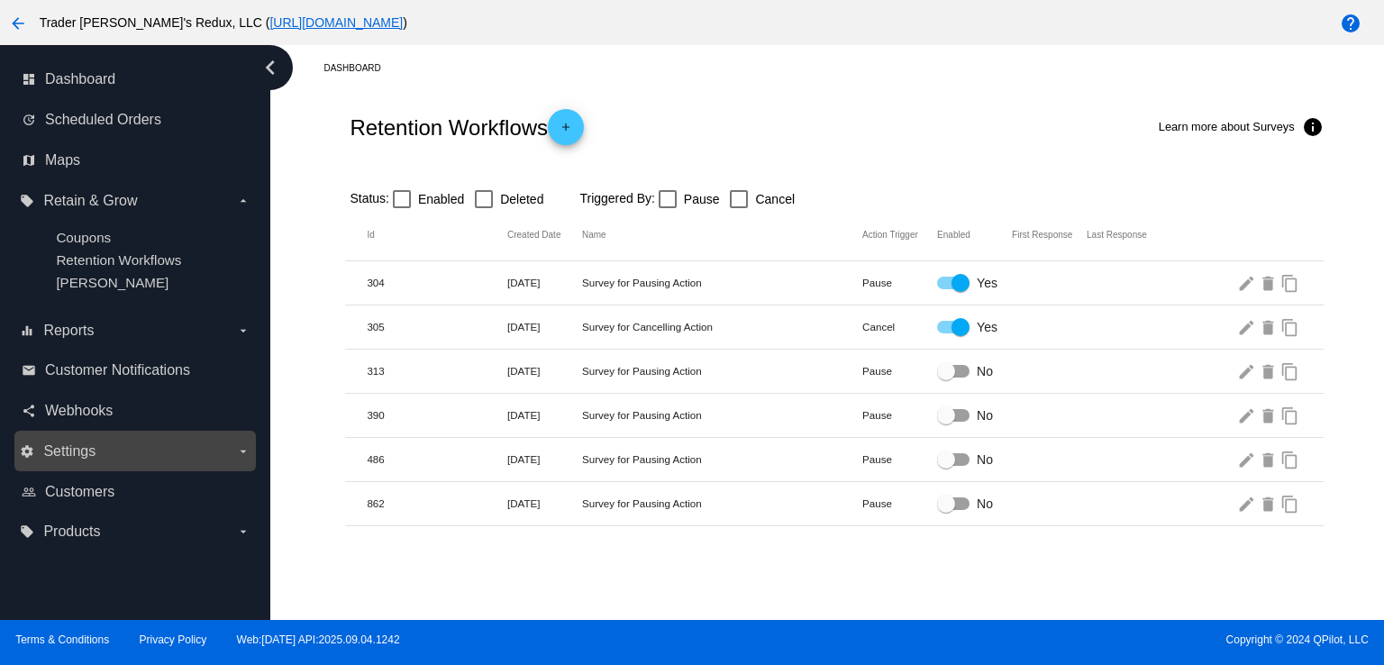
click at [95, 442] on label "settings Settings arrow_drop_down" at bounding box center [135, 451] width 230 height 29
click at [0, 0] on input "settings Settings arrow_drop_down" at bounding box center [0, 0] width 0 height 0
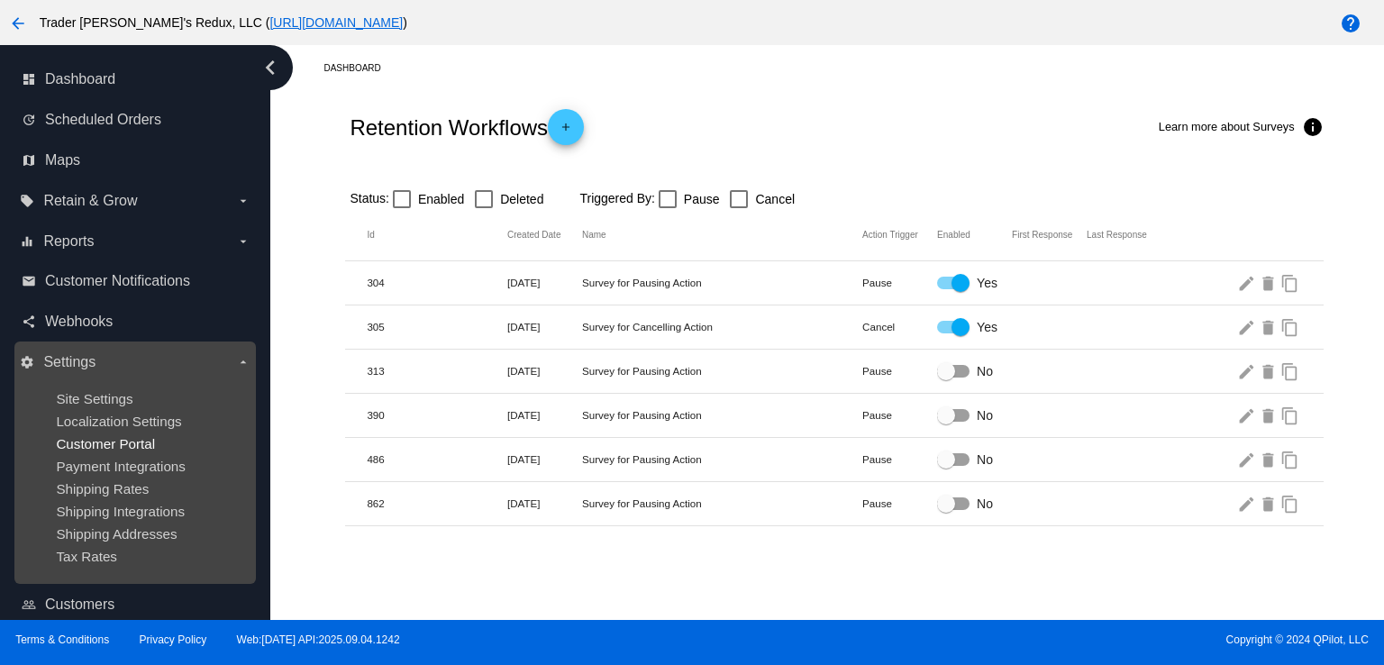
click at [92, 449] on span "Customer Portal" at bounding box center [105, 443] width 99 height 15
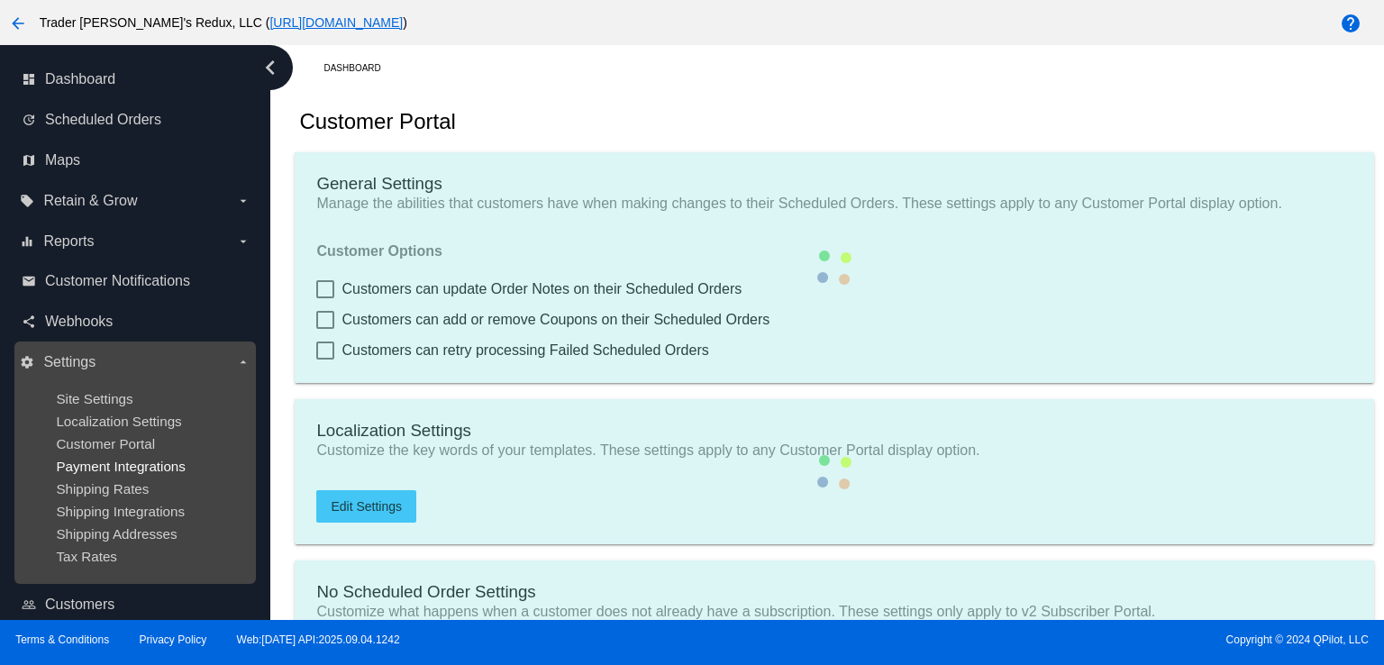
click at [97, 460] on span "Payment Integrations" at bounding box center [121, 466] width 130 height 15
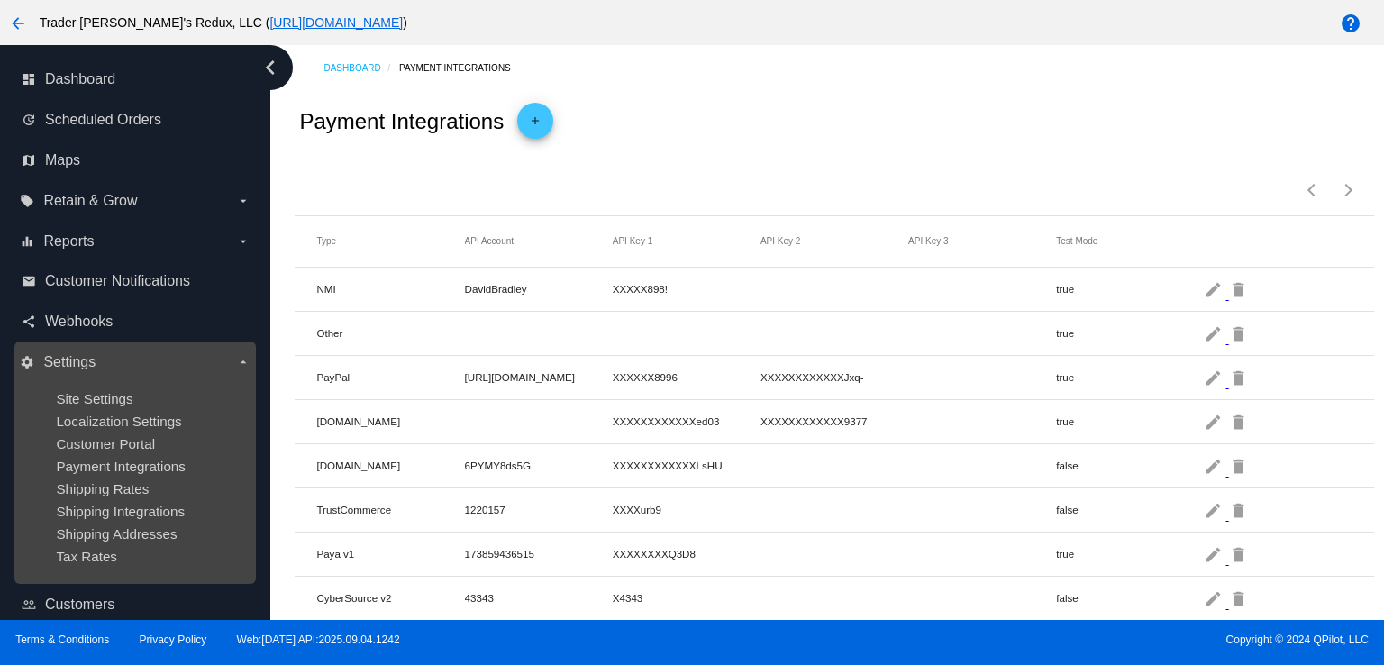
click at [90, 413] on ul "Site Settings Localization Settings Customer Portal Payment Integrations Shippi…" at bounding box center [135, 478] width 230 height 202
click at [91, 395] on span "Site Settings" at bounding box center [94, 398] width 77 height 15
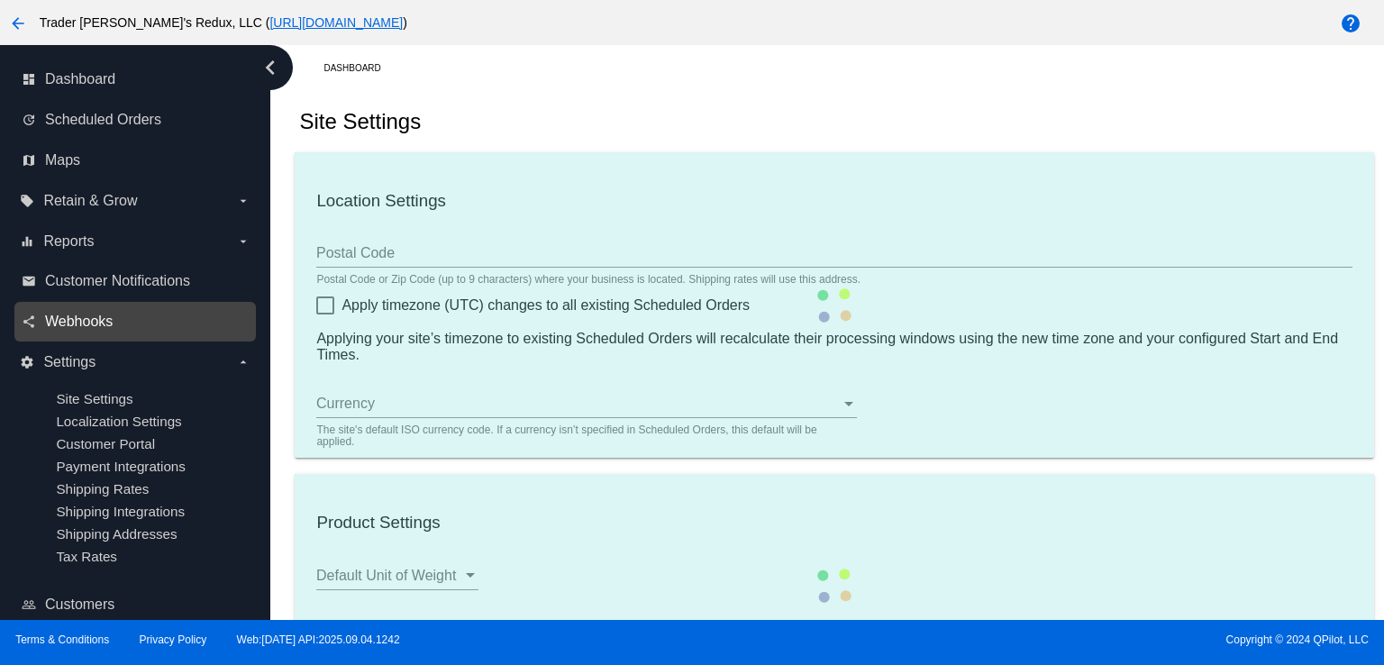
click at [84, 319] on span "Webhooks" at bounding box center [79, 322] width 68 height 16
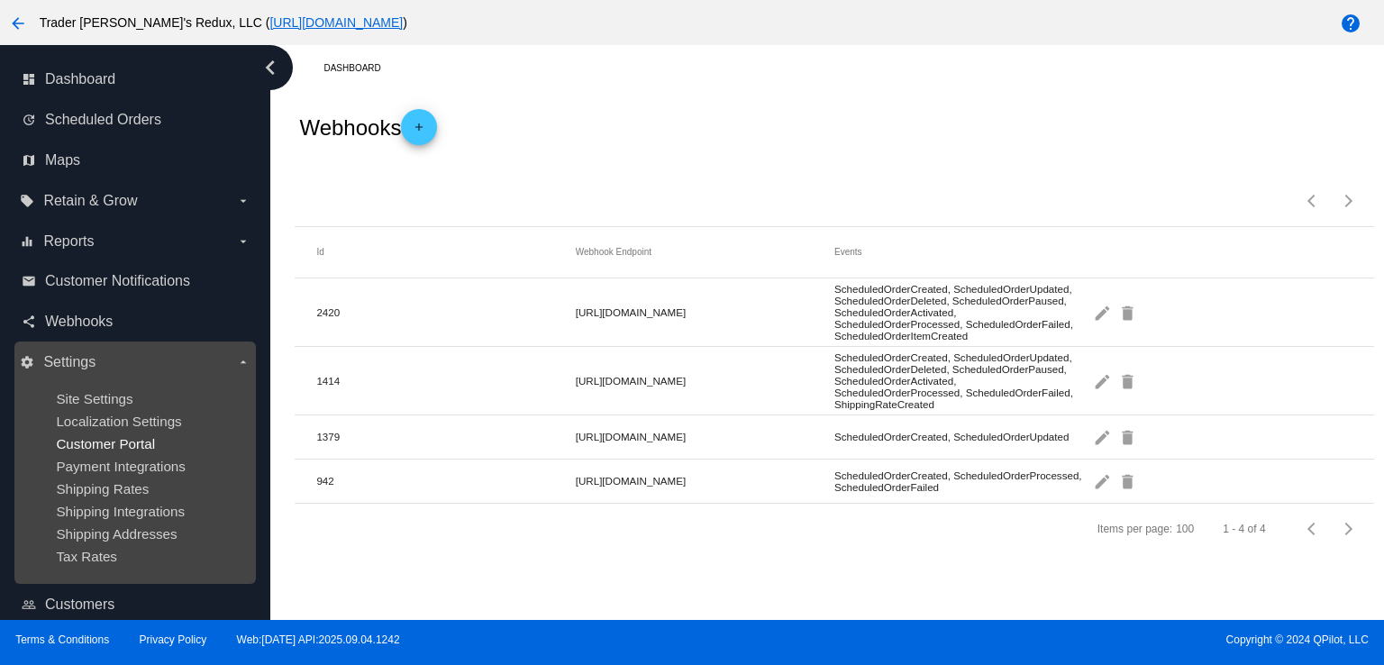
click at [105, 444] on span "Customer Portal" at bounding box center [105, 443] width 99 height 15
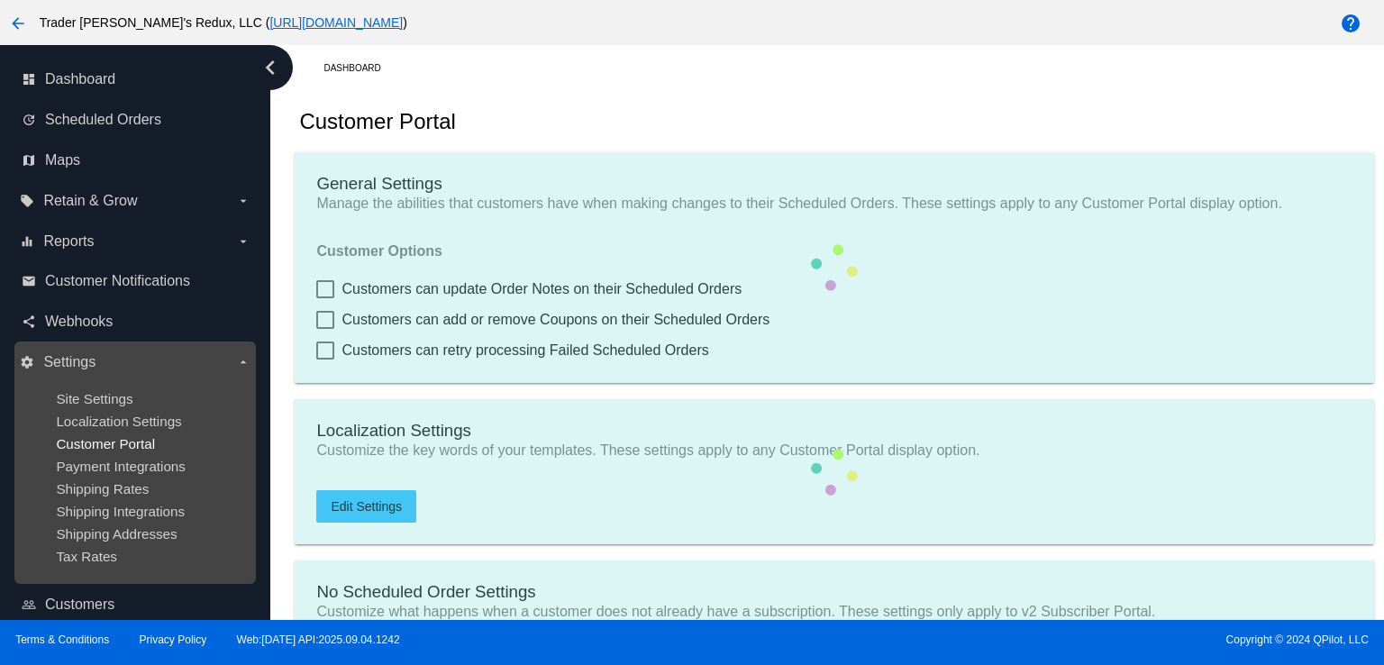
click at [104, 444] on span "Customer Portal" at bounding box center [105, 443] width 99 height 15
checkbox input "true"
type input "Create a Subscription"
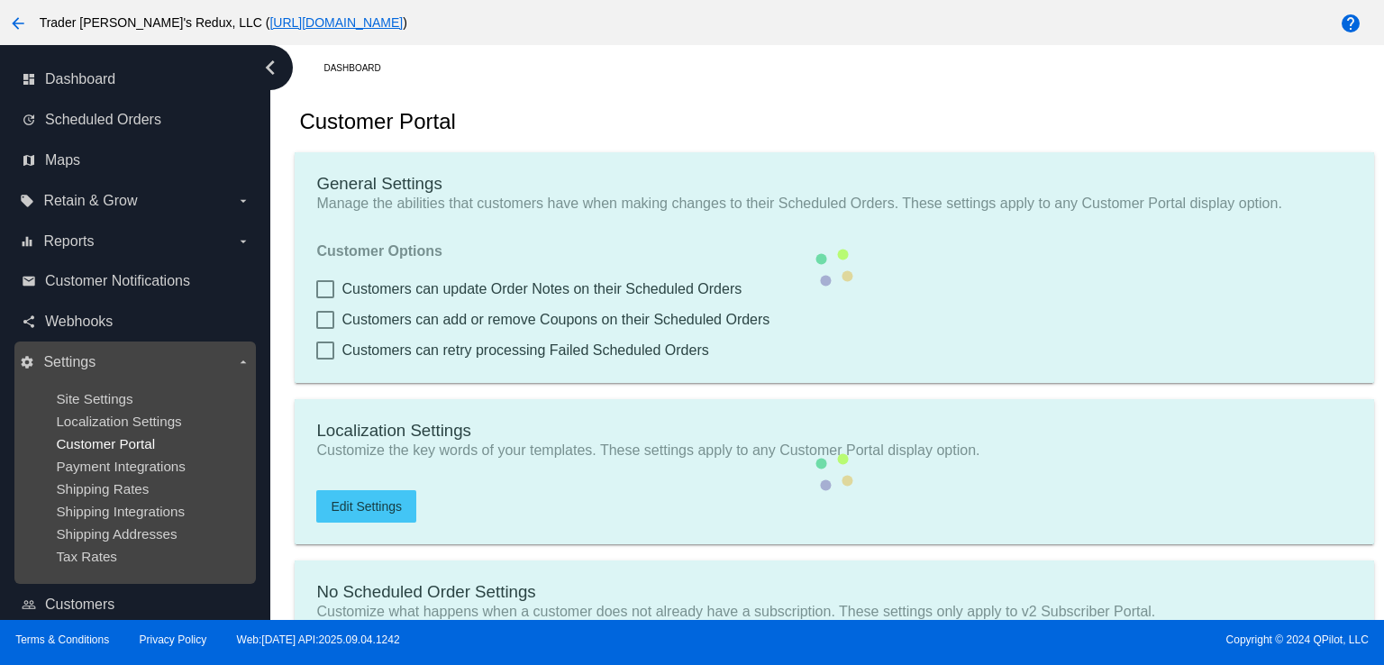
type input "[URL][DOMAIN_NAME]"
checkbox input "true"
type input "1"
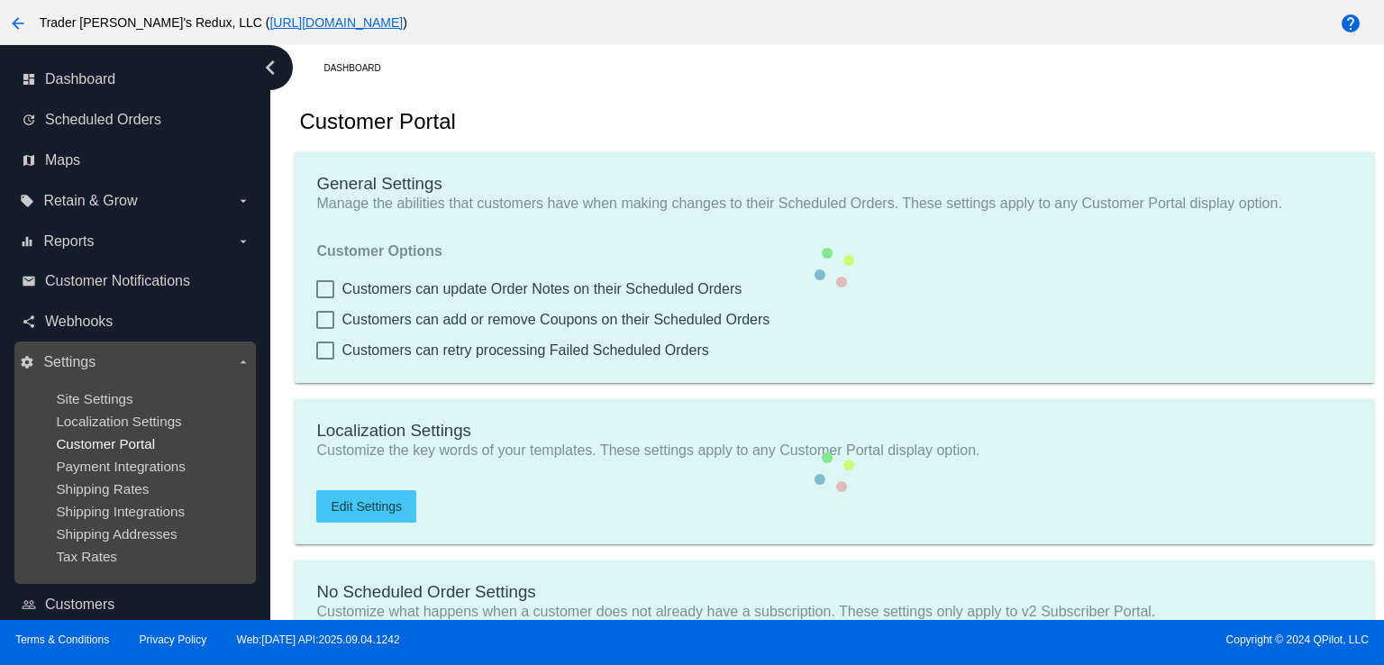
type input "20"
type input "500"
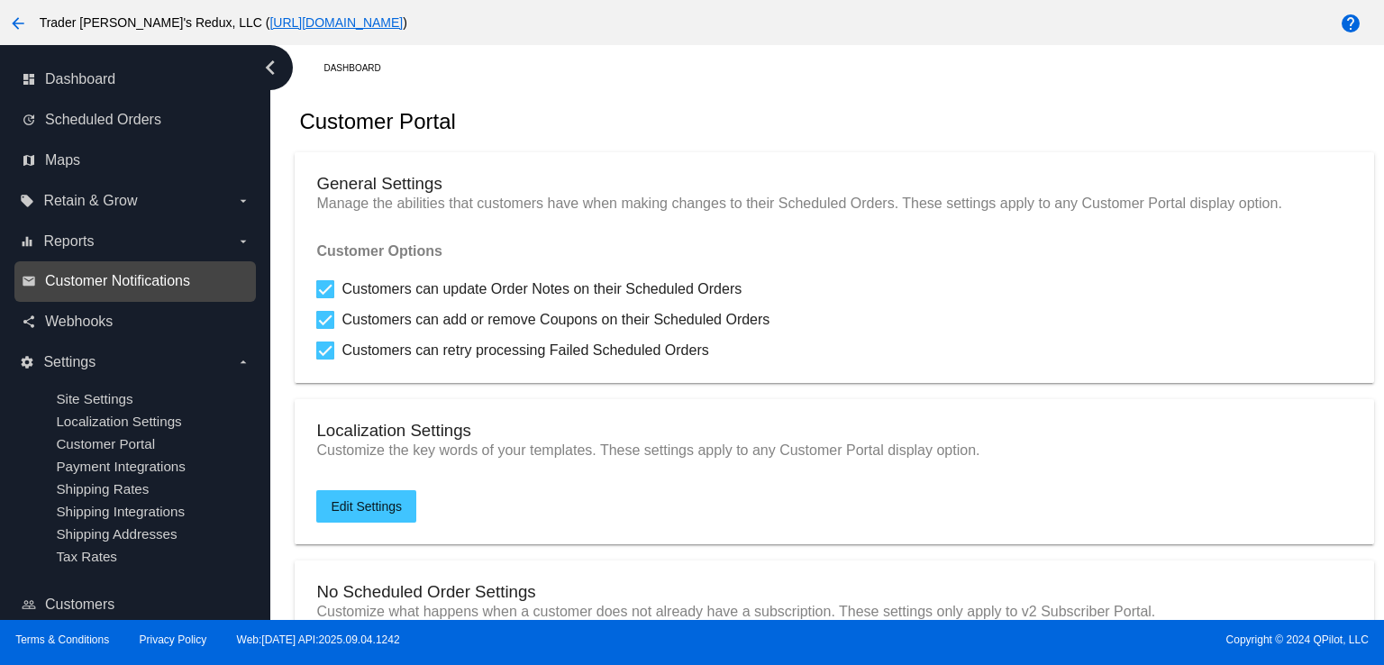
click at [137, 278] on span "Customer Notifications" at bounding box center [117, 281] width 145 height 16
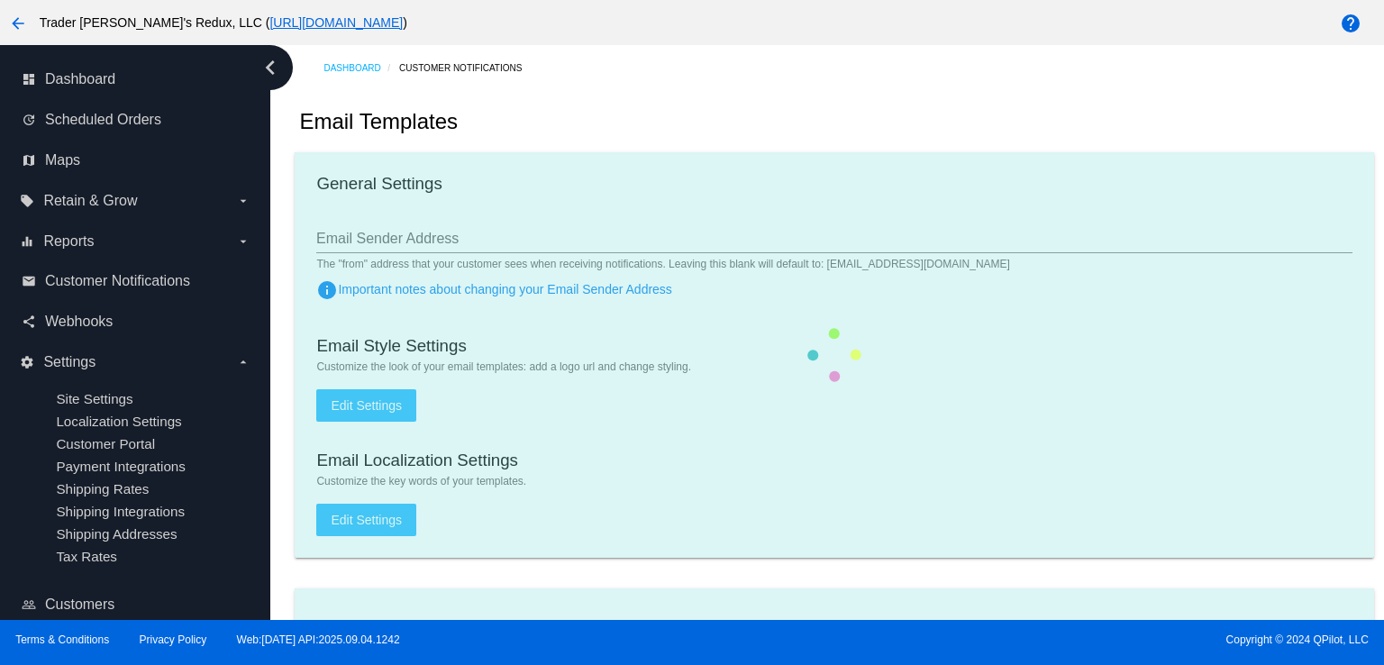
checkbox input "true"
type input "1"
checkbox input "true"
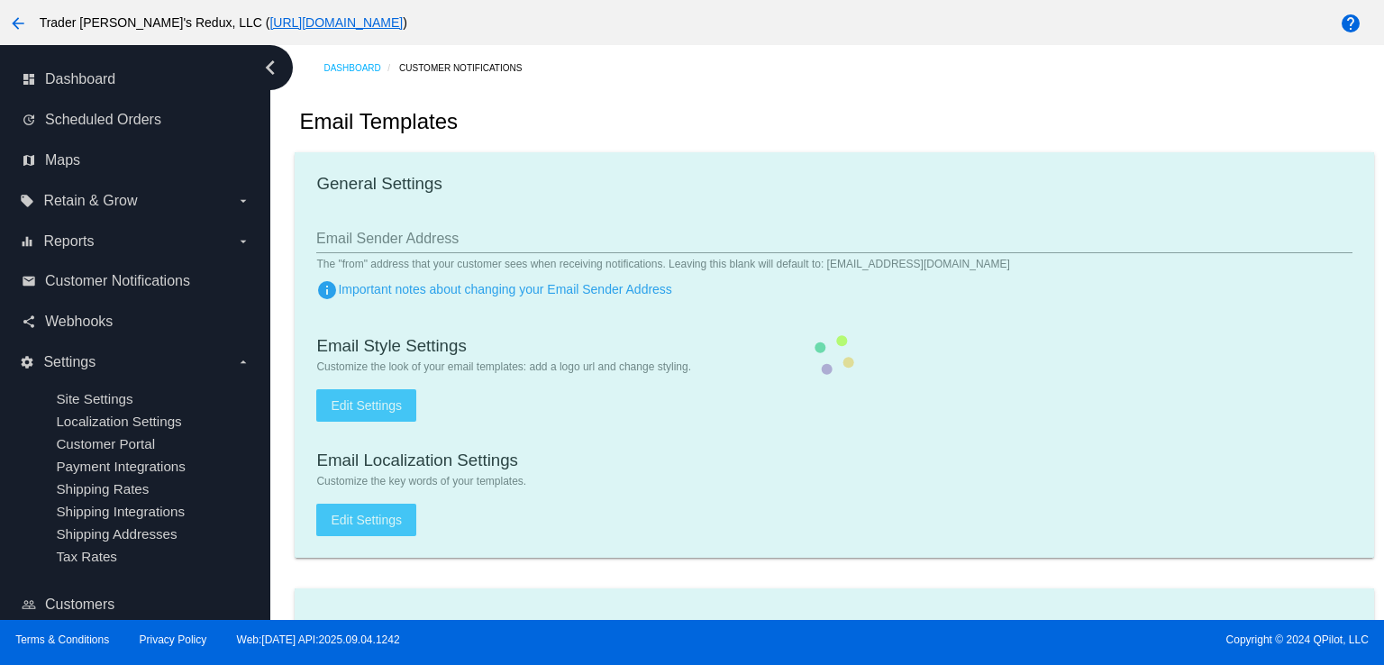
checkbox input "true"
type input "[EMAIL_ADDRESS][DOMAIN_NAME]"
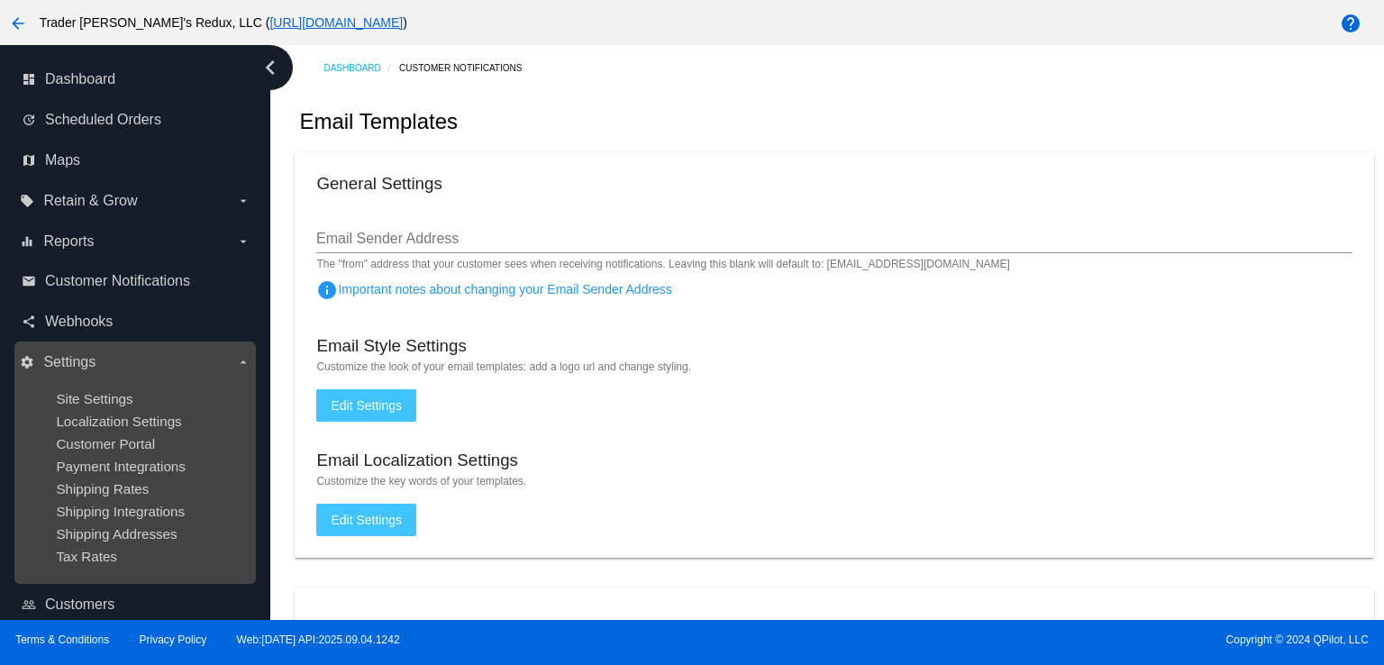
click at [167, 480] on ul "Site Settings Localization Settings Customer Portal Payment Integrations Shippi…" at bounding box center [135, 478] width 230 height 202
drag, startPoint x: 142, startPoint y: 444, endPoint x: 120, endPoint y: 379, distance: 69.5
click at [144, 443] on span "Customer Portal" at bounding box center [105, 443] width 99 height 15
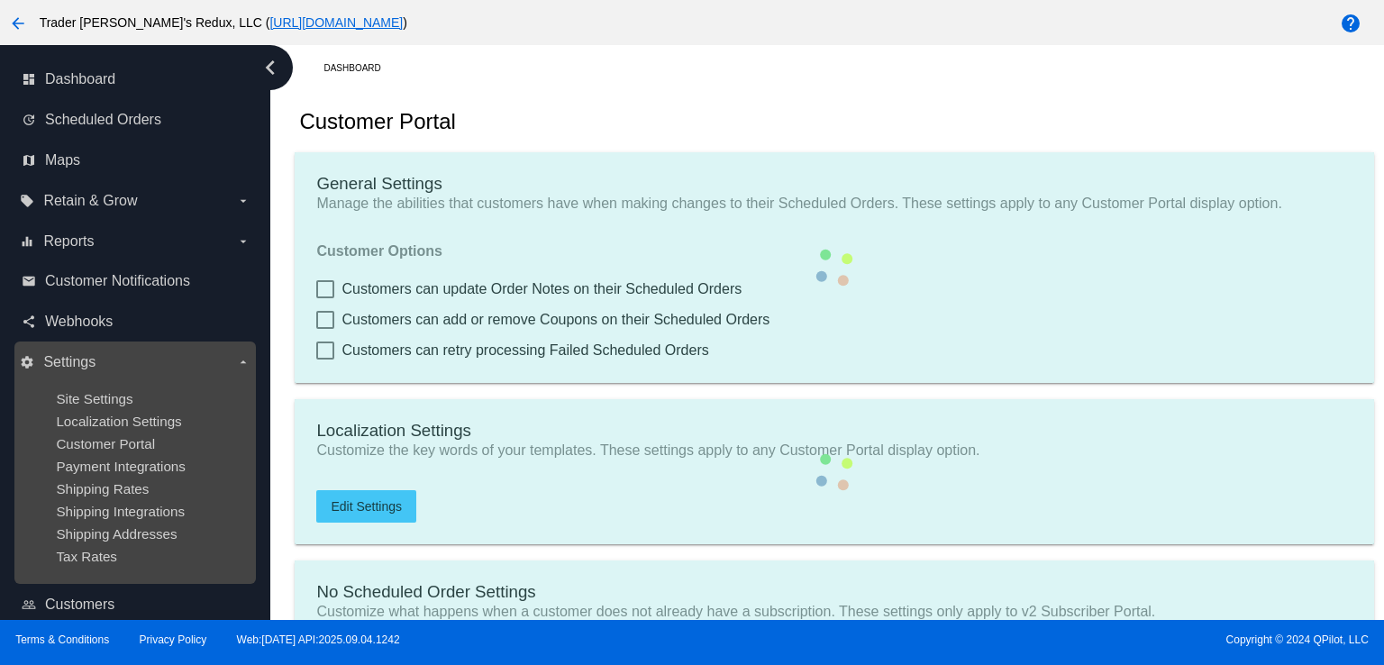
drag, startPoint x: 119, startPoint y: 376, endPoint x: 160, endPoint y: 383, distance: 41.2
click at [119, 376] on label "settings Settings arrow_drop_down" at bounding box center [135, 362] width 230 height 29
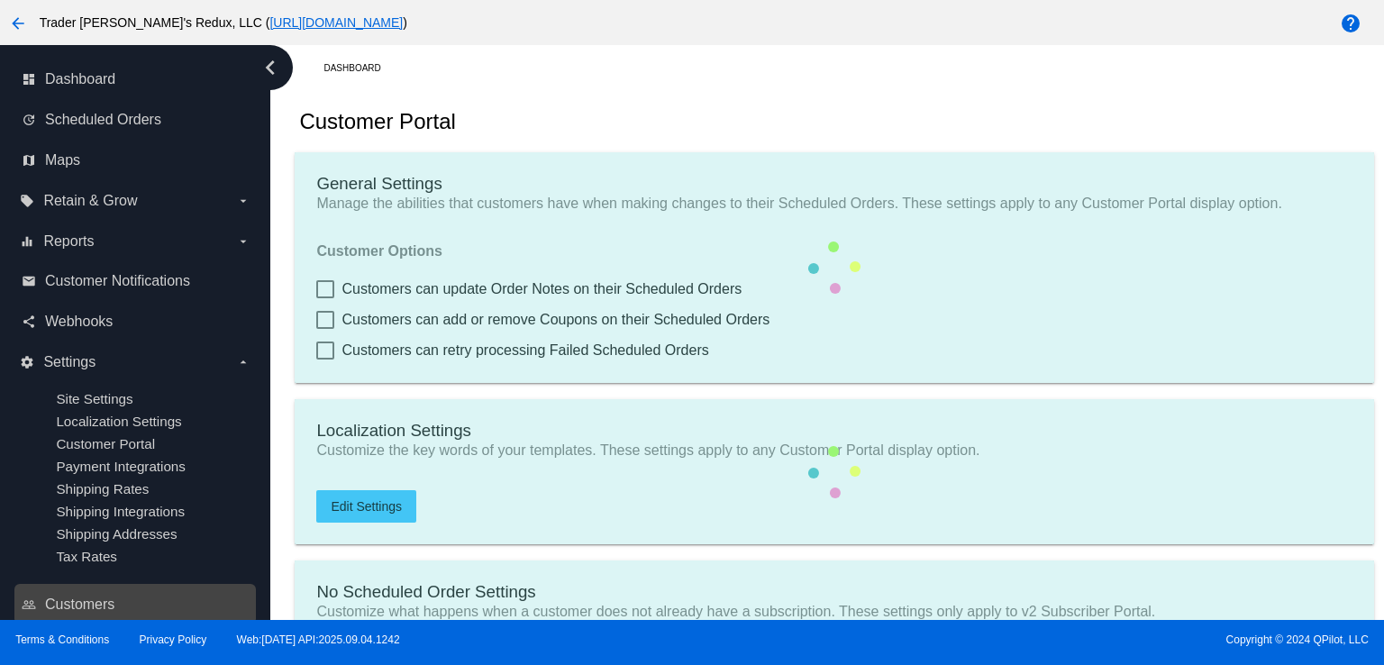
click at [0, 0] on input "settings Settings arrow_drop_down" at bounding box center [0, 0] width 0 height 0
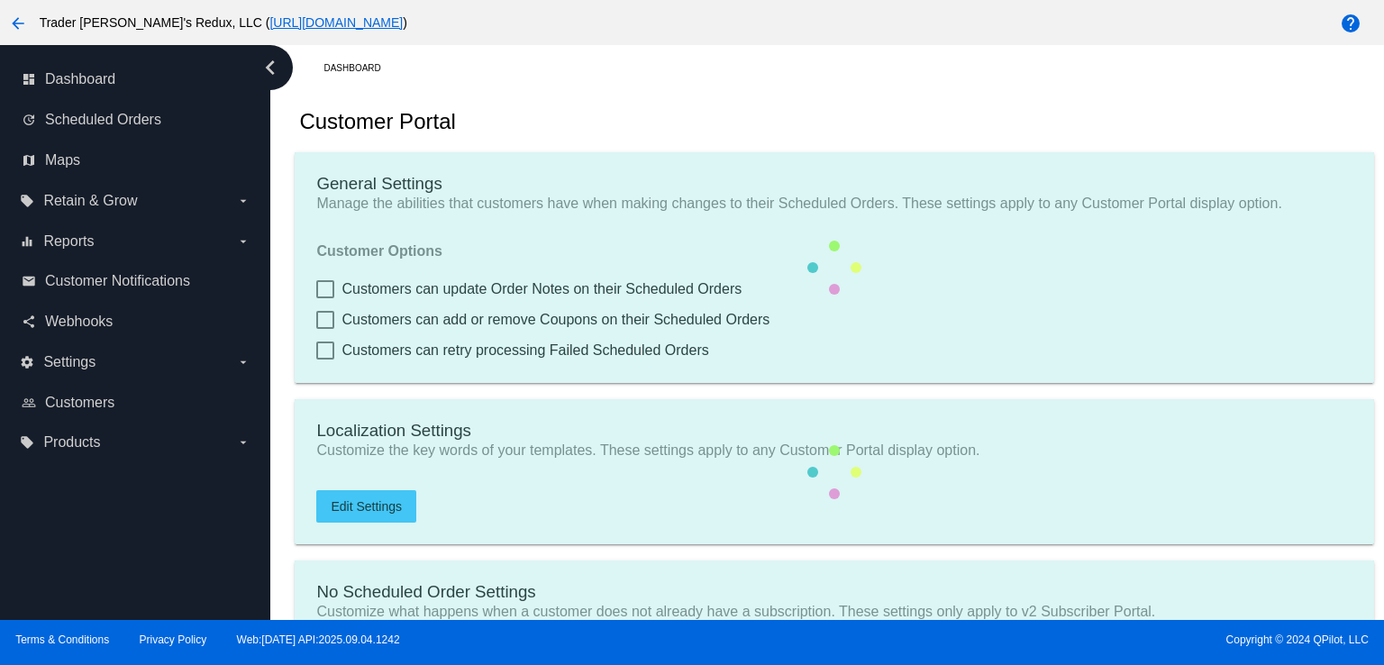
checkbox input "true"
type input "Create a Subscription"
type input "[URL][DOMAIN_NAME]"
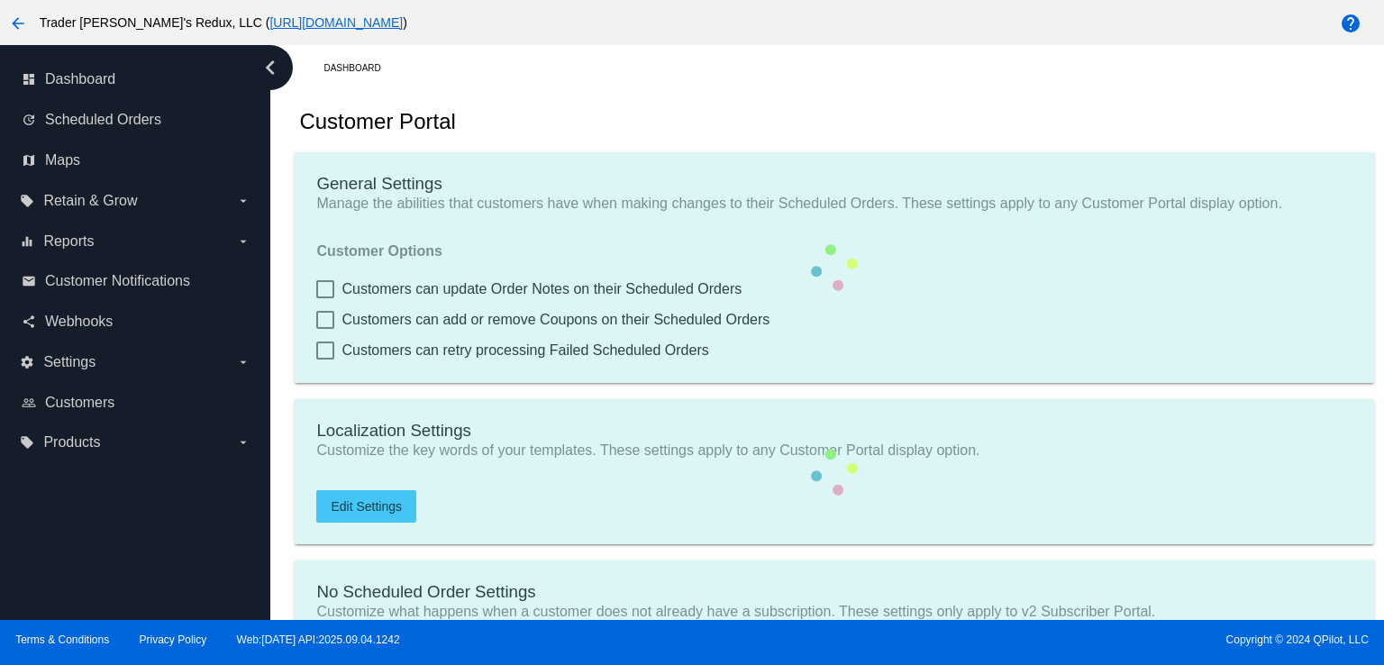
checkbox input "true"
type input "1"
type input "20"
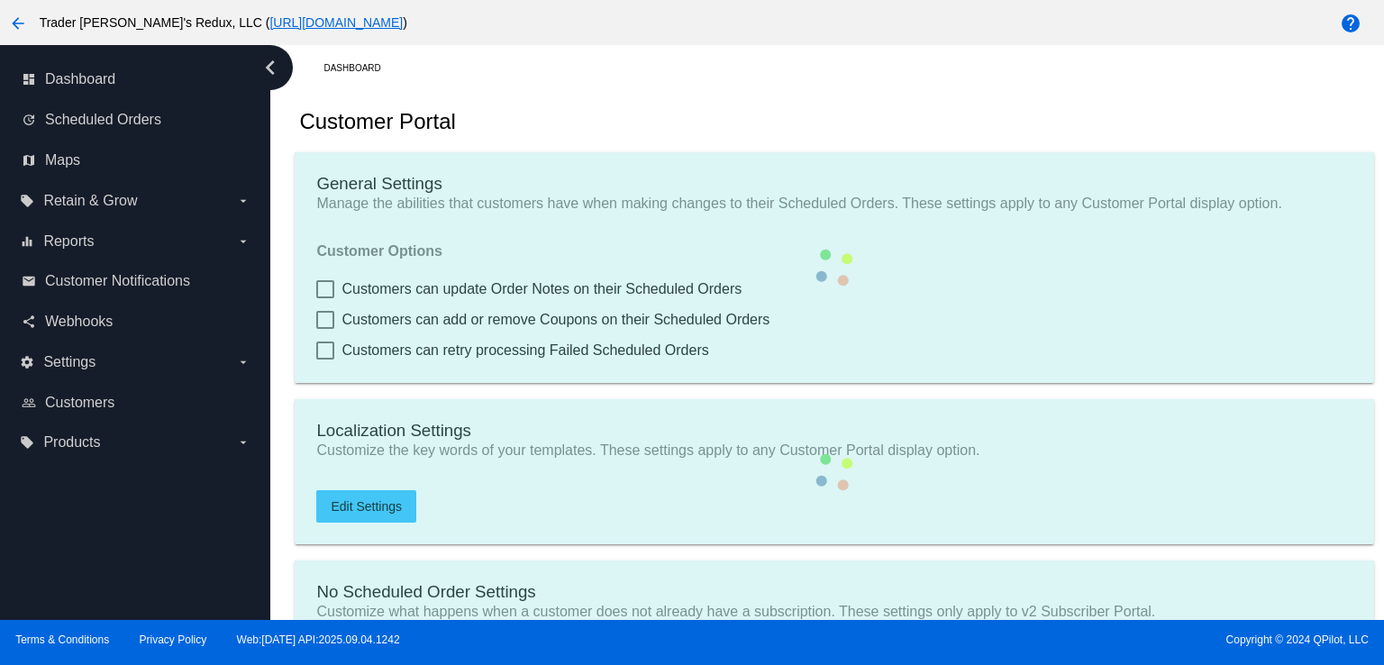
type input "500"
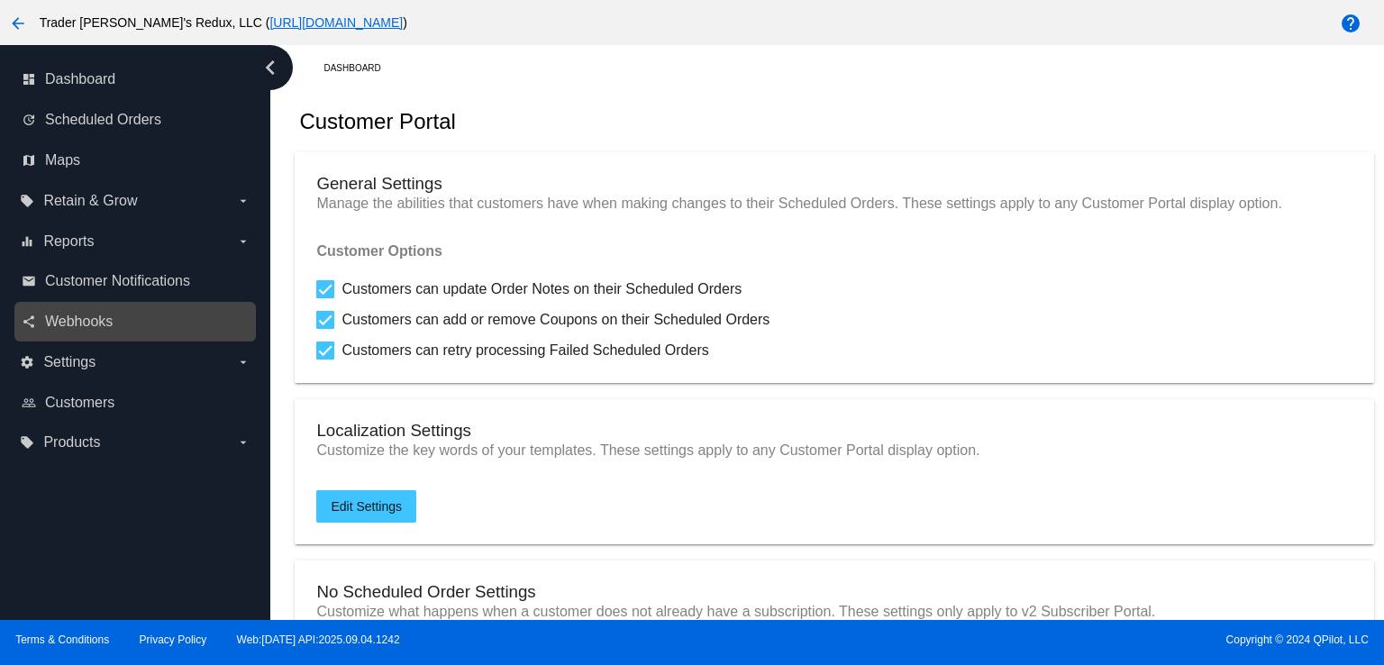
drag, startPoint x: 134, startPoint y: 301, endPoint x: 119, endPoint y: 309, distance: 17.3
click at [128, 303] on nav "dashboard Dashboard update Scheduled Orders map Maps local_offer Retain & Grow …" at bounding box center [135, 261] width 270 height 433
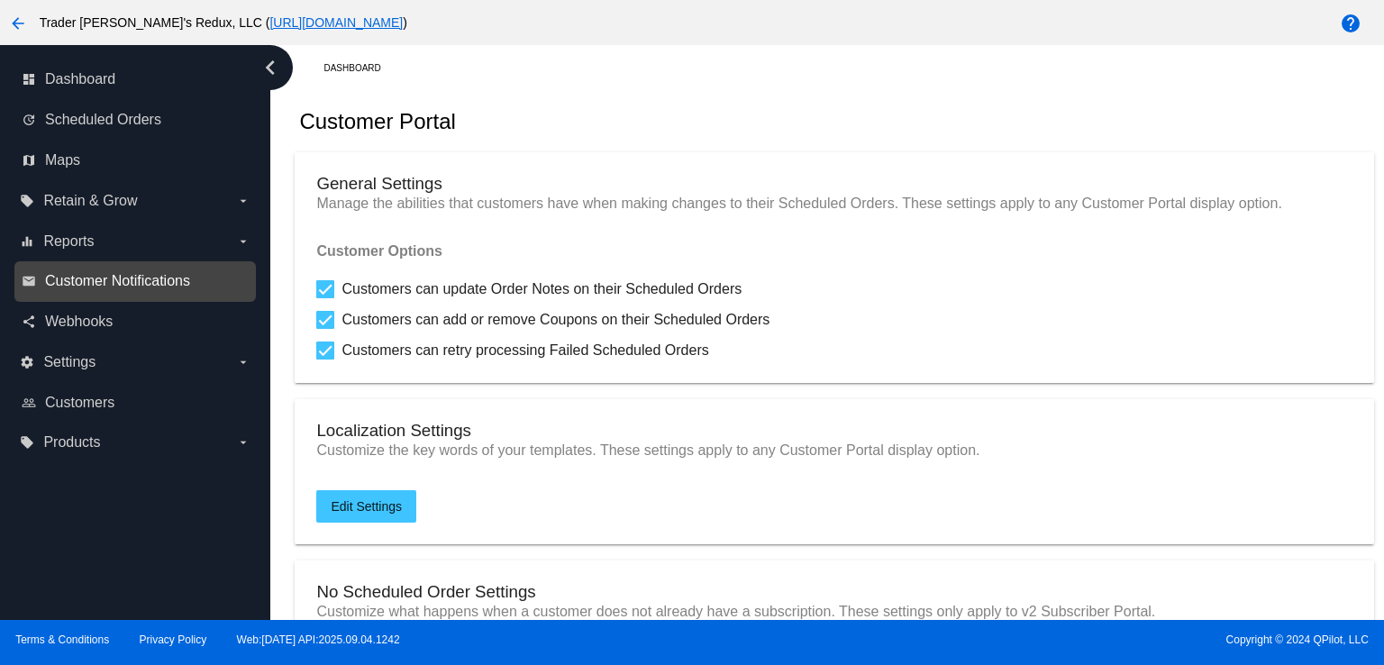
click at [122, 278] on span "Customer Notifications" at bounding box center [117, 281] width 145 height 16
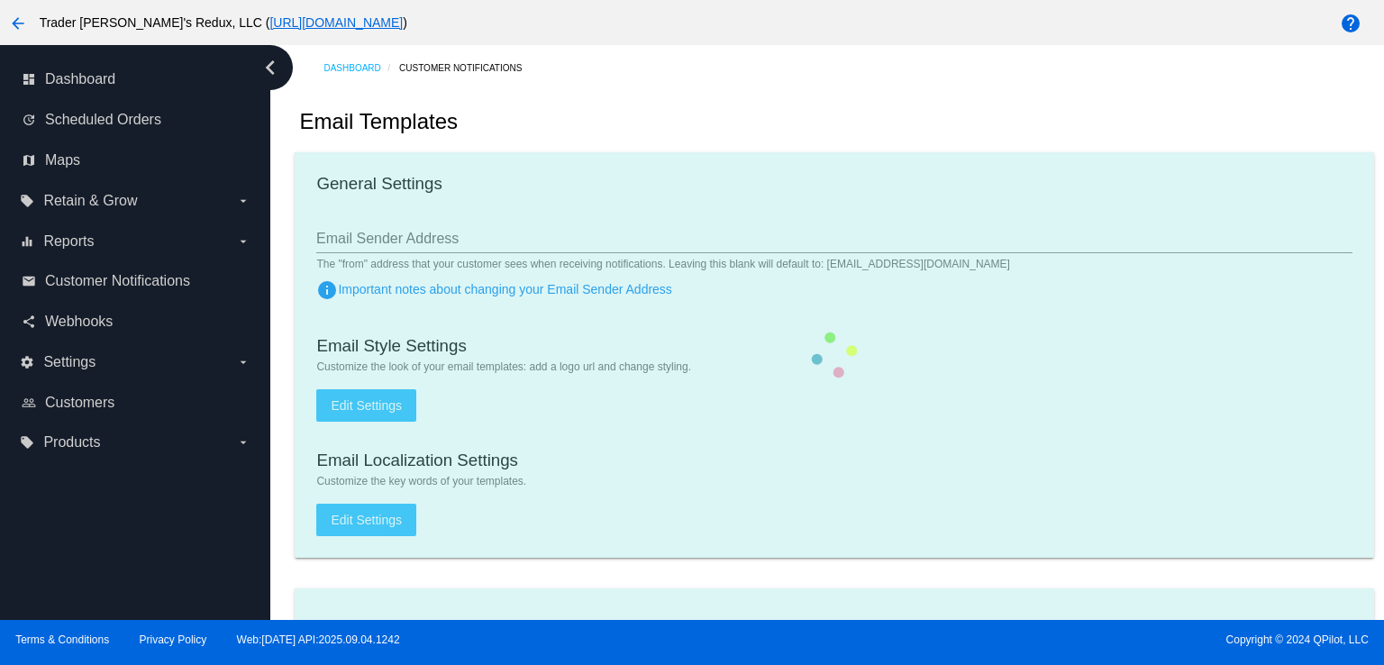
checkbox input "true"
type input "1"
checkbox input "true"
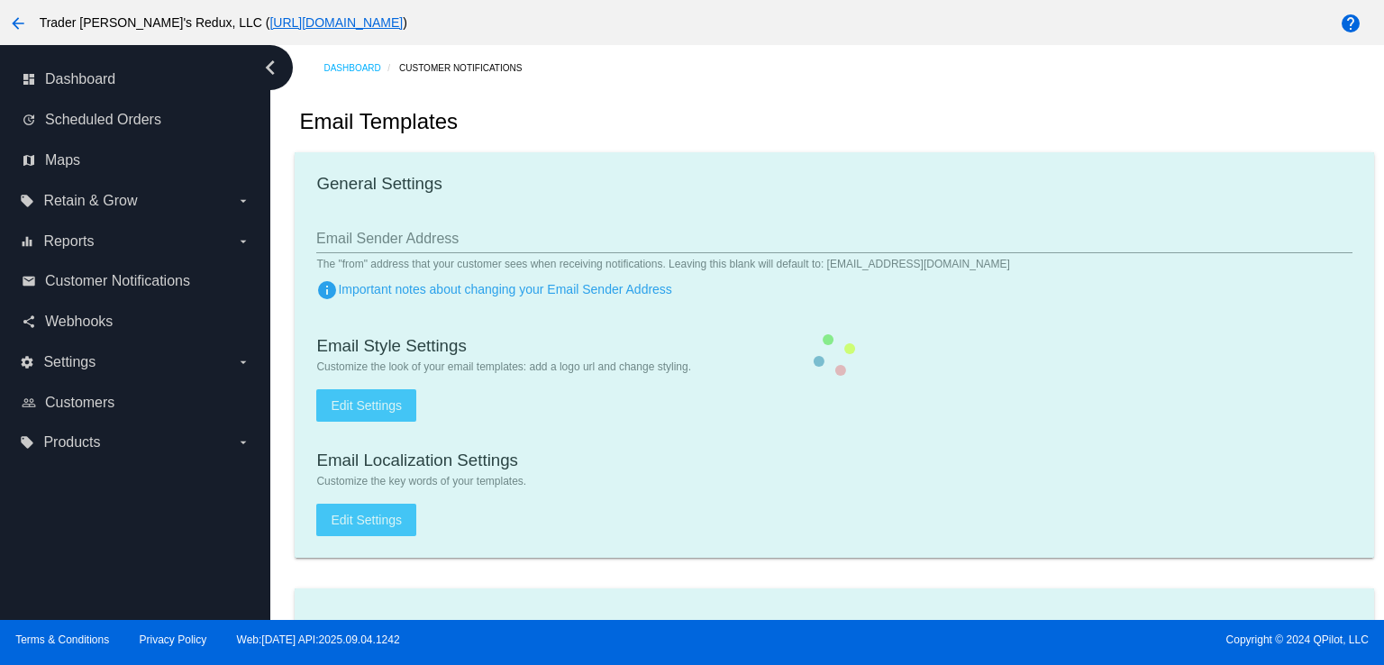
checkbox input "true"
type input "[EMAIL_ADDRESS][DOMAIN_NAME]"
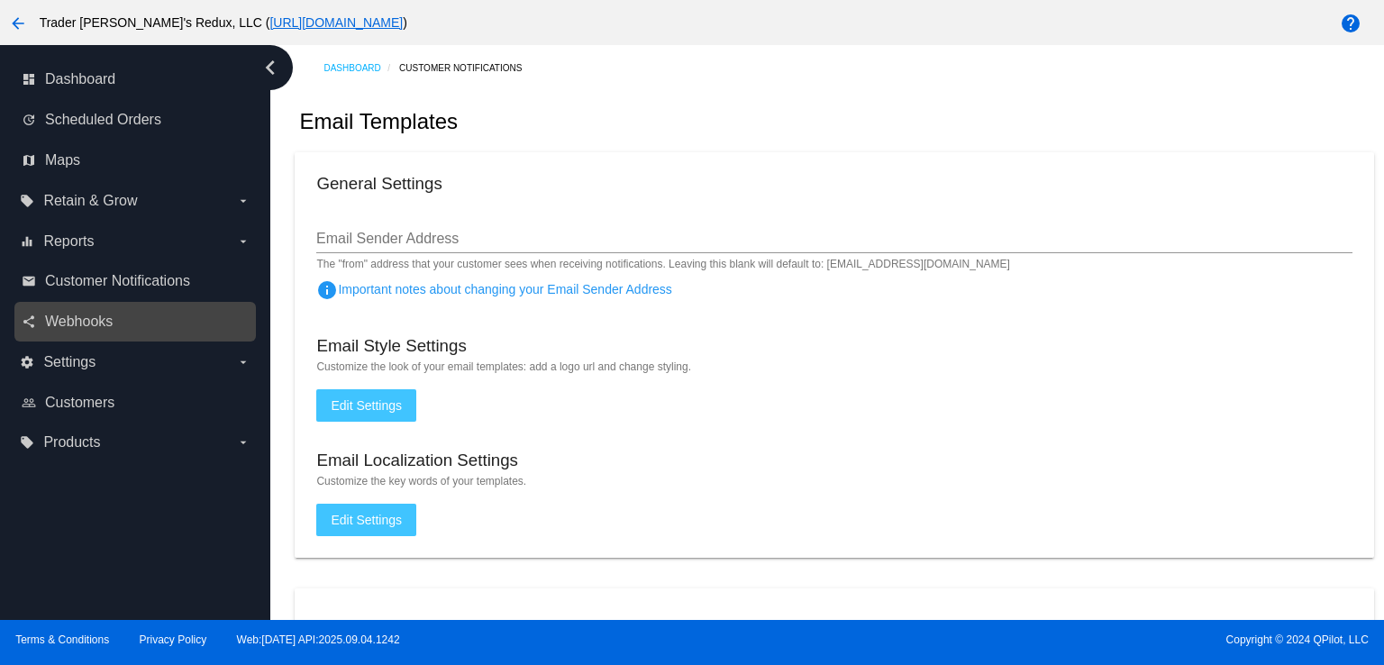
click at [150, 312] on link "share Webhooks" at bounding box center [136, 321] width 229 height 29
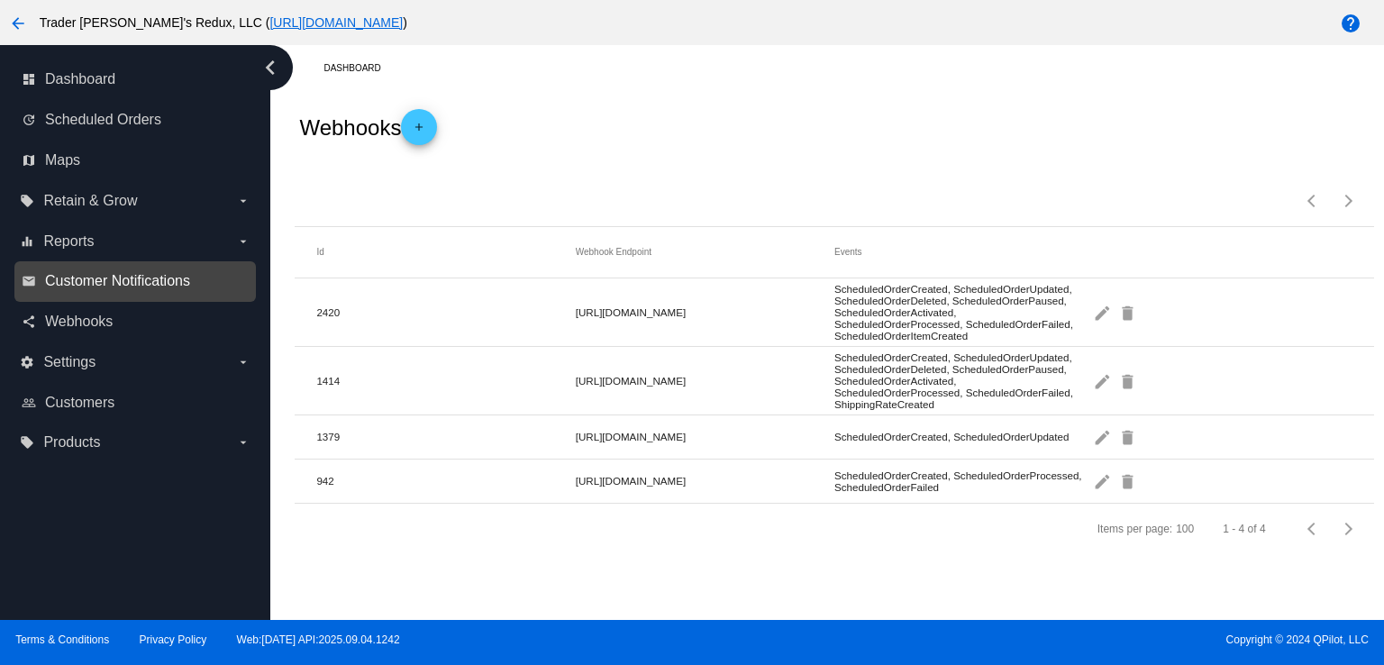
click at [143, 286] on span "Customer Notifications" at bounding box center [117, 281] width 145 height 16
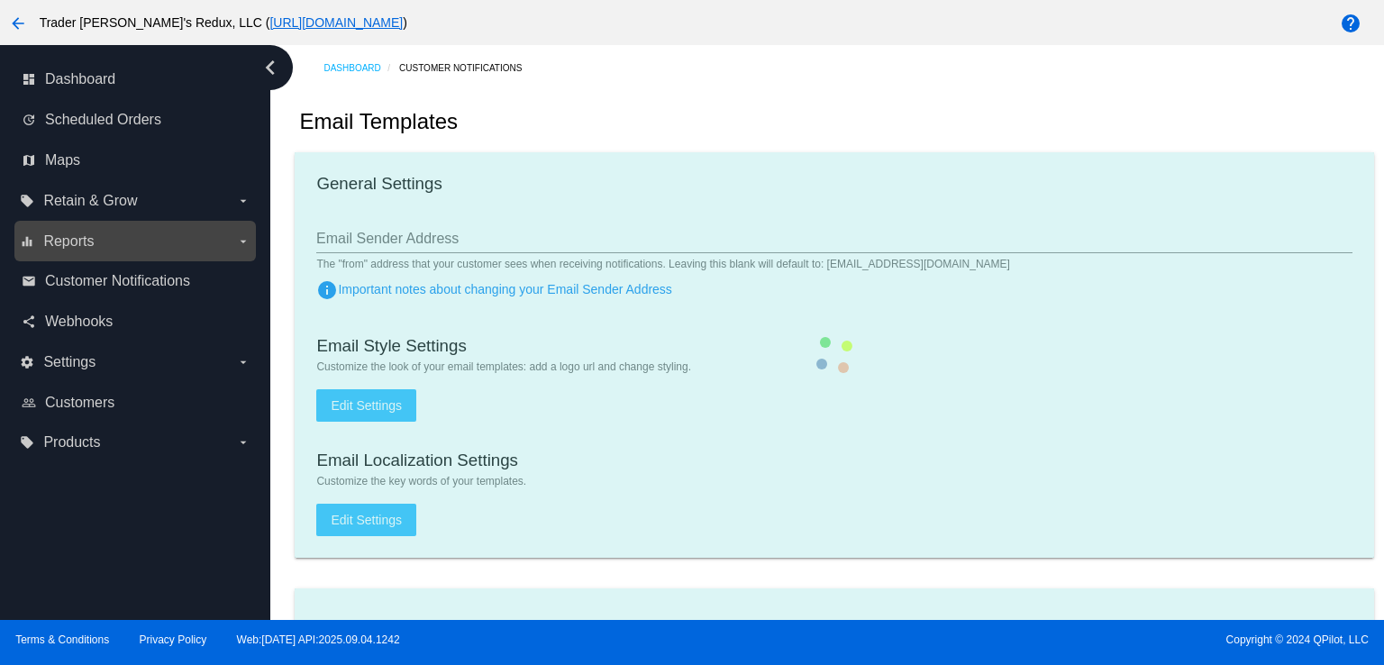
click at [104, 241] on label "equalizer Reports arrow_drop_down" at bounding box center [135, 241] width 230 height 29
click at [0, 0] on input "equalizer Reports arrow_drop_down" at bounding box center [0, 0] width 0 height 0
checkbox input "true"
type input "1"
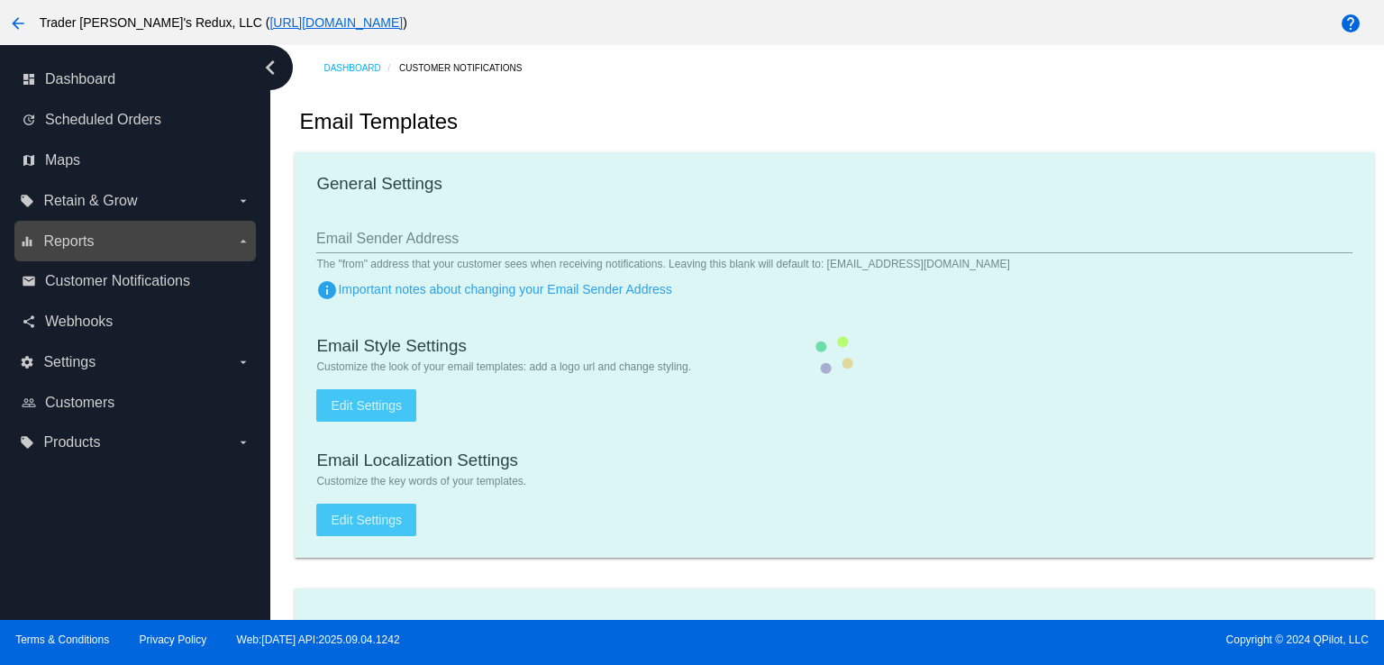
checkbox input "true"
type input "[EMAIL_ADDRESS][DOMAIN_NAME]"
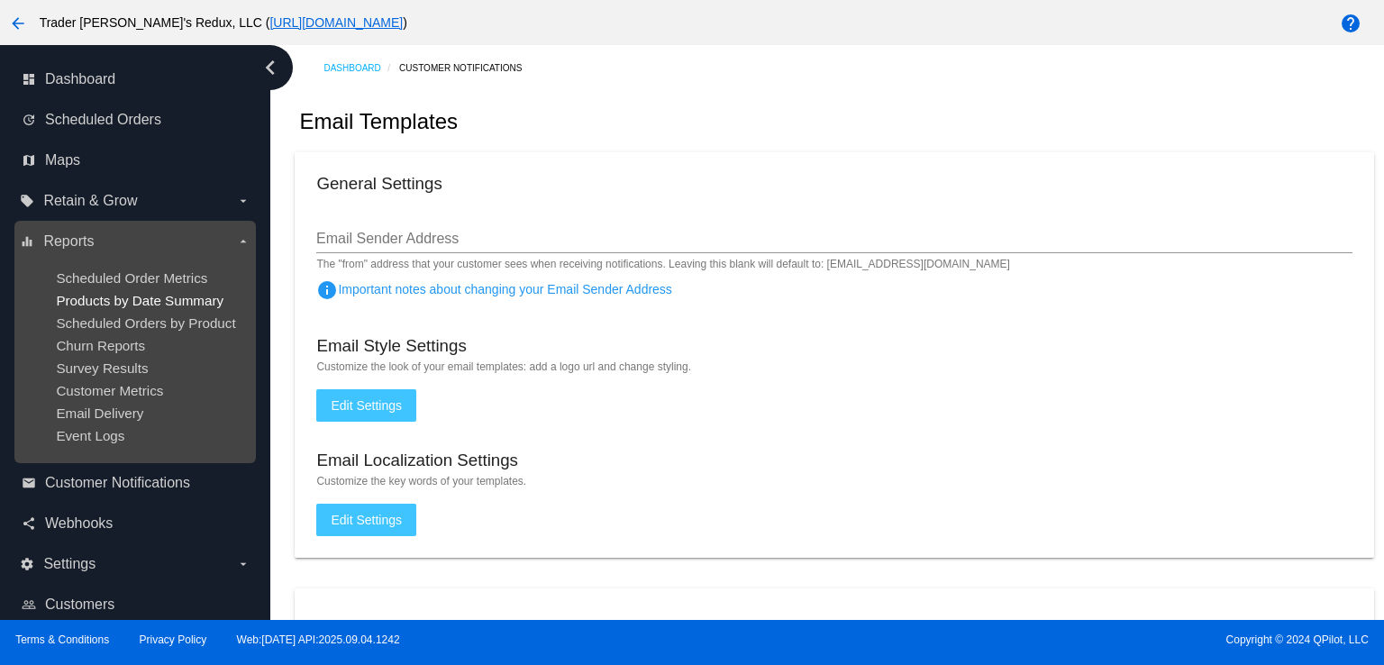
click at [130, 270] on span "Scheduled Order Metrics" at bounding box center [131, 277] width 151 height 15
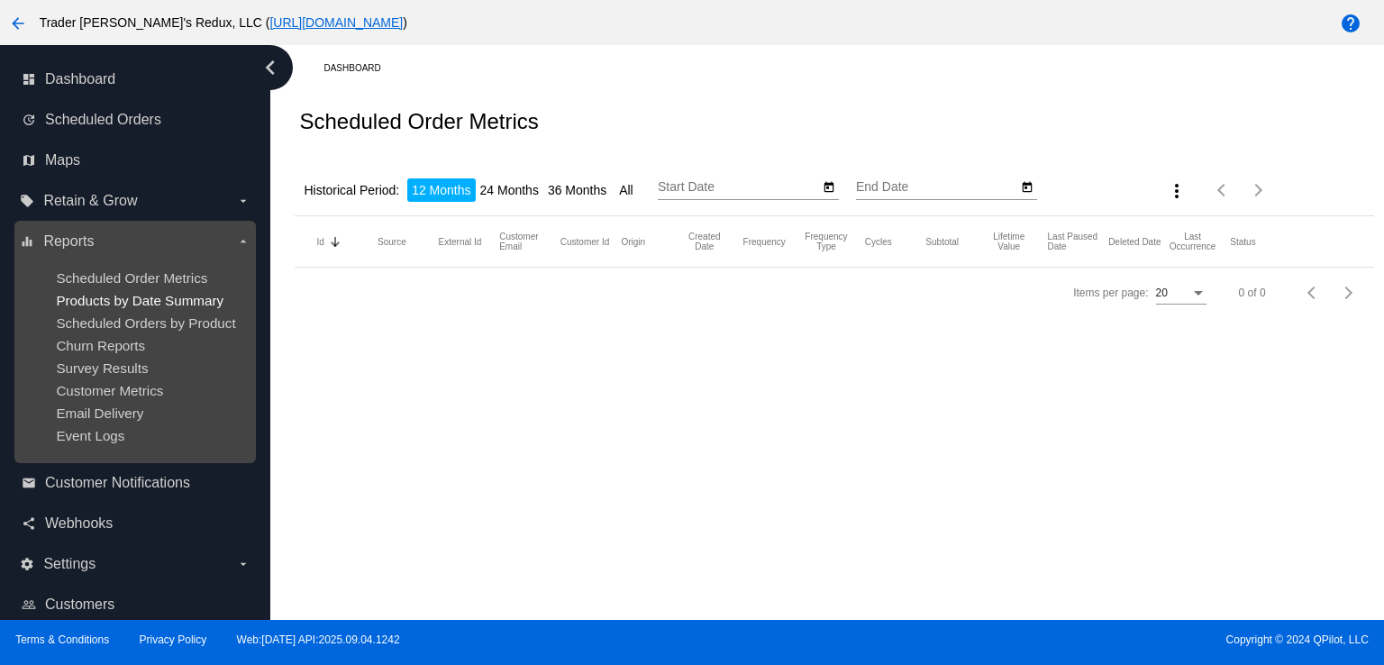
click at [132, 300] on span "Products by Date Summary" at bounding box center [140, 300] width 168 height 15
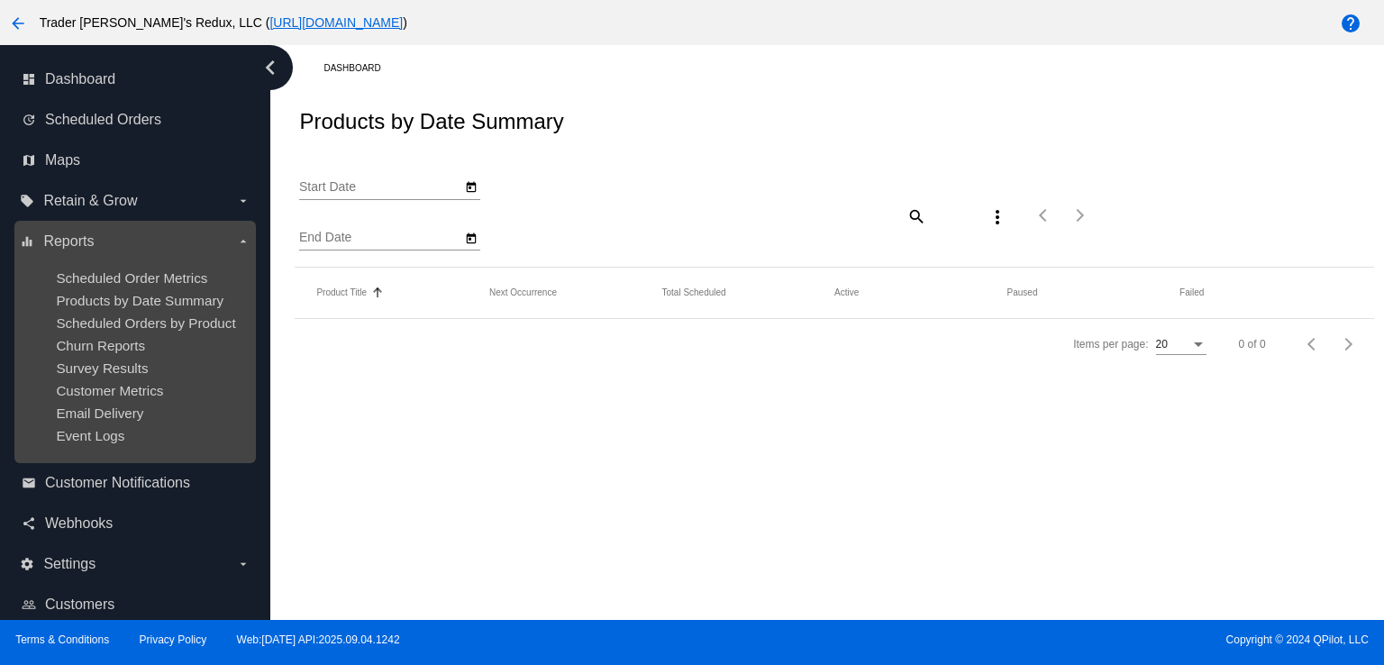
type input "[DATE]"
click at [162, 379] on div "dashboard Dashboard update Scheduled Orders map Maps local_offer Retain & Grow …" at bounding box center [692, 332] width 1384 height 575
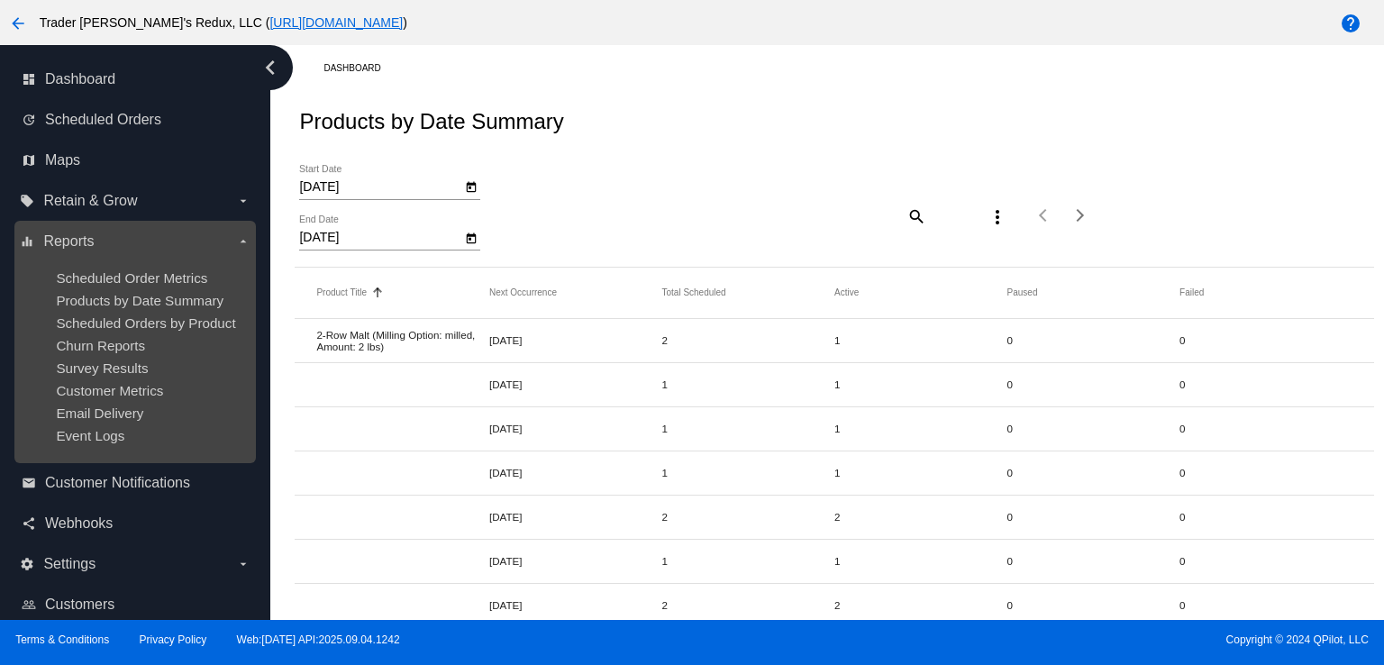
click at [236, 324] on div "Scheduled Orders by Product" at bounding box center [149, 322] width 187 height 15
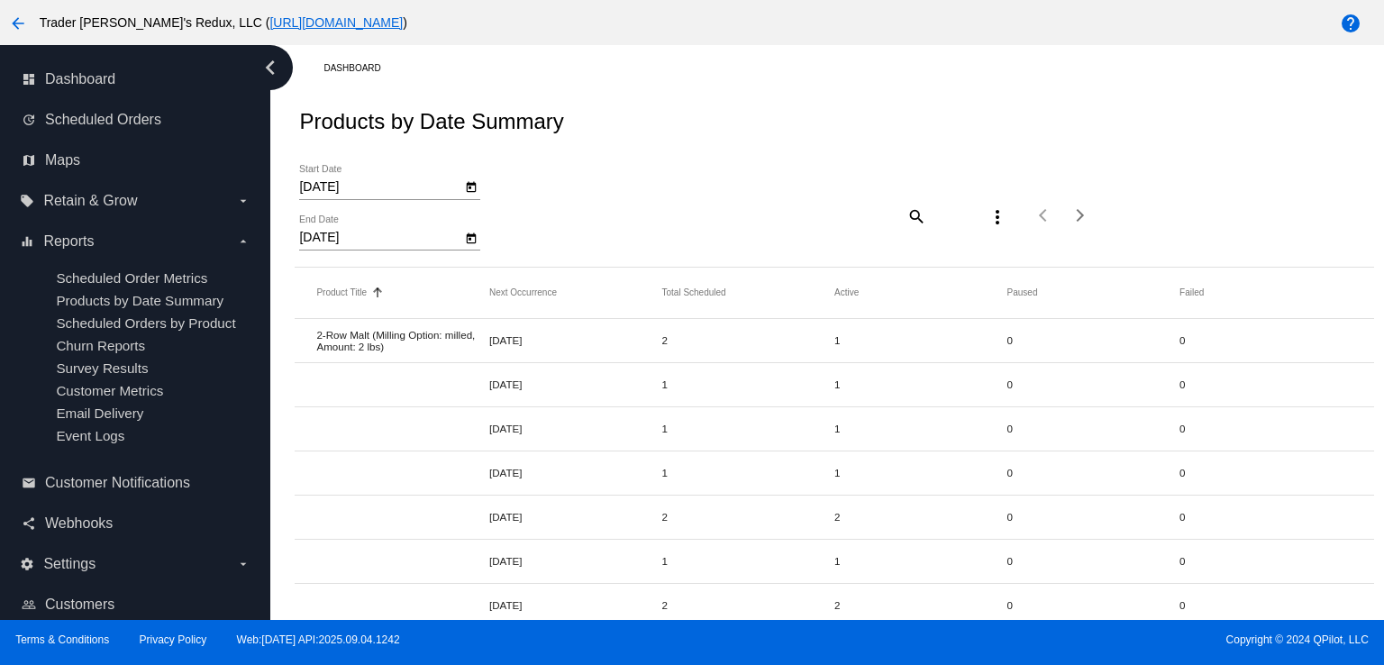
drag, startPoint x: 885, startPoint y: 221, endPoint x: 1258, endPoint y: 265, distance: 375.7
click at [912, 240] on div "[DATE] Start Date [DATE] End Date search more_vert Items per page: 20 1 - 20 of…" at bounding box center [834, 209] width 1079 height 114
